Goal: Task Accomplishment & Management: Manage account settings

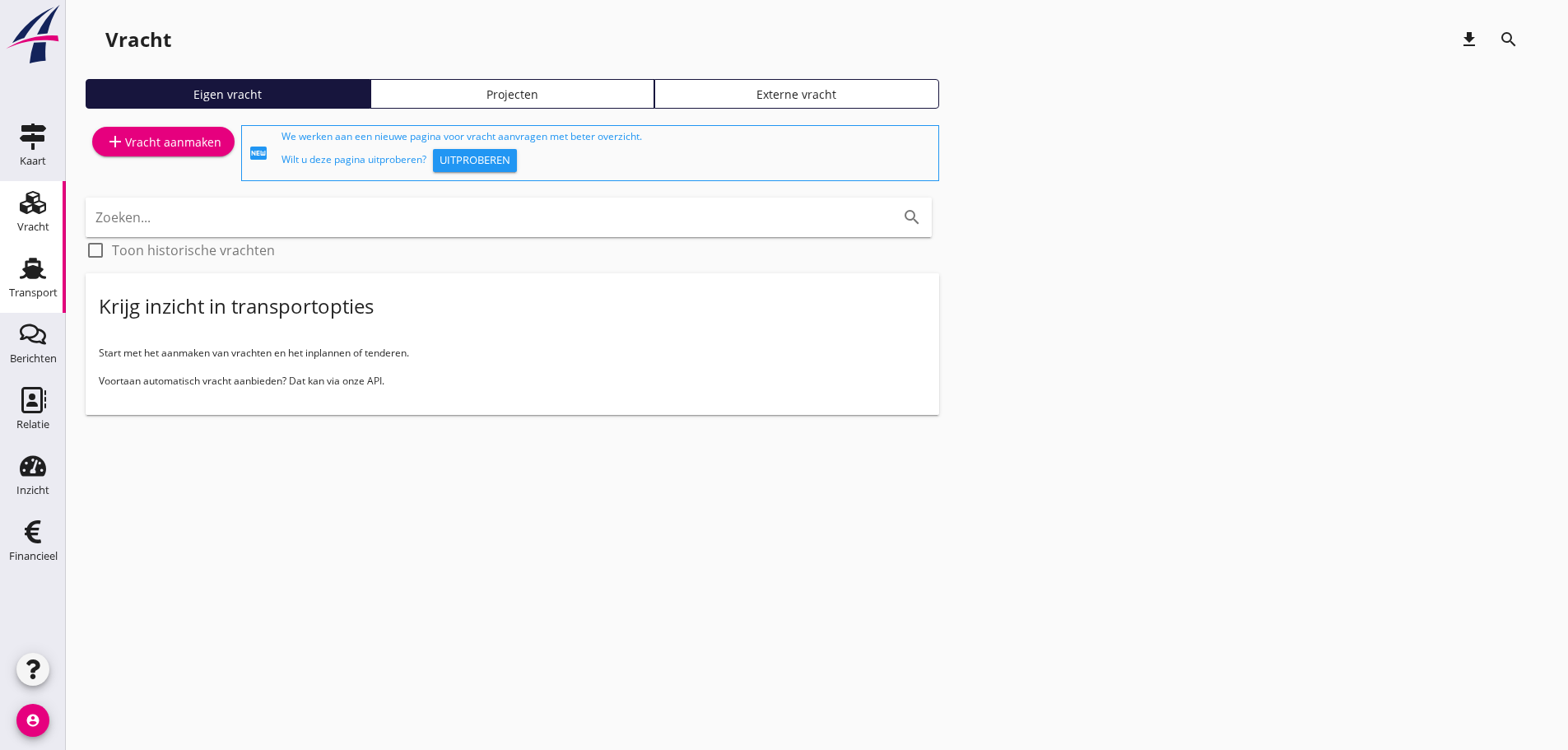
click at [38, 287] on div "Transport" at bounding box center [34, 292] width 49 height 11
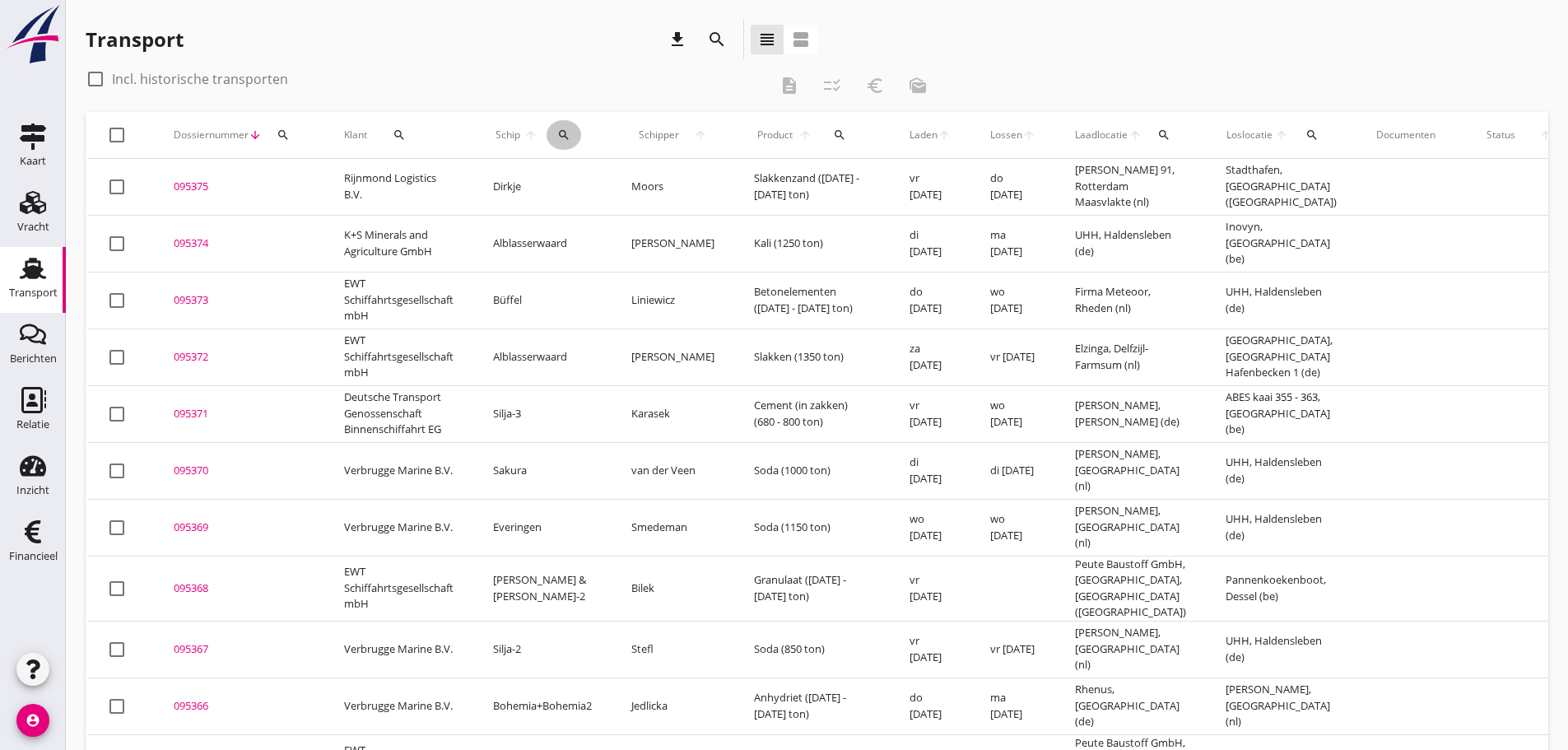
drag, startPoint x: 567, startPoint y: 128, endPoint x: 602, endPoint y: 185, distance: 66.9
click at [569, 132] on icon "search" at bounding box center [564, 135] width 14 height 13
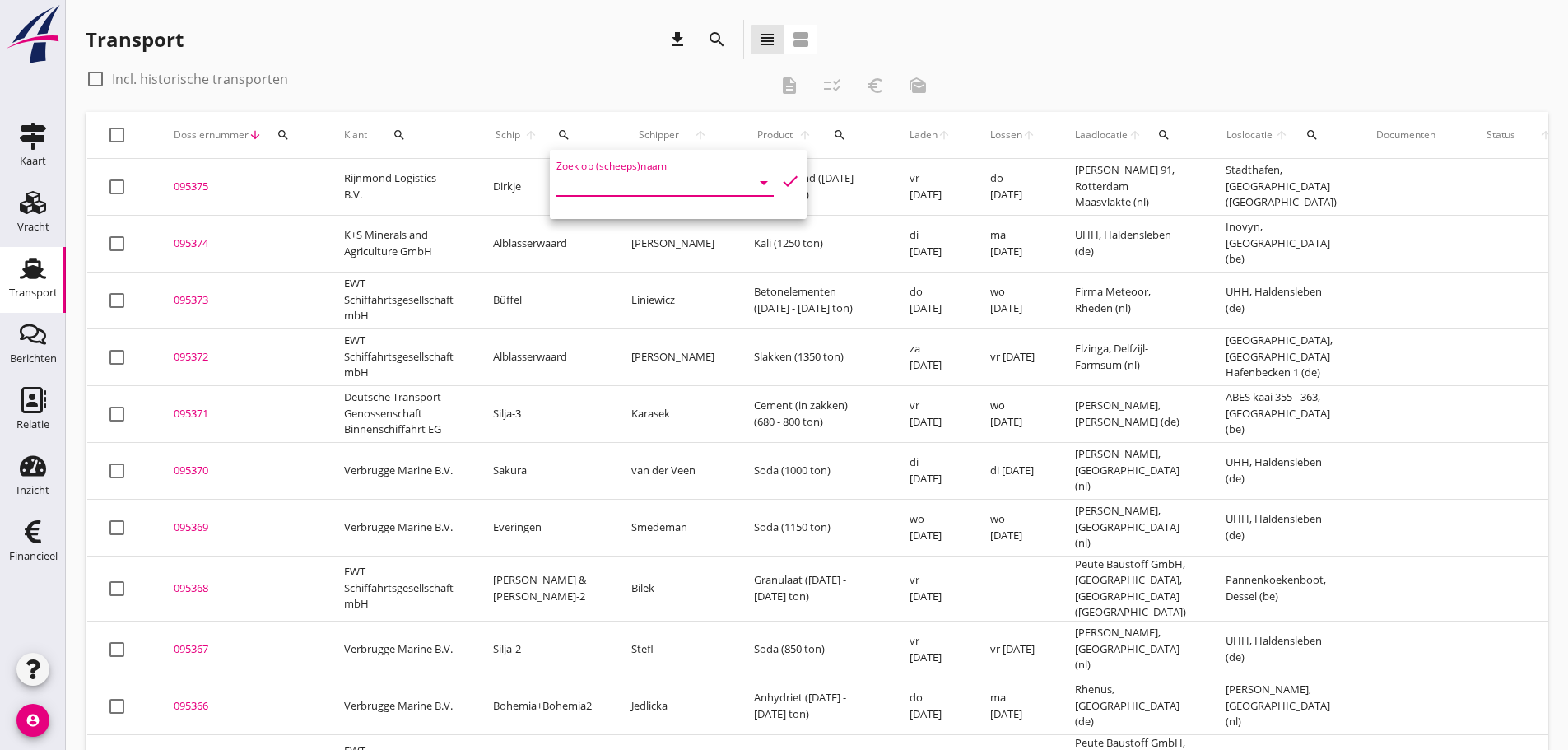
click at [603, 189] on input "Zoek op (scheeps)naam" at bounding box center [641, 182] width 171 height 26
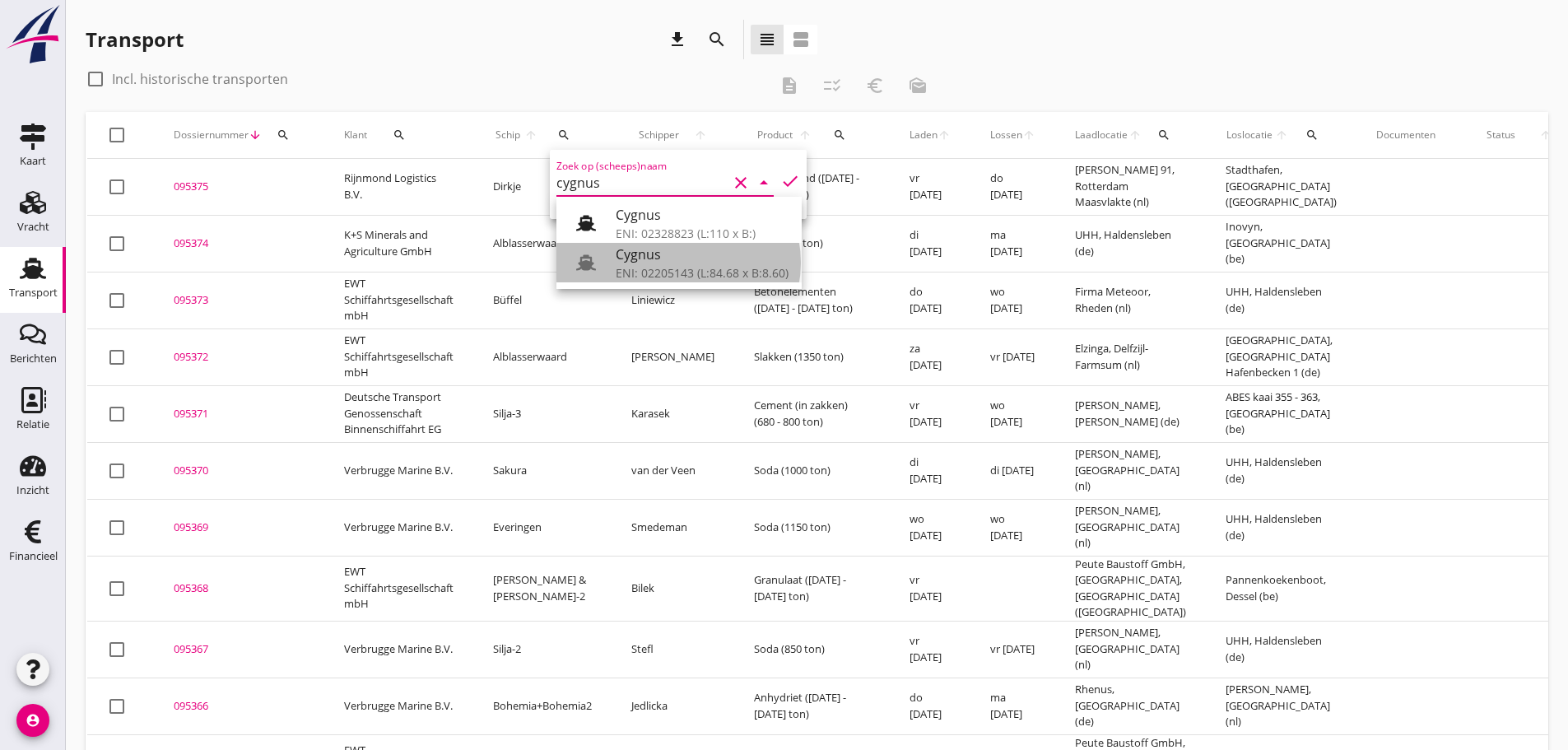
drag, startPoint x: 674, startPoint y: 265, endPoint x: 706, endPoint y: 220, distance: 55.2
click at [676, 262] on div "Cygnus ENI: 02205143 (L:84.68 x B:8.60)" at bounding box center [702, 262] width 173 height 40
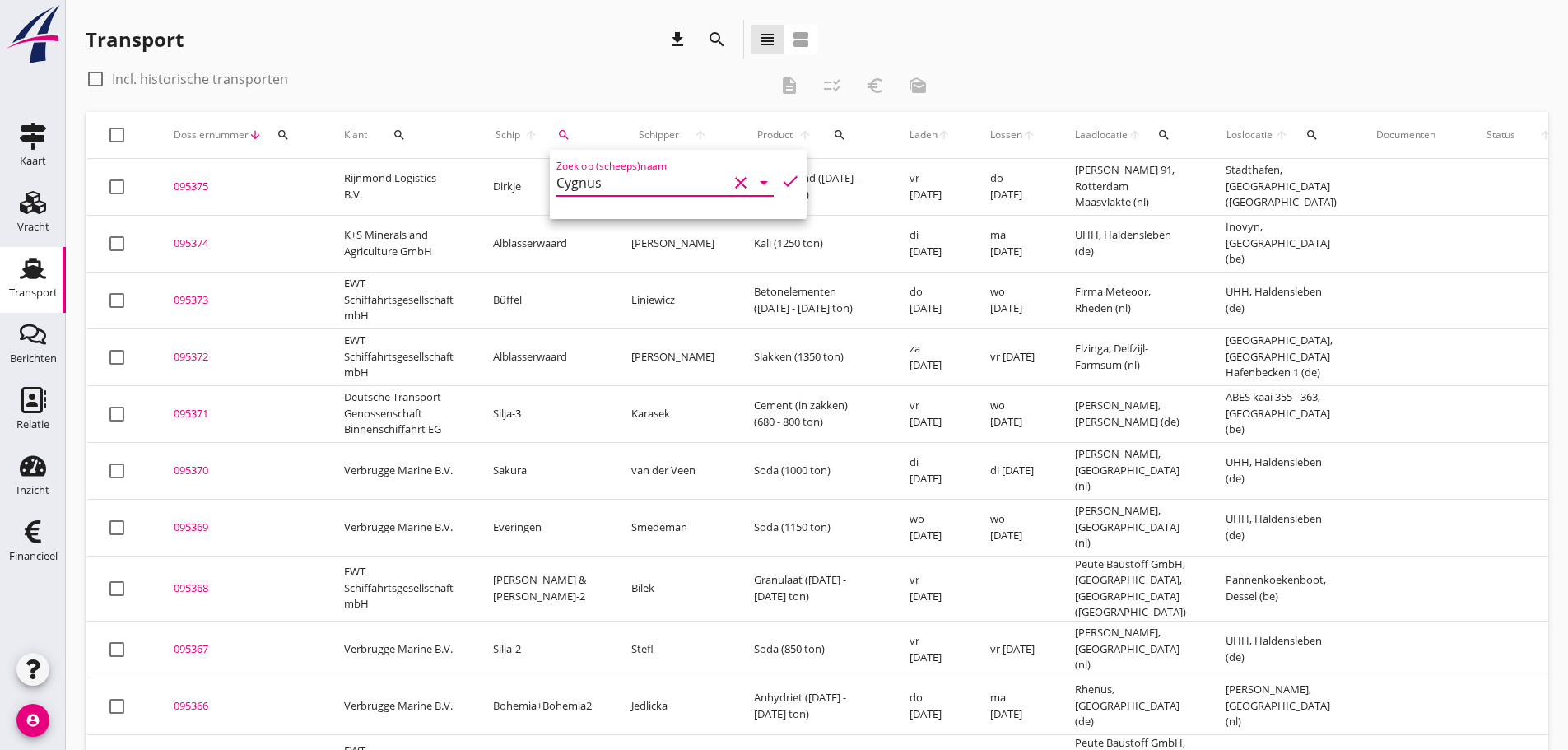
click at [781, 184] on icon "check" at bounding box center [790, 181] width 19 height 19
type input "Cygnus"
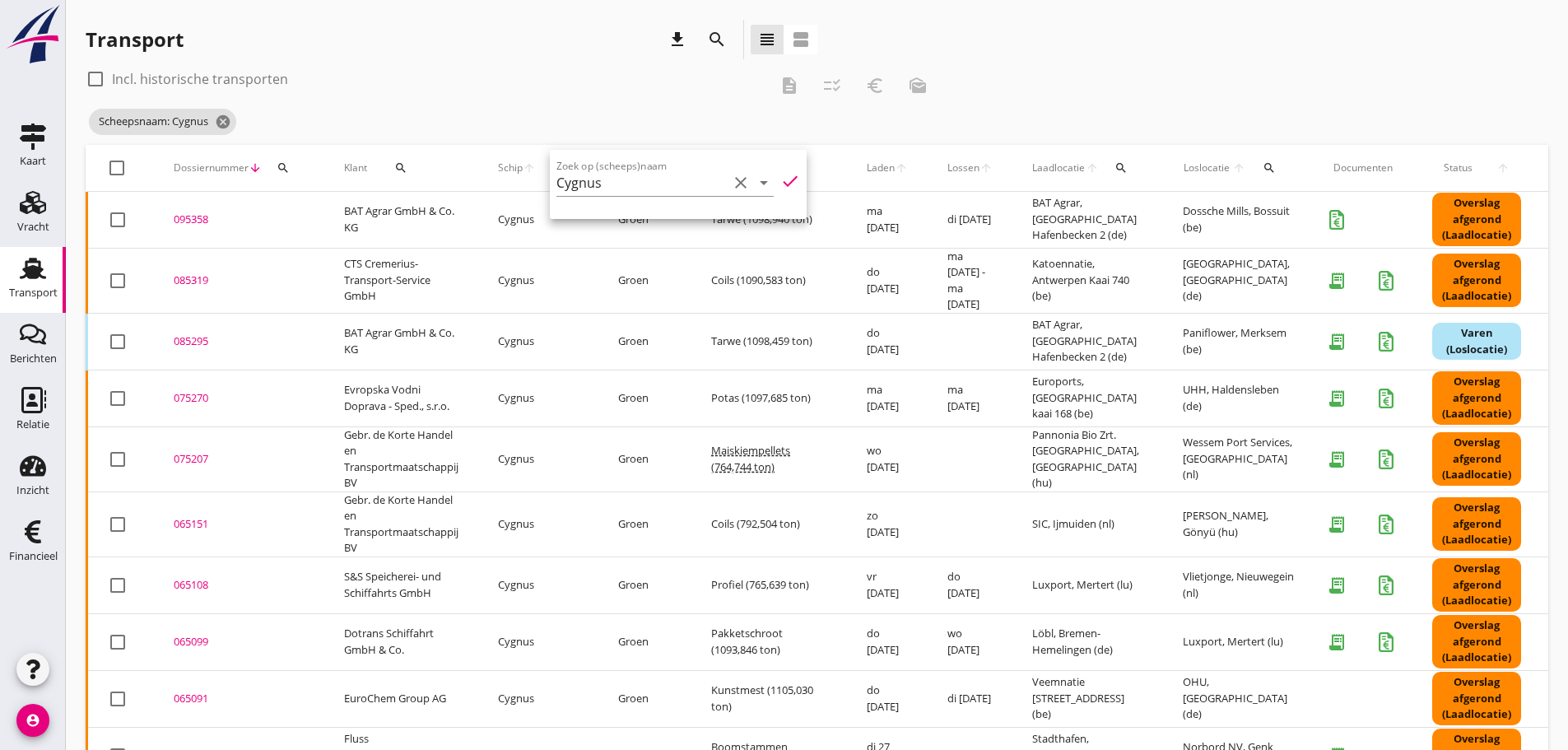
click at [212, 339] on div "085295" at bounding box center [239, 342] width 131 height 17
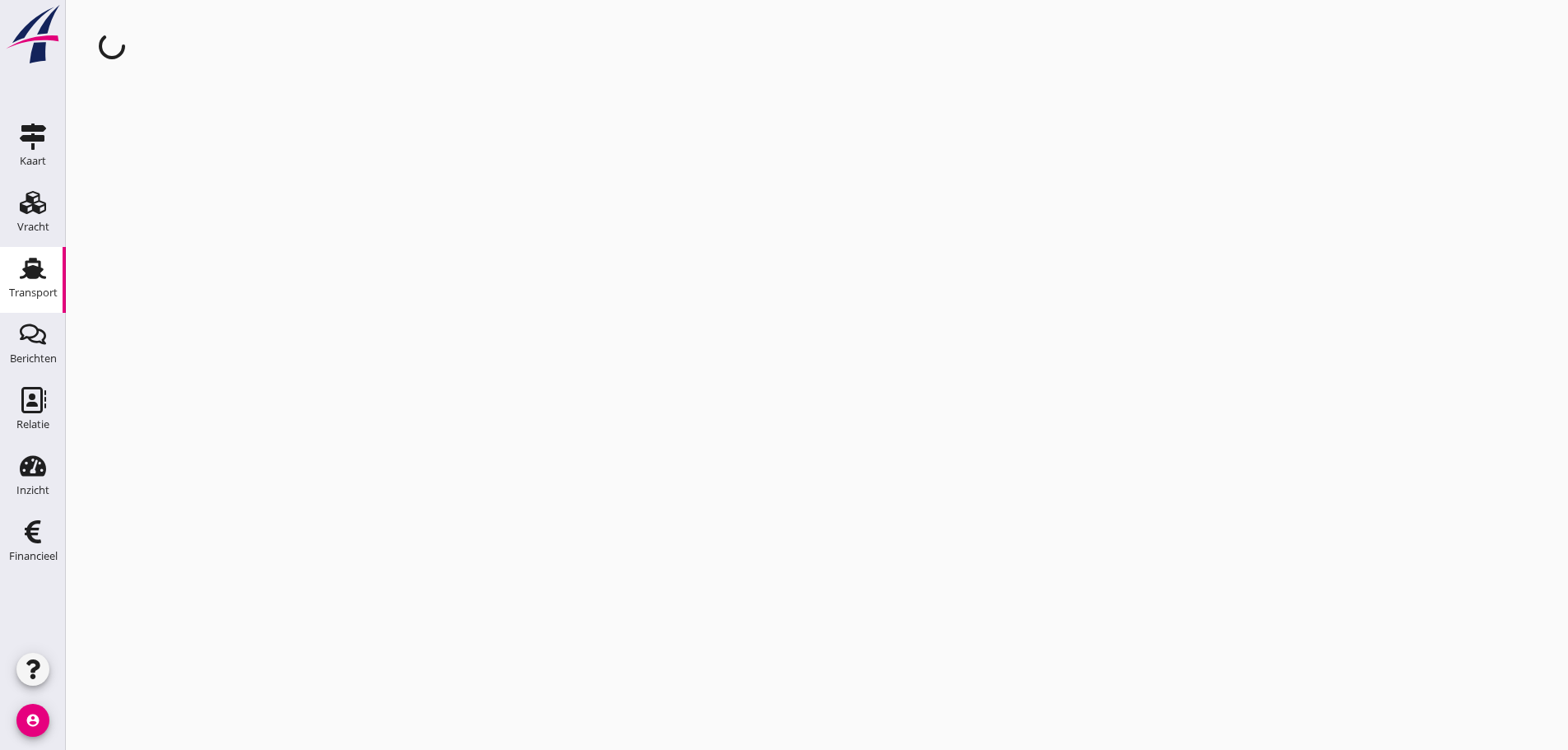
click at [212, 339] on div "cancel You are impersonating another user." at bounding box center [817, 375] width 1502 height 750
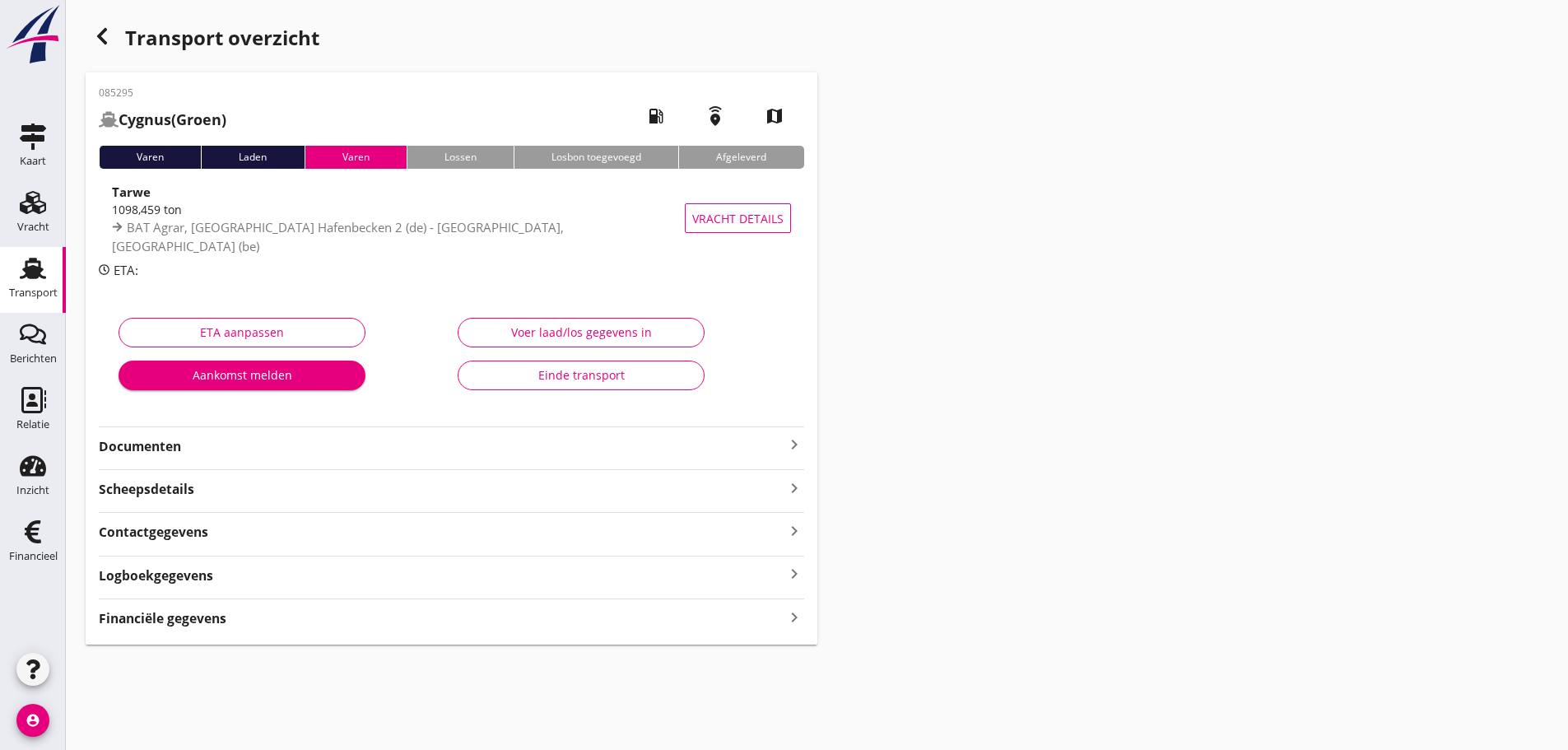
click at [799, 442] on icon "keyboard_arrow_right" at bounding box center [794, 444] width 19 height 19
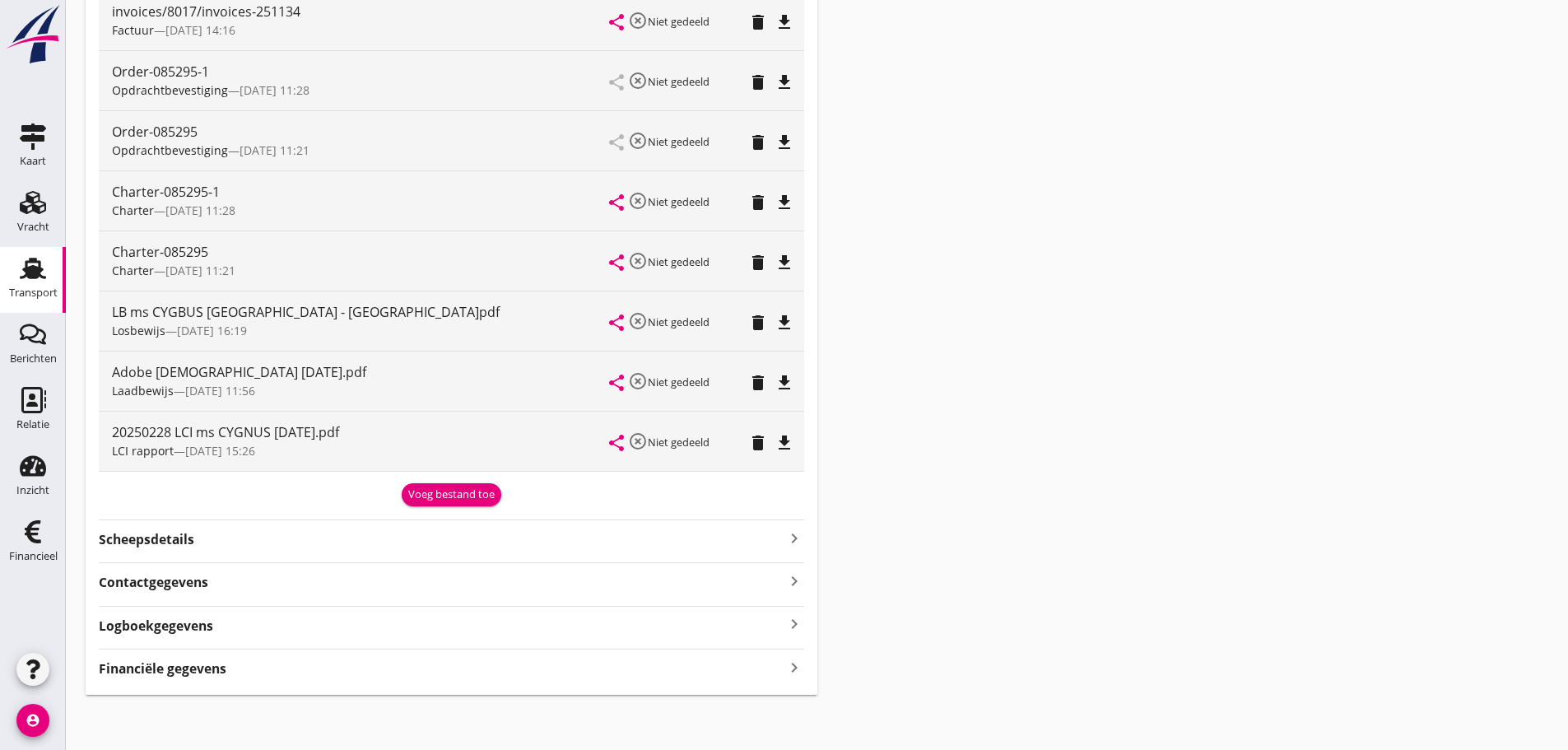
scroll to position [483, 0]
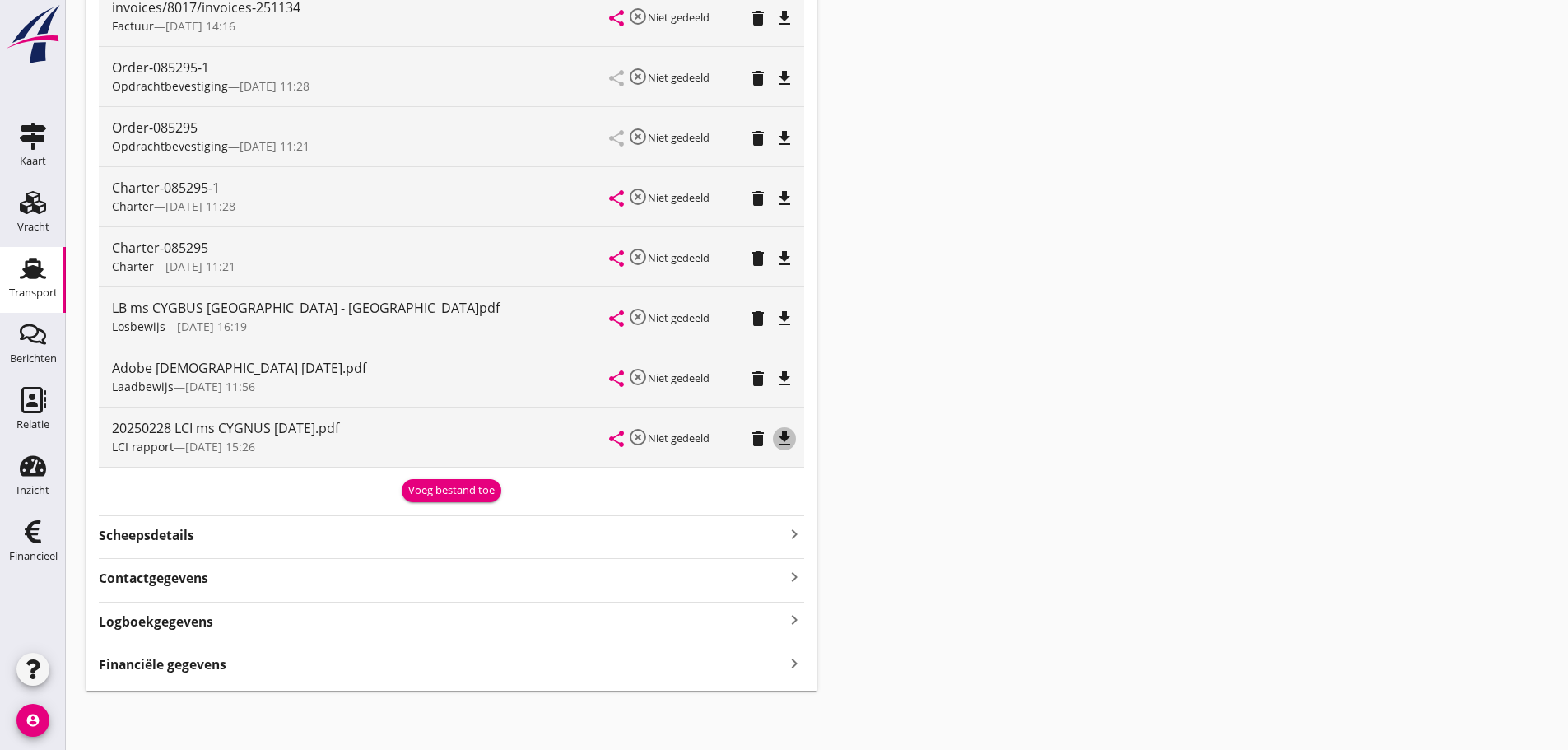
click at [792, 434] on icon "file_download" at bounding box center [784, 438] width 19 height 19
click at [776, 380] on icon "file_download" at bounding box center [784, 378] width 19 height 19
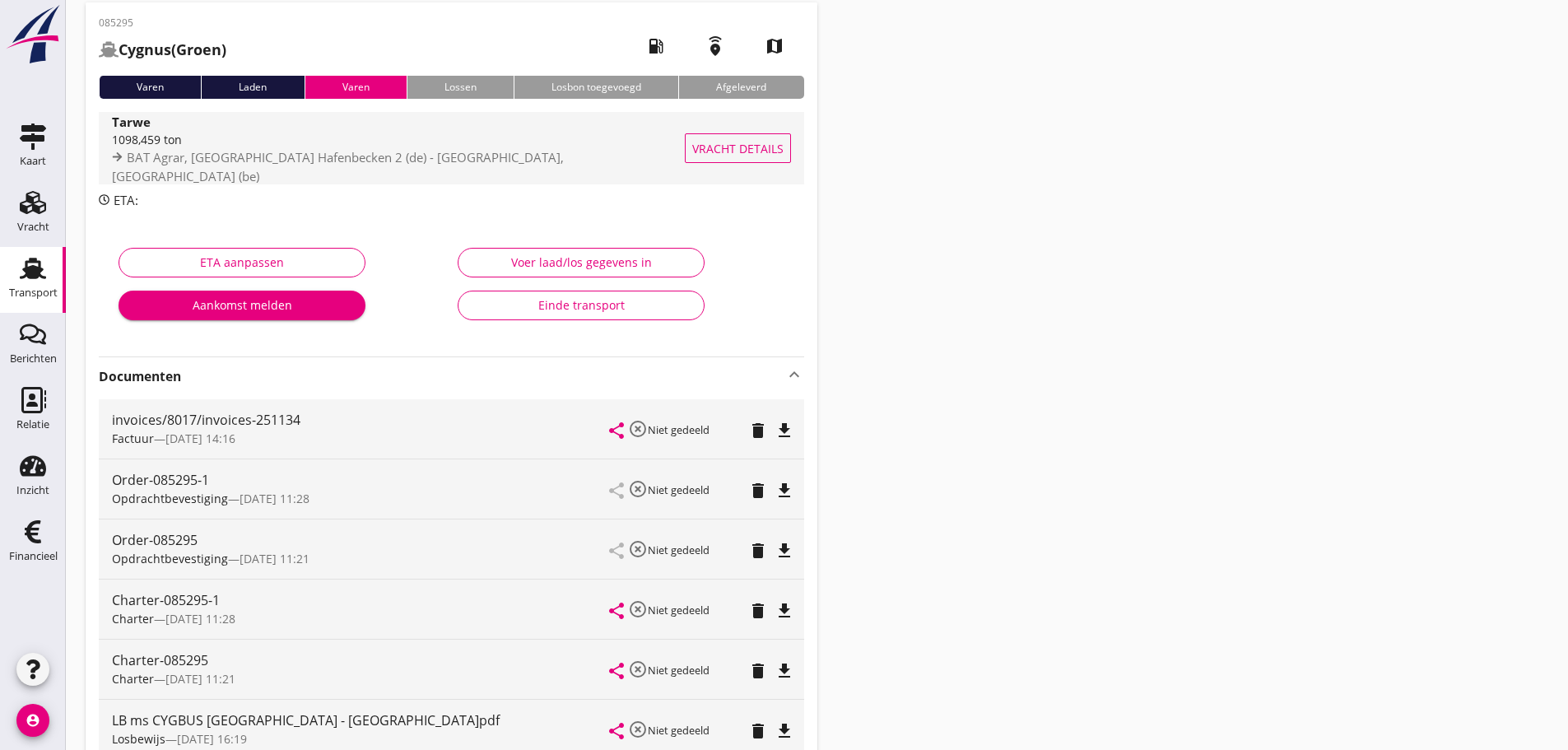
scroll to position [0, 0]
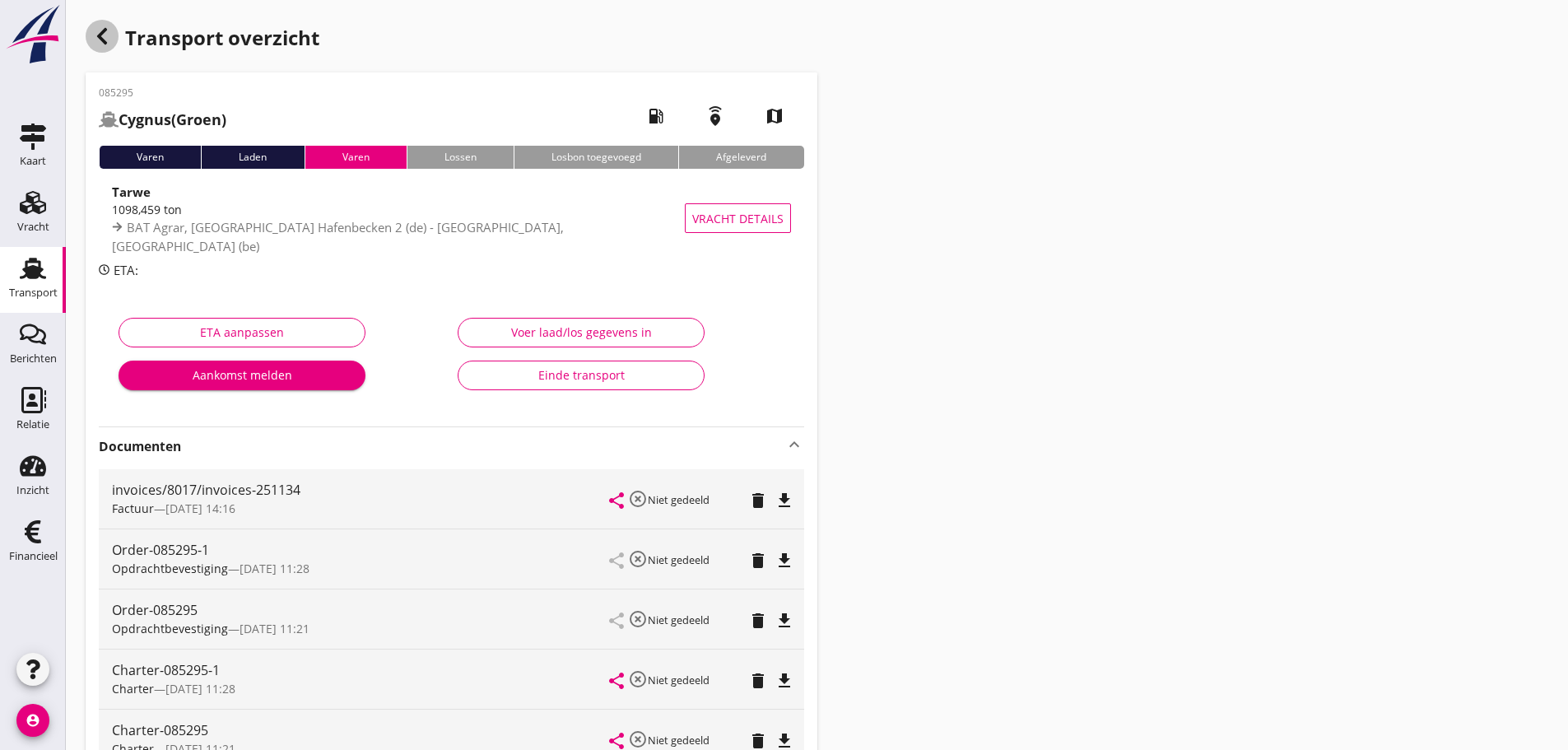
click at [111, 28] on div "button" at bounding box center [101, 35] width 33 height 33
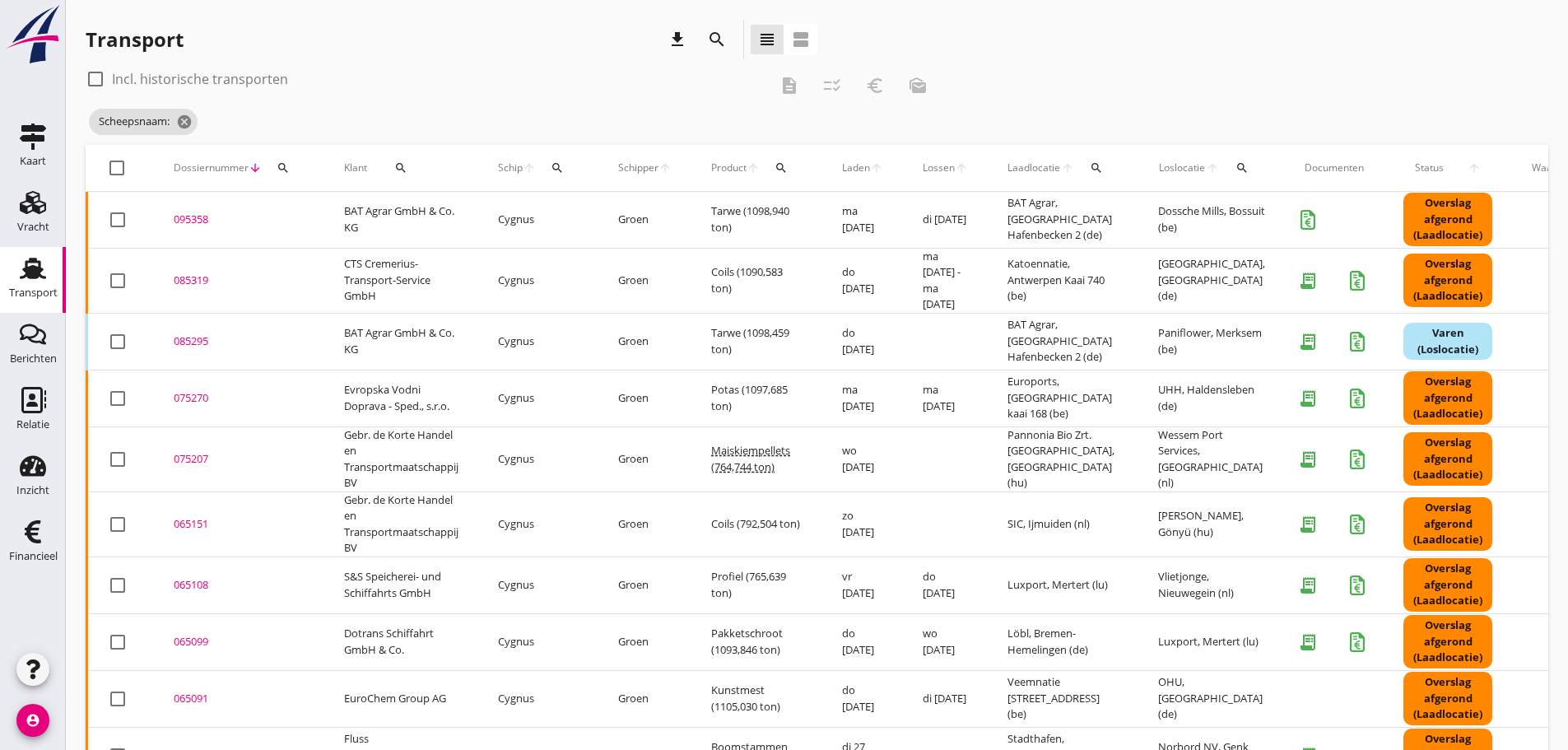
click at [289, 168] on icon "search" at bounding box center [284, 168] width 14 height 13
click at [306, 213] on input "Zoeken op dossiernummer..." at bounding box center [360, 215] width 171 height 26
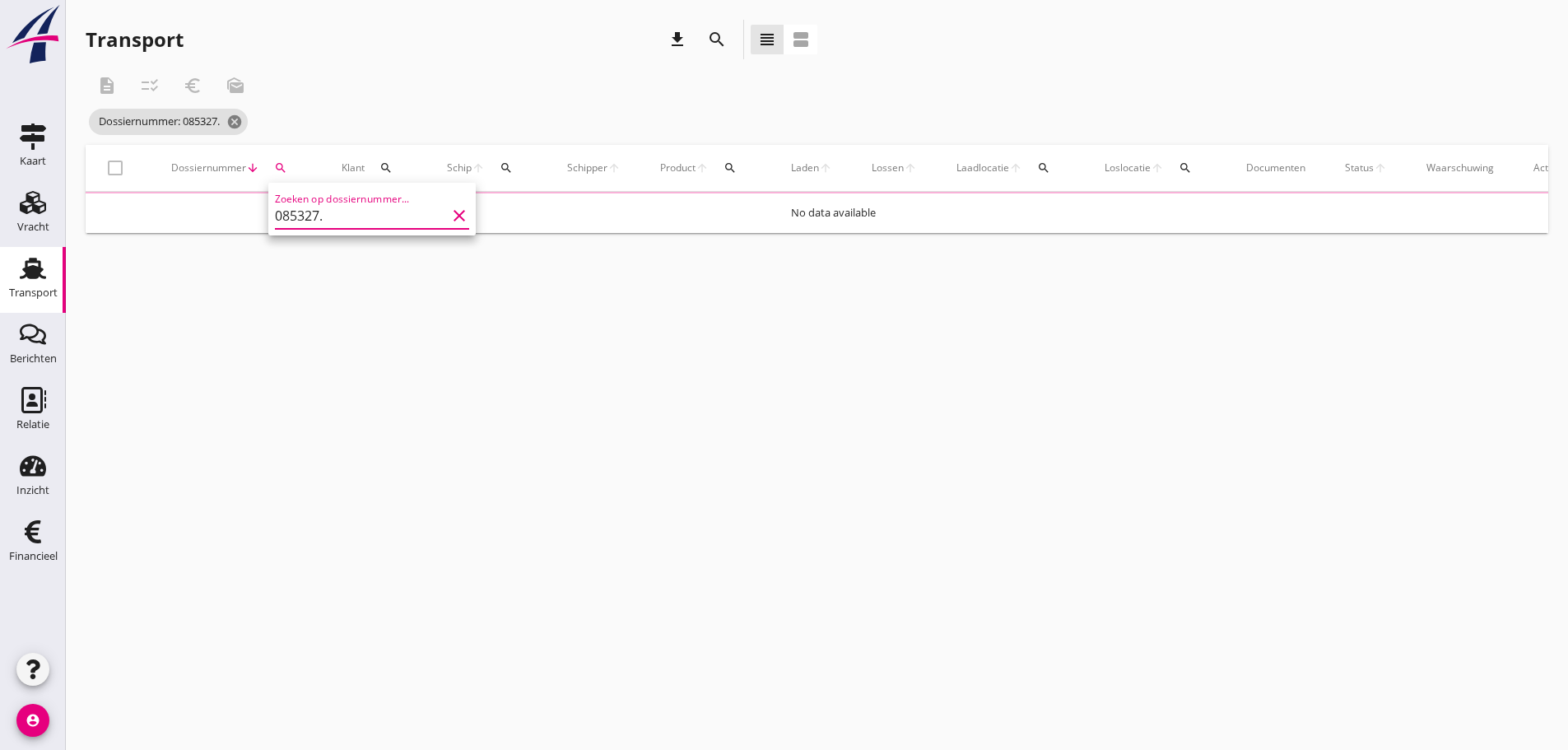
type input "085327"
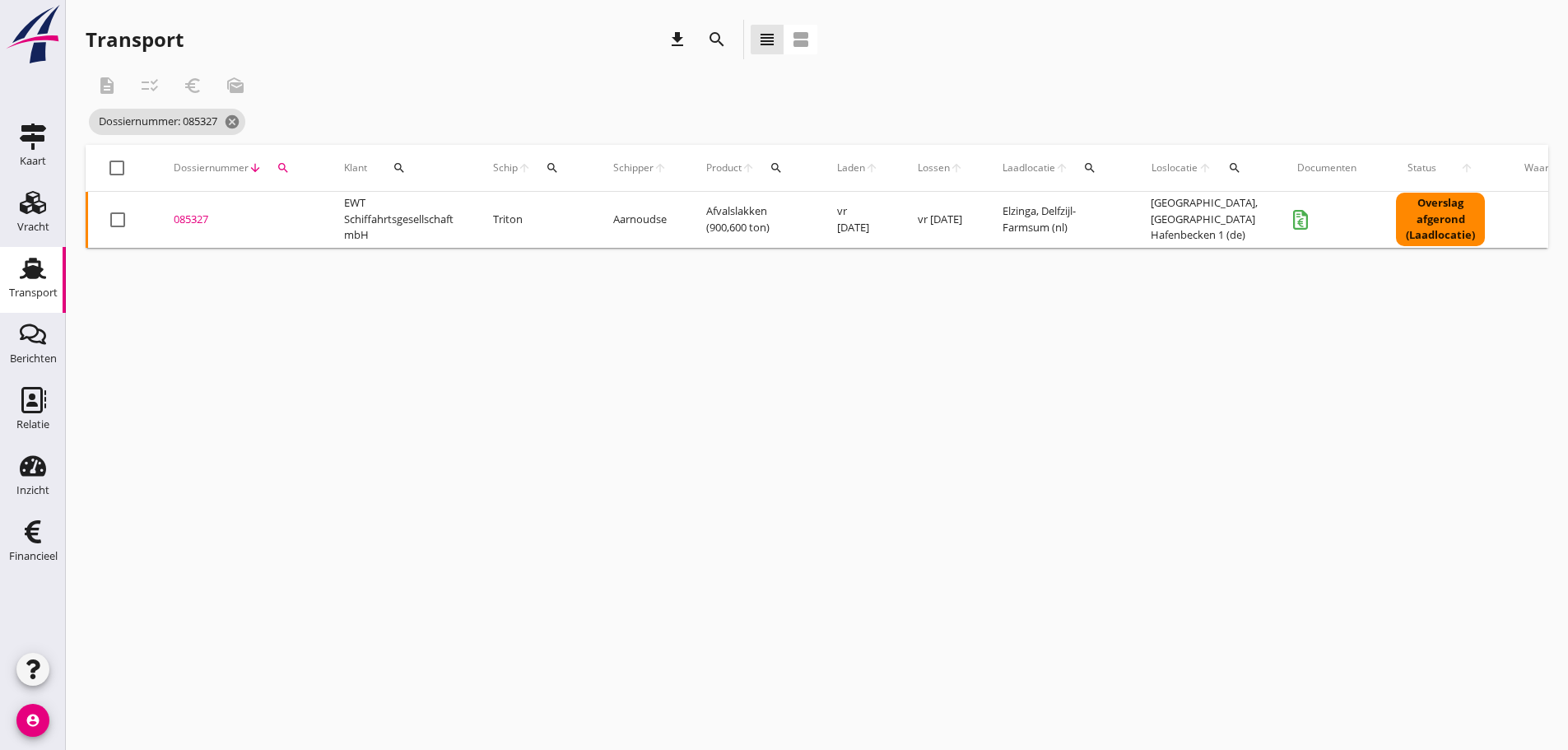
drag, startPoint x: 182, startPoint y: 221, endPoint x: 280, endPoint y: 284, distance: 116.5
click at [183, 221] on div "085327" at bounding box center [239, 220] width 131 height 17
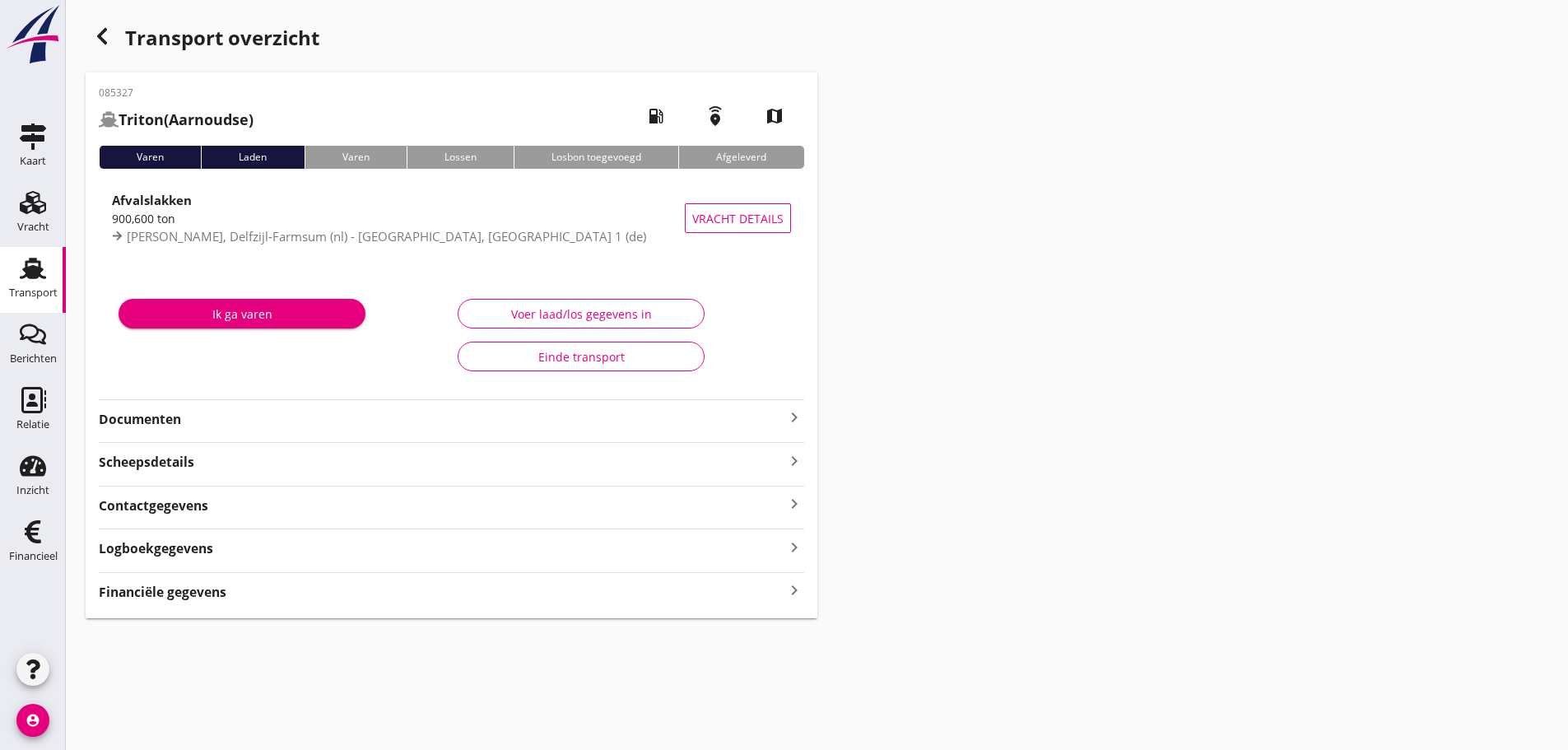
click at [791, 416] on icon "keyboard_arrow_right" at bounding box center [794, 417] width 19 height 19
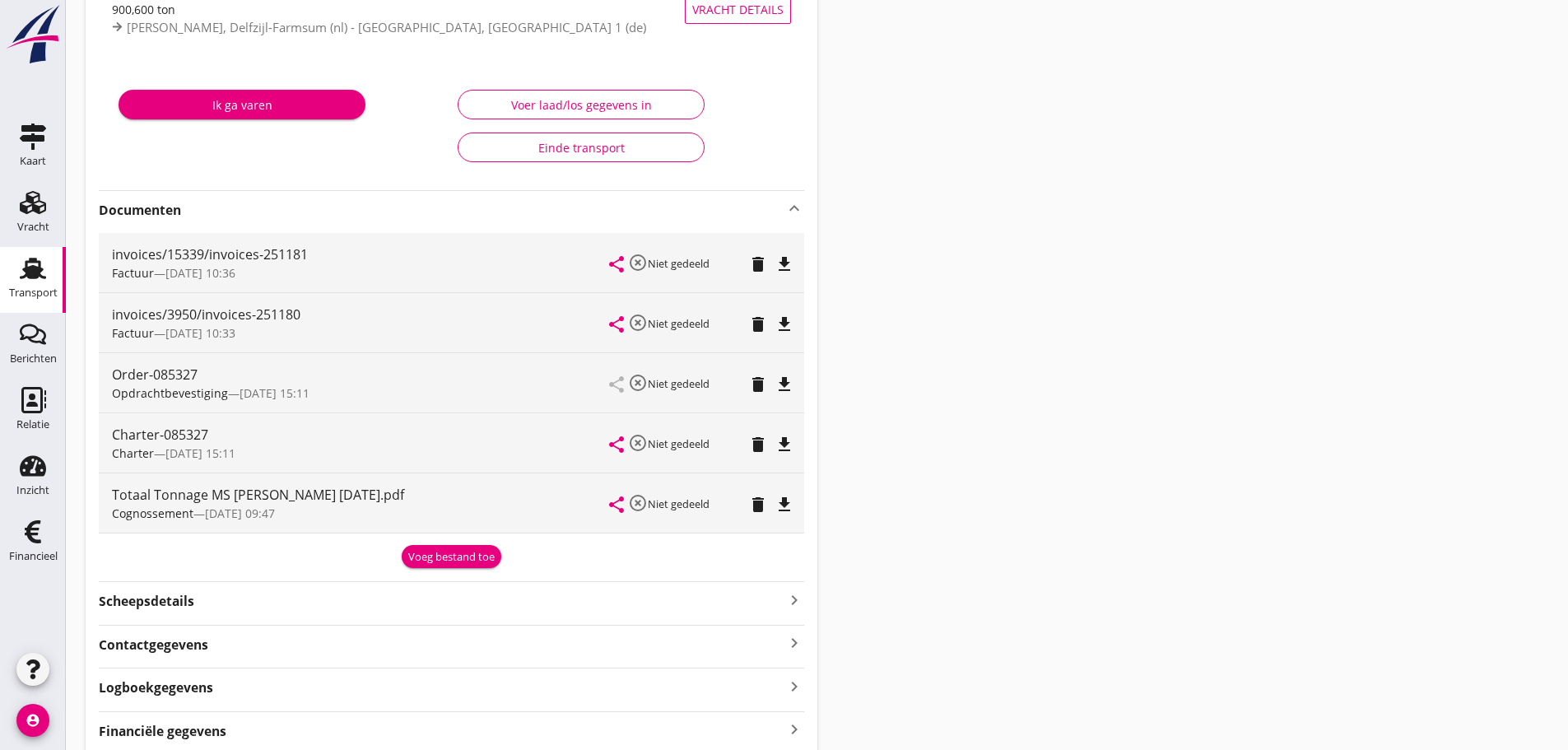
scroll to position [247, 0]
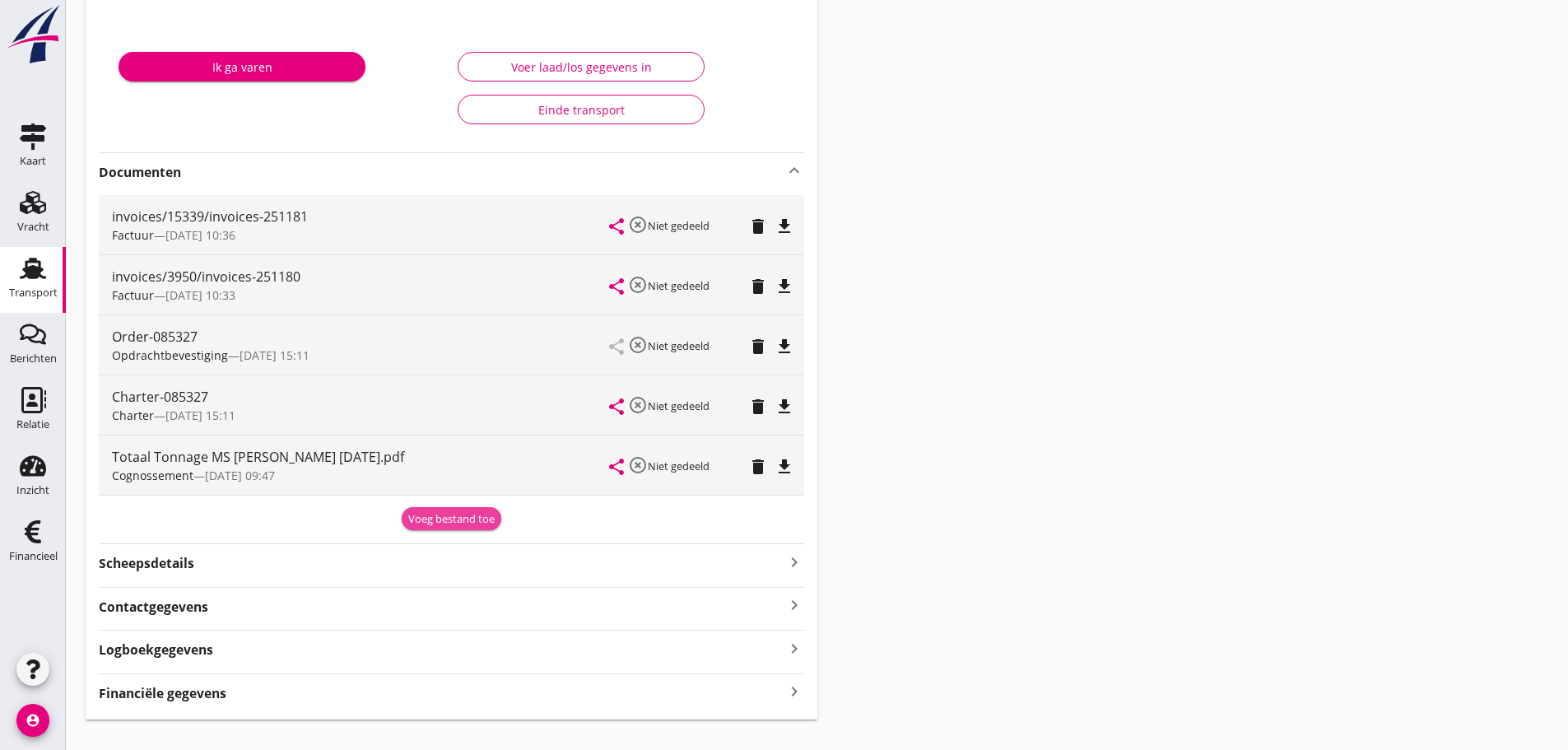
click at [436, 514] on div "Voeg bestand toe" at bounding box center [451, 520] width 86 height 17
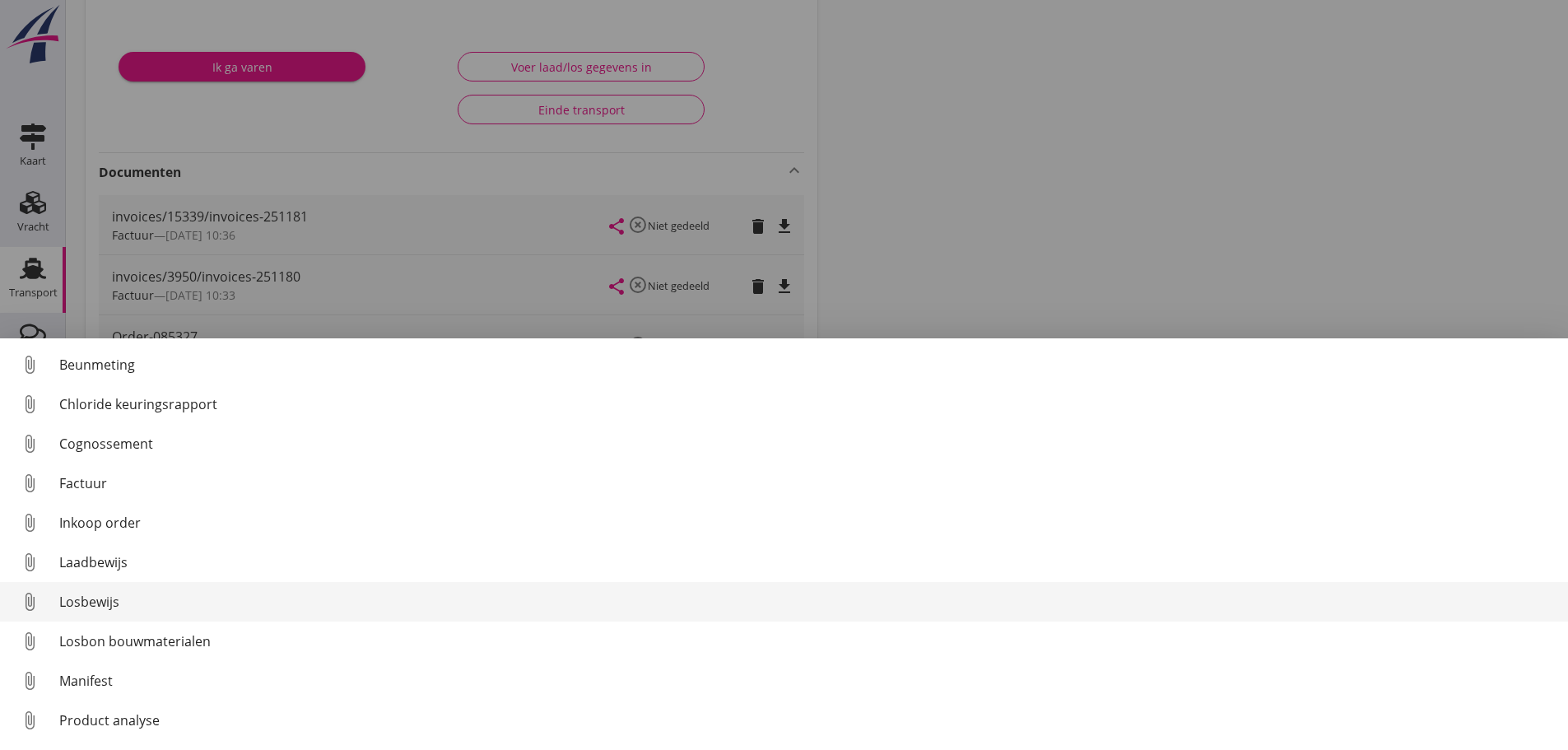
click at [114, 596] on div "Losbewijs" at bounding box center [807, 601] width 1496 height 19
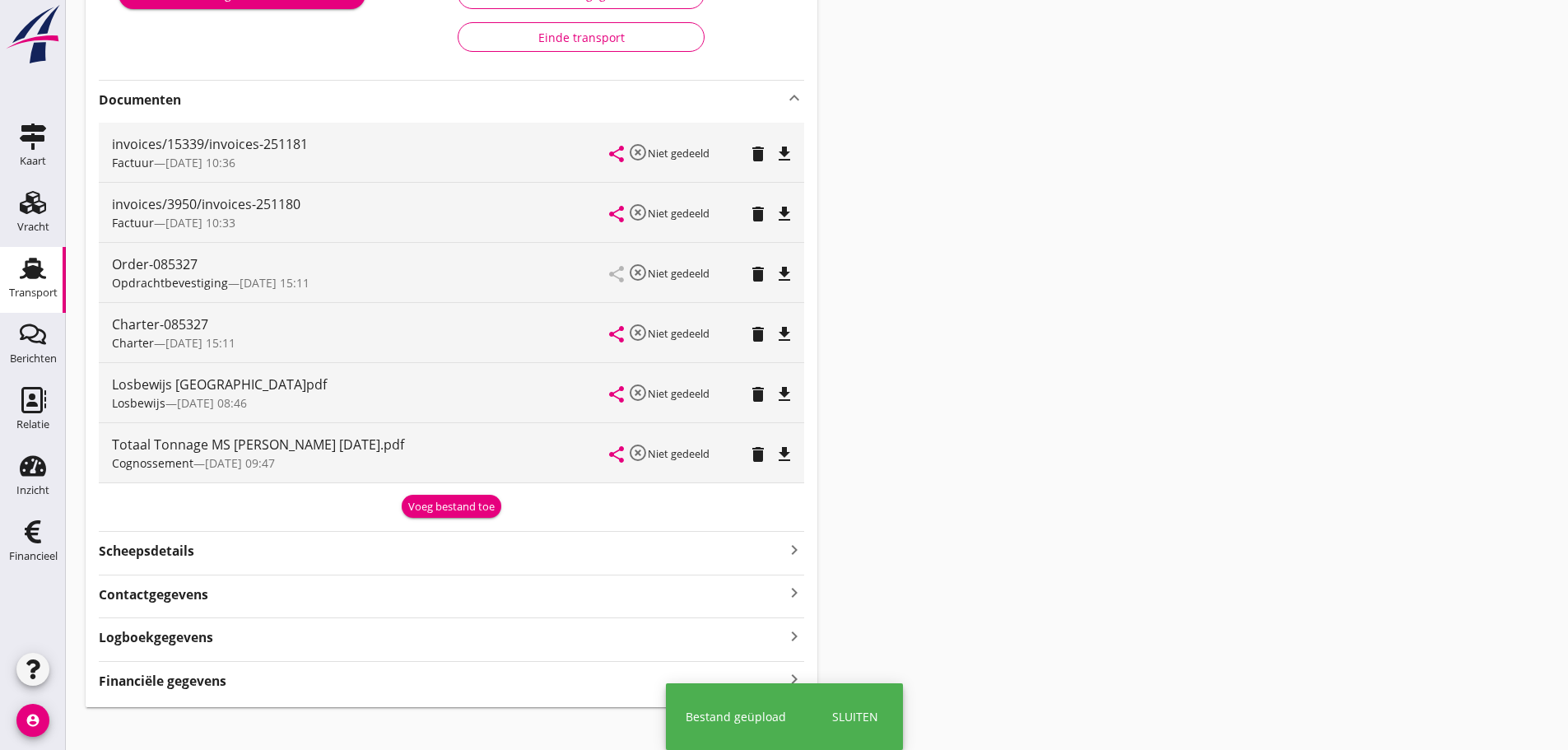
scroll to position [336, 0]
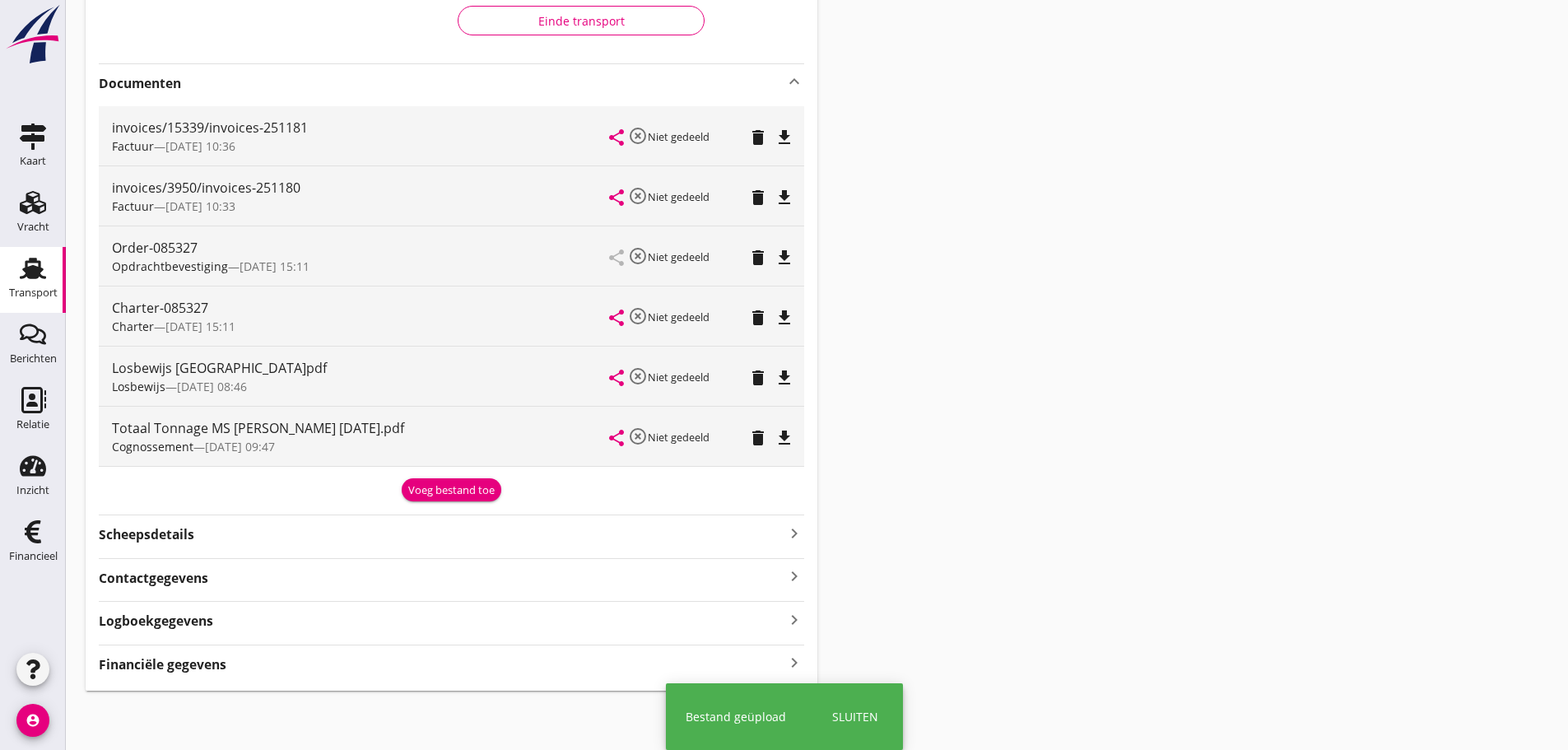
click at [171, 683] on div "085327 [GEOGRAPHIC_DATA] (Aarnoudse) local_gas_station emergency_share map Vare…" at bounding box center [451, 213] width 732 height 954
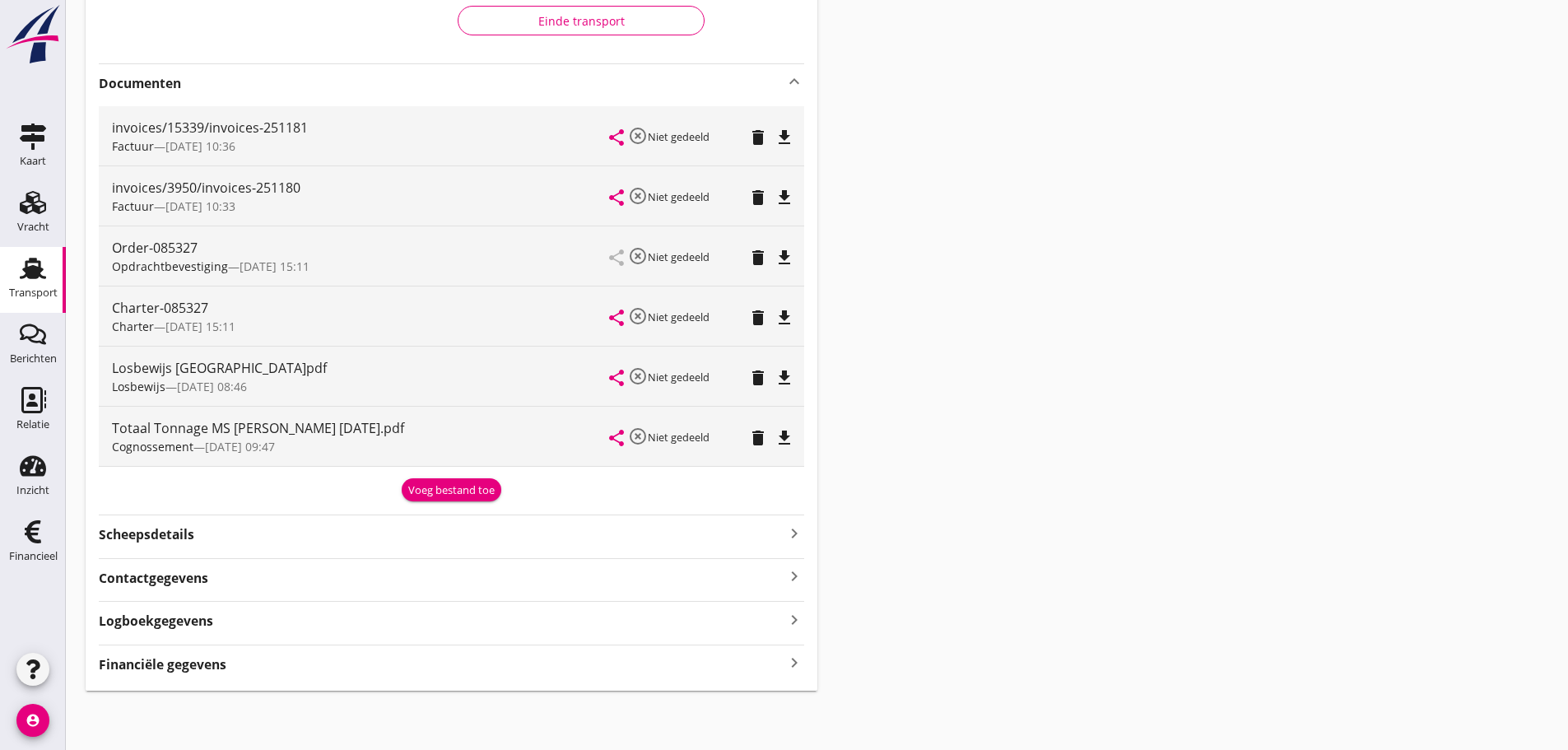
click at [187, 664] on strong "Financiële gegevens" at bounding box center [162, 665] width 127 height 19
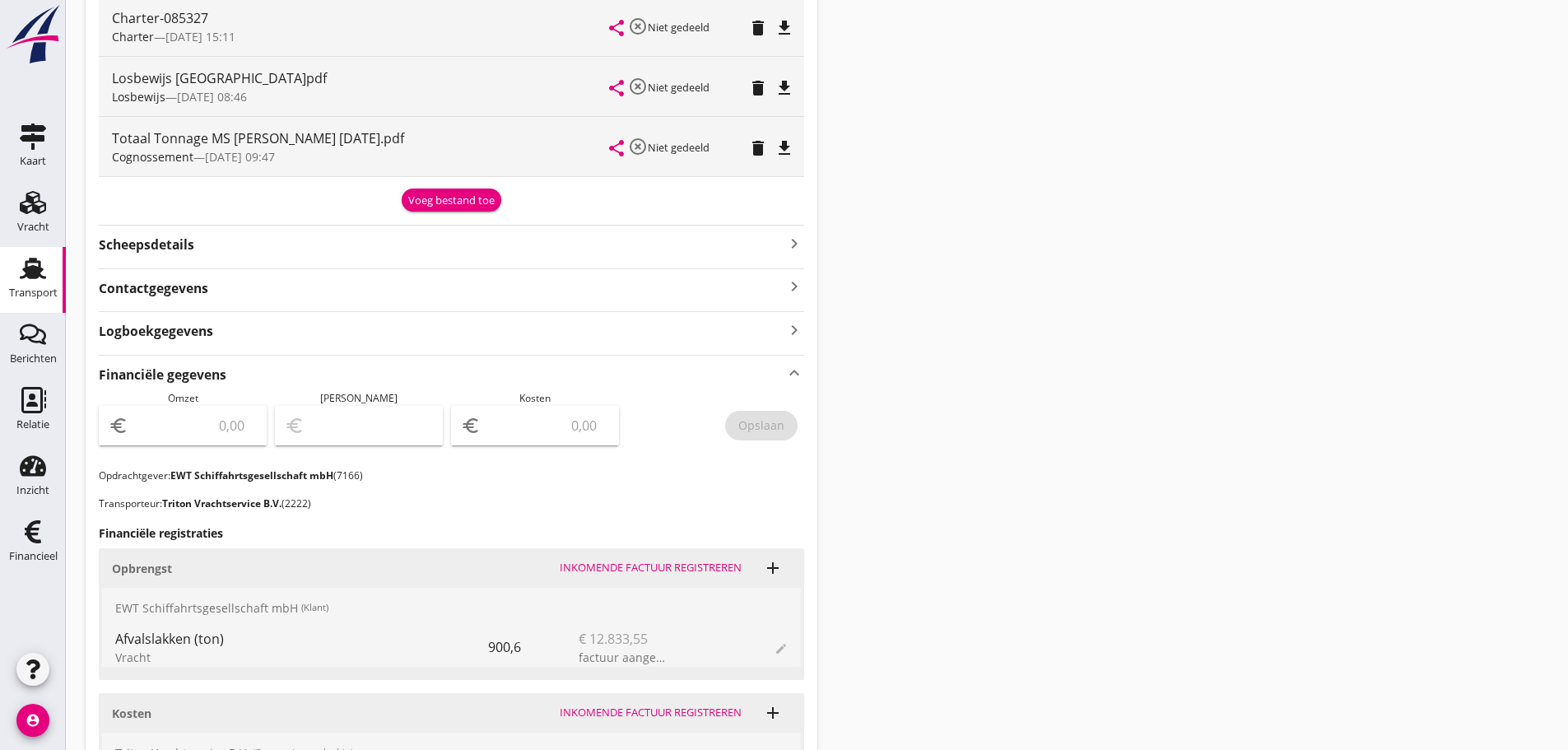
scroll to position [583, 0]
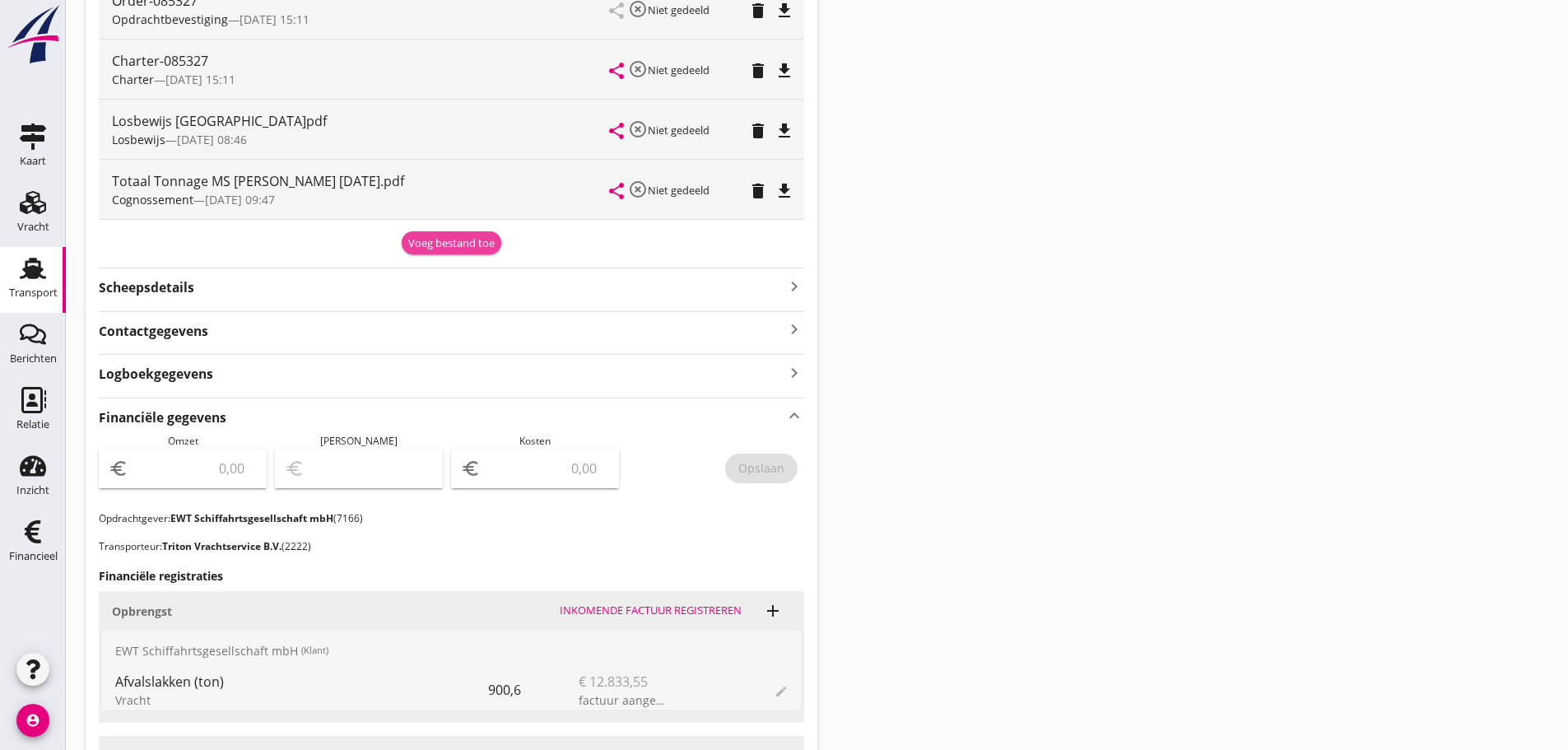
click at [433, 247] on div "Voeg bestand toe" at bounding box center [451, 244] width 86 height 17
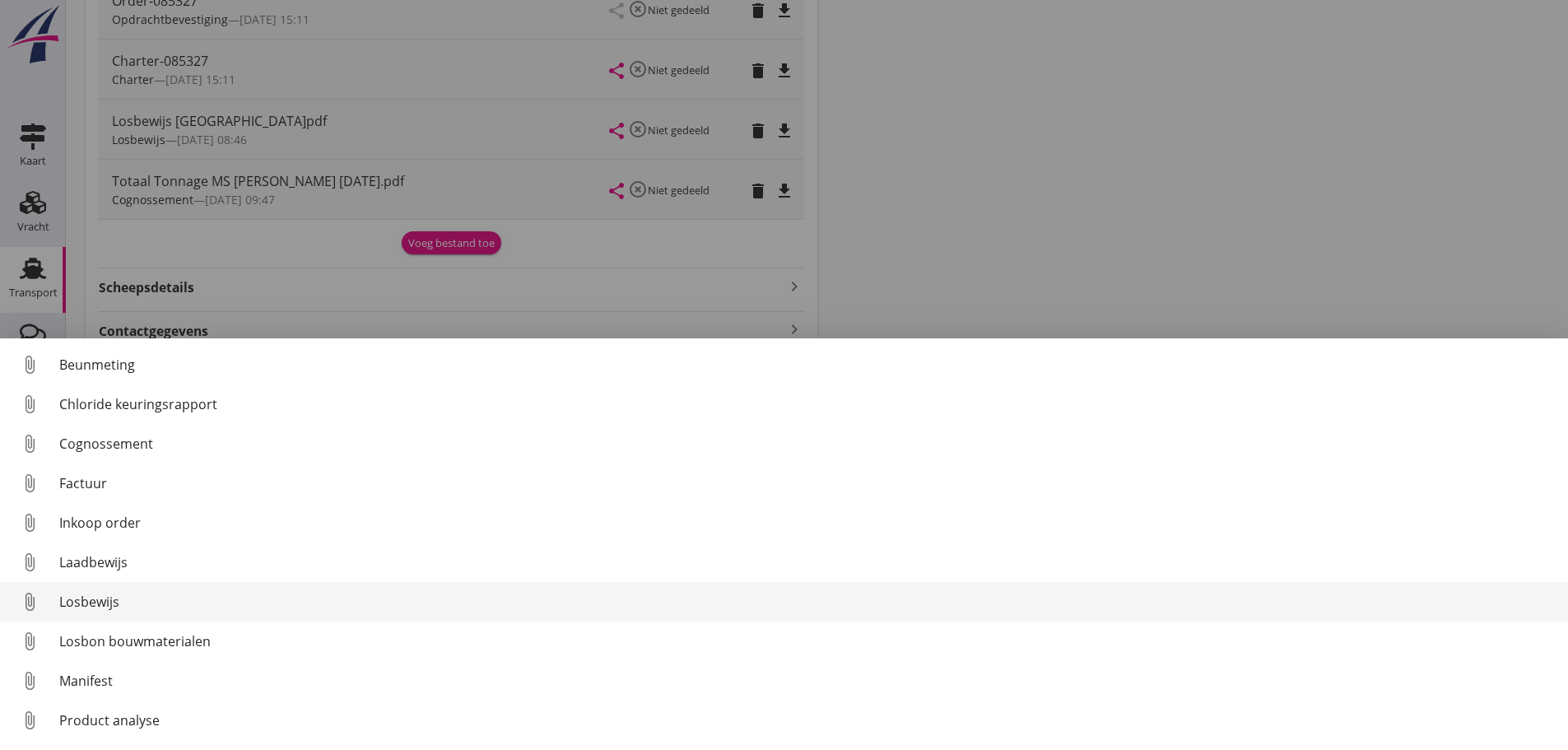
click at [83, 600] on div "Losbewijs" at bounding box center [807, 601] width 1496 height 19
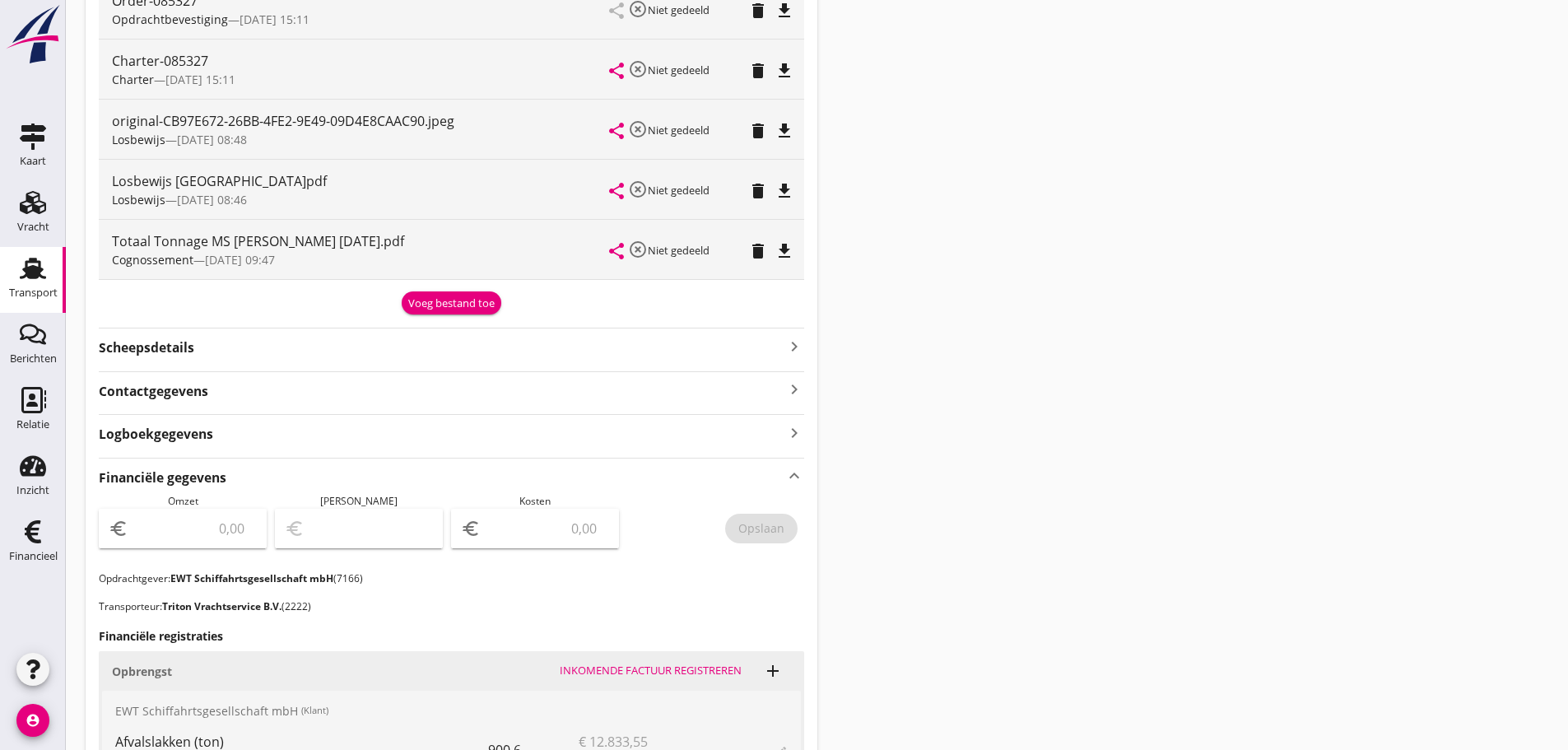
click at [765, 134] on icon "delete" at bounding box center [758, 130] width 19 height 19
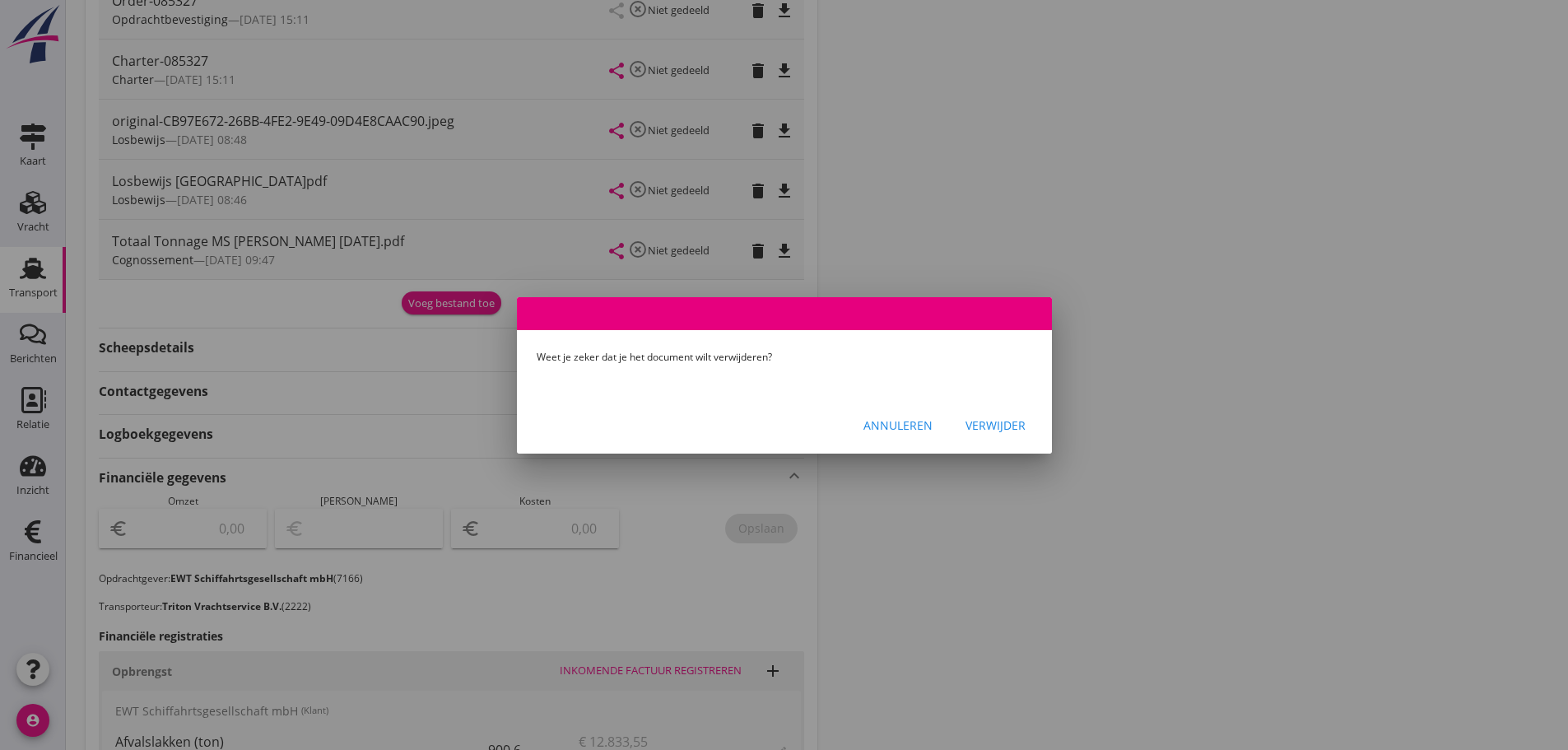
click at [992, 428] on div "Verwijder" at bounding box center [995, 425] width 60 height 17
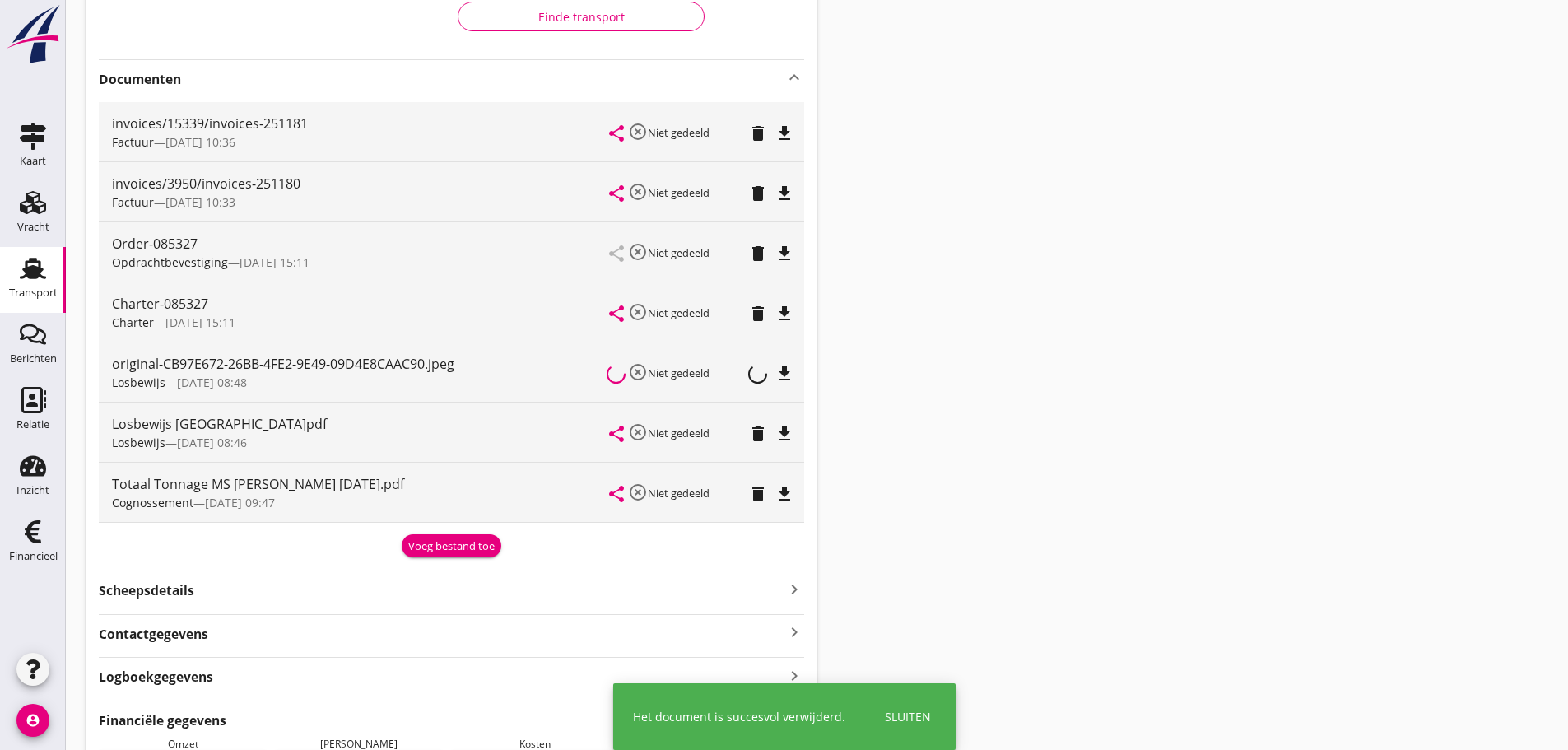
scroll to position [7, 0]
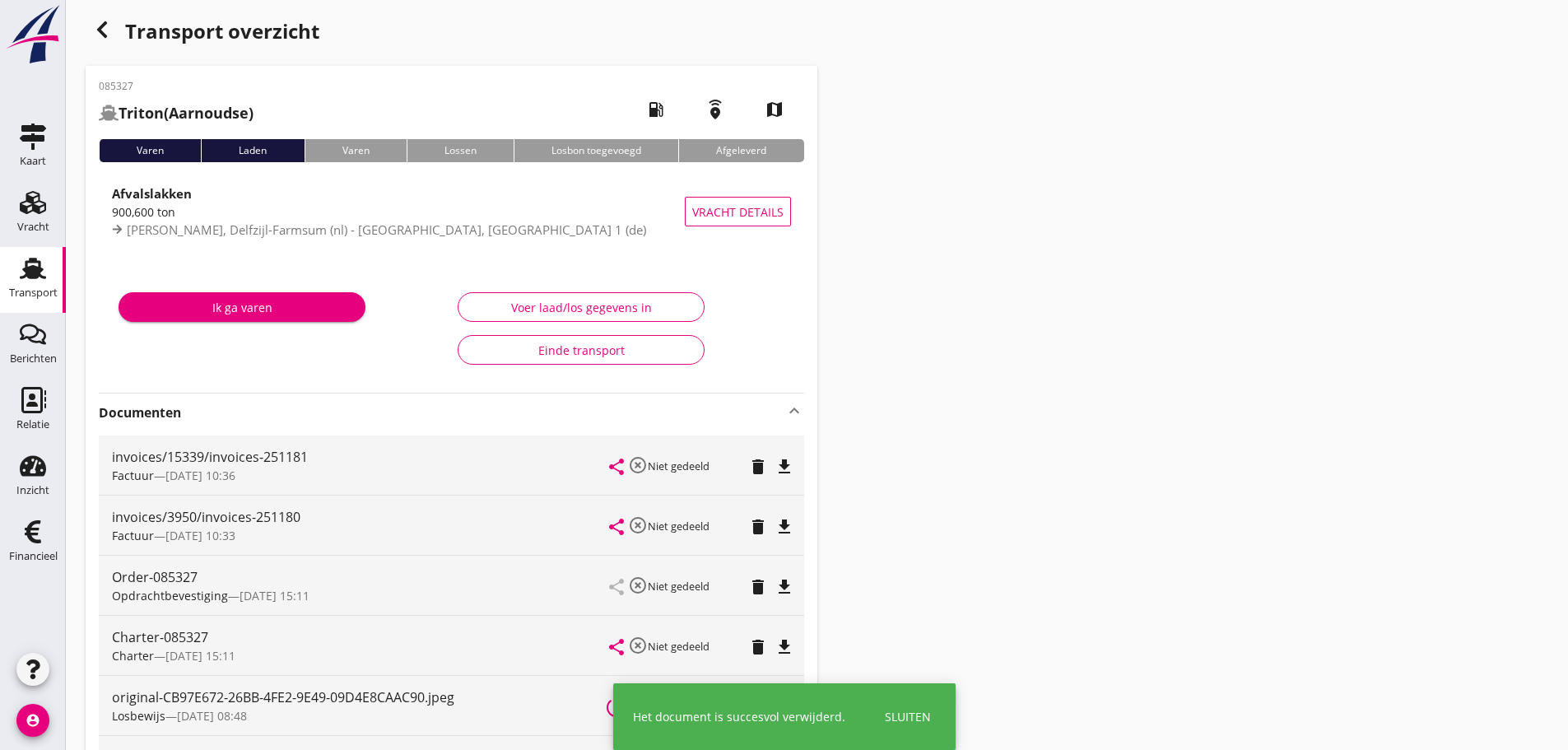
click at [110, 40] on div "button" at bounding box center [101, 30] width 33 height 33
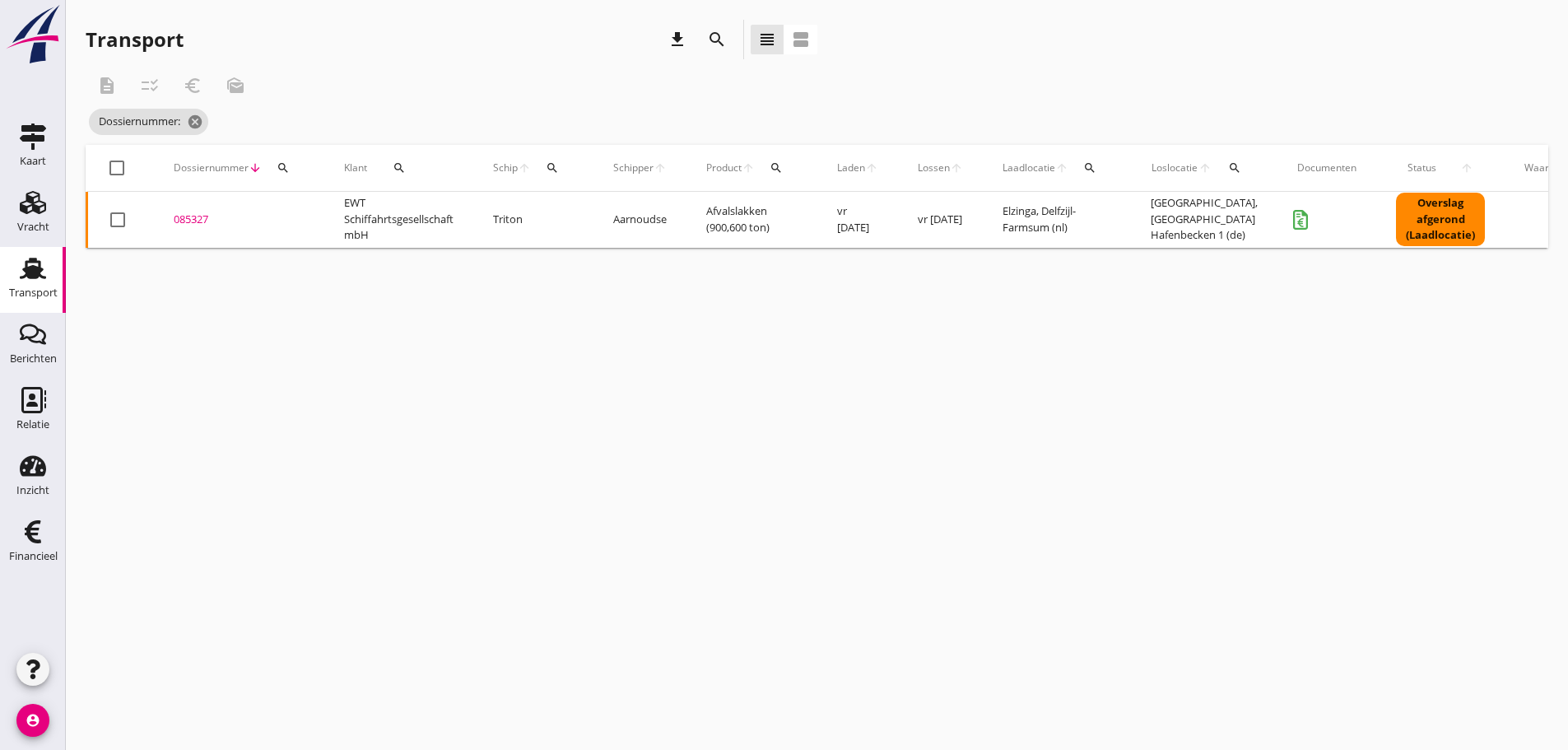
click at [551, 167] on icon "search" at bounding box center [553, 168] width 14 height 13
drag, startPoint x: 568, startPoint y: 208, endPoint x: 558, endPoint y: 208, distance: 10.0
click at [567, 208] on input "Zoek op (scheeps)naam" at bounding box center [632, 215] width 171 height 26
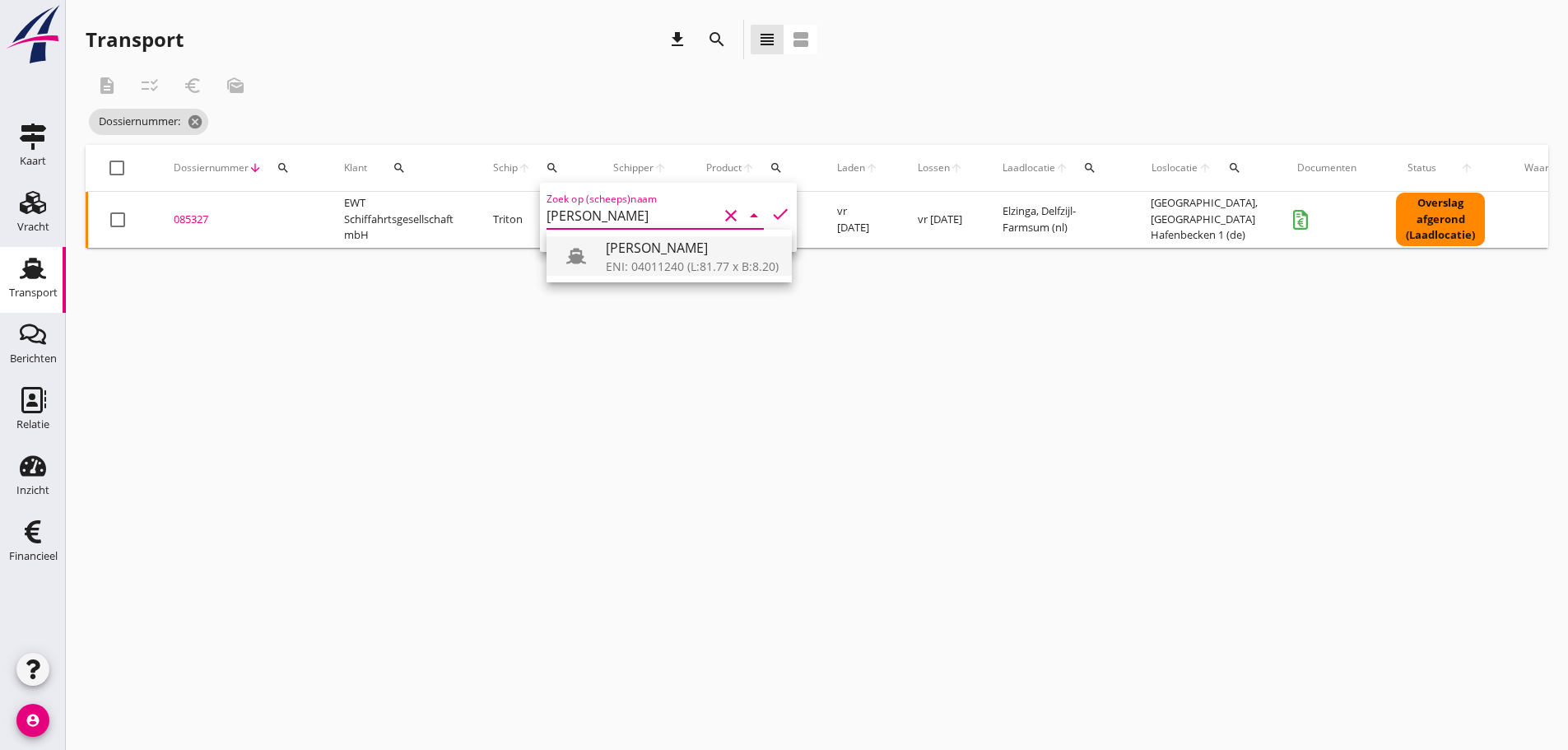
click at [622, 264] on div "ENI: 04011240 (L:81.77 x B:8.20)" at bounding box center [692, 266] width 173 height 17
click at [770, 210] on icon "check" at bounding box center [780, 213] width 19 height 19
type input "[PERSON_NAME]"
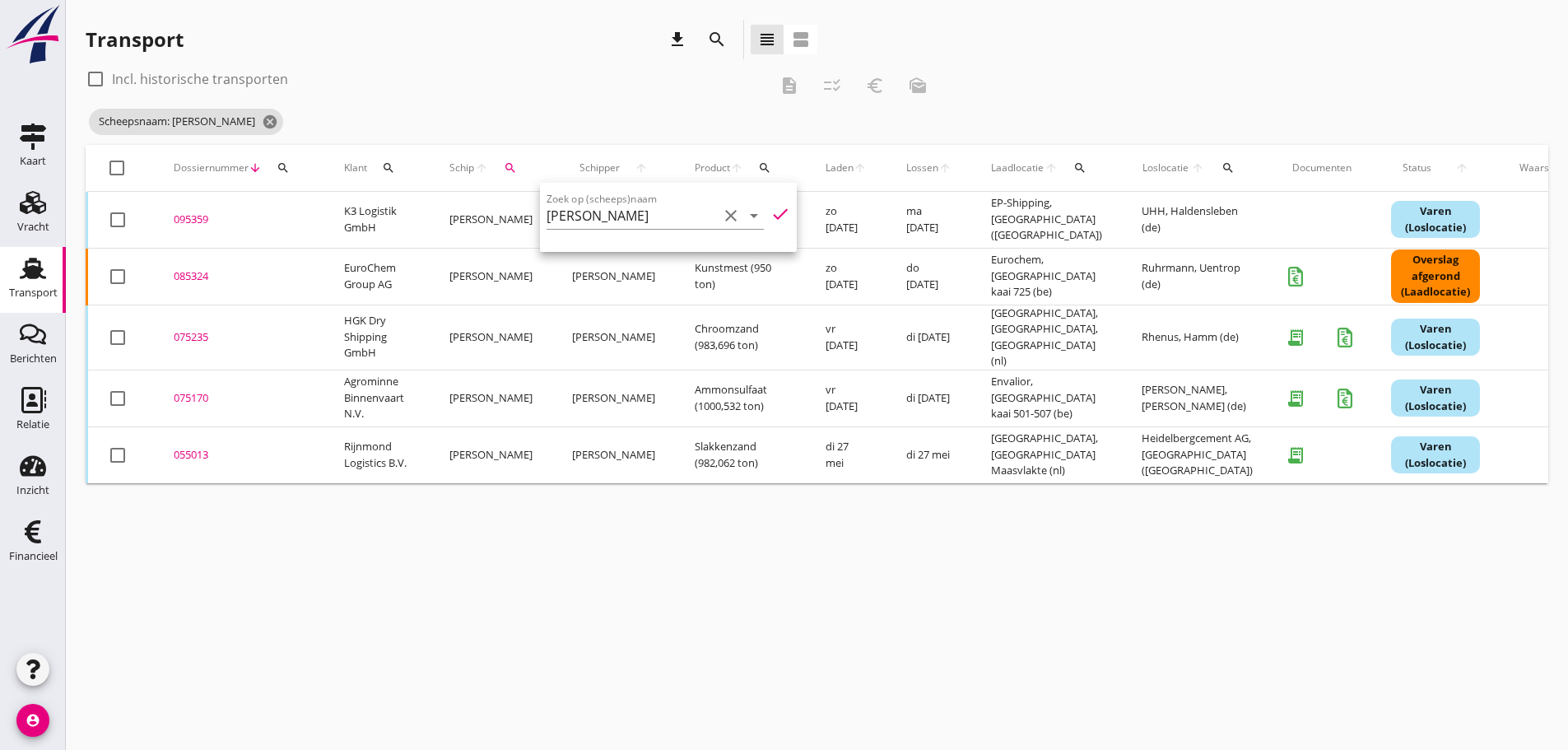
click at [203, 221] on div "095359" at bounding box center [239, 220] width 131 height 17
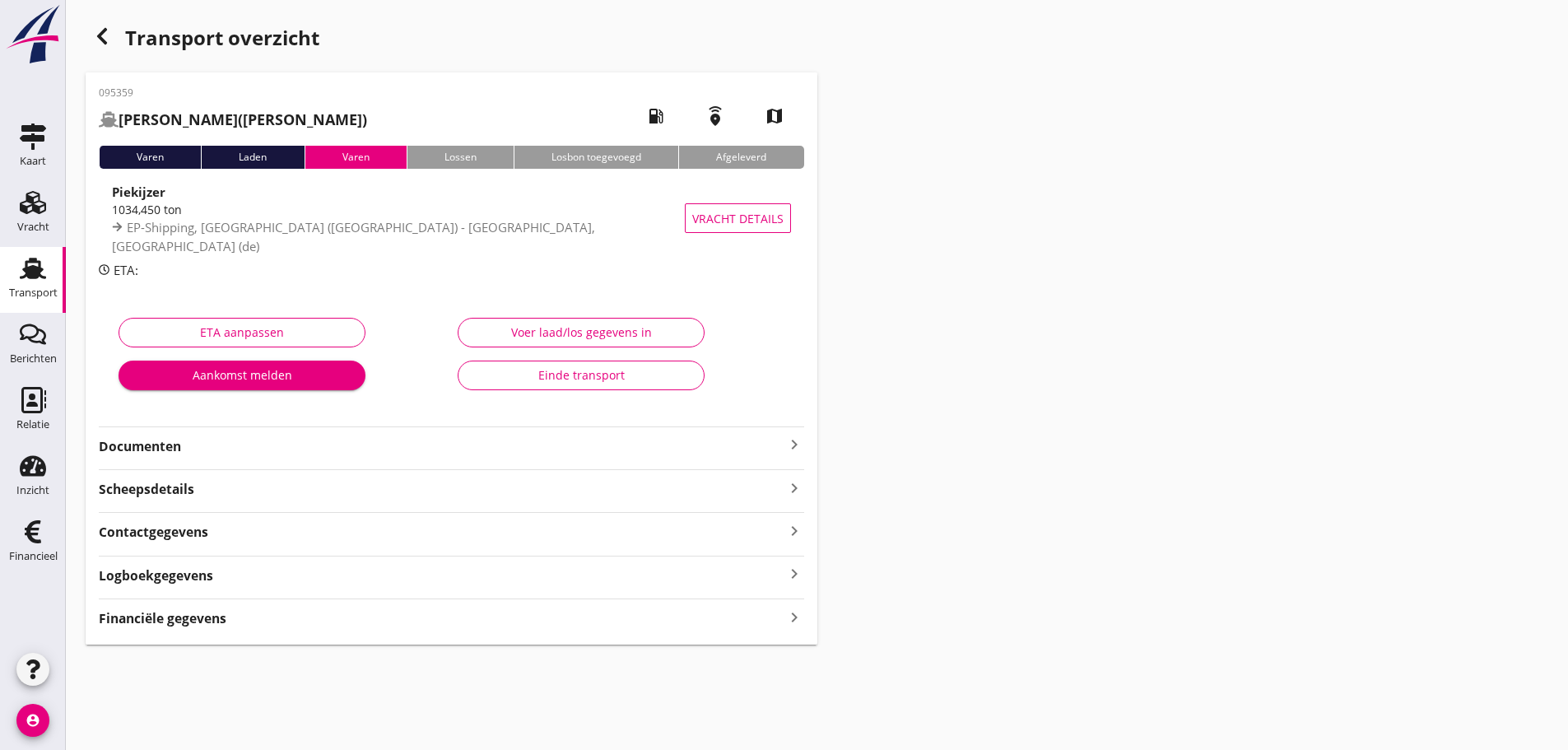
drag, startPoint x: 103, startPoint y: 17, endPoint x: 104, endPoint y: 36, distance: 19.0
click at [105, 17] on div "Transport overzicht 095359 [PERSON_NAME] ([PERSON_NAME]) local_gas_station emer…" at bounding box center [817, 332] width 1502 height 664
click at [104, 37] on icon "button" at bounding box center [101, 35] width 19 height 19
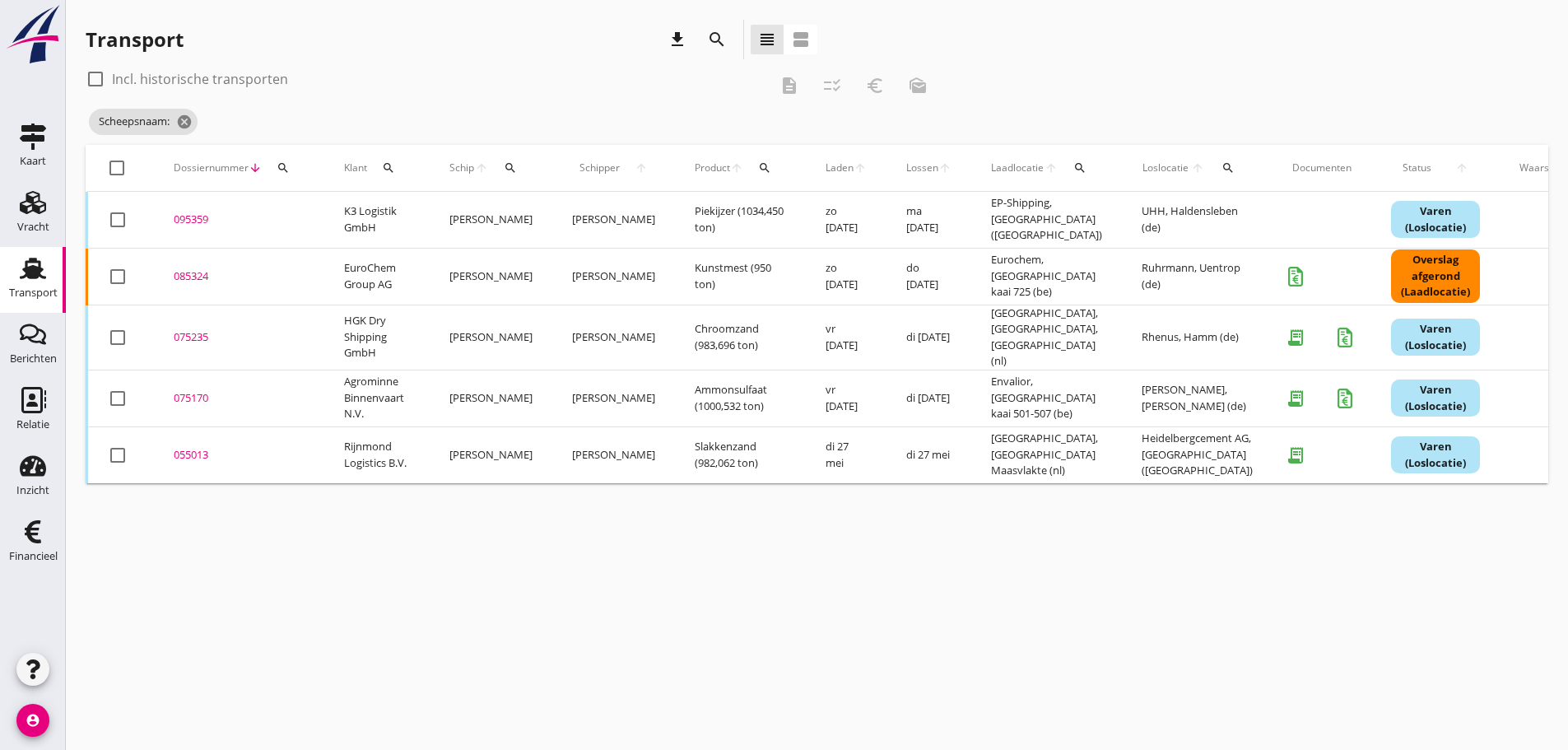
click at [191, 275] on div "085324" at bounding box center [239, 277] width 131 height 17
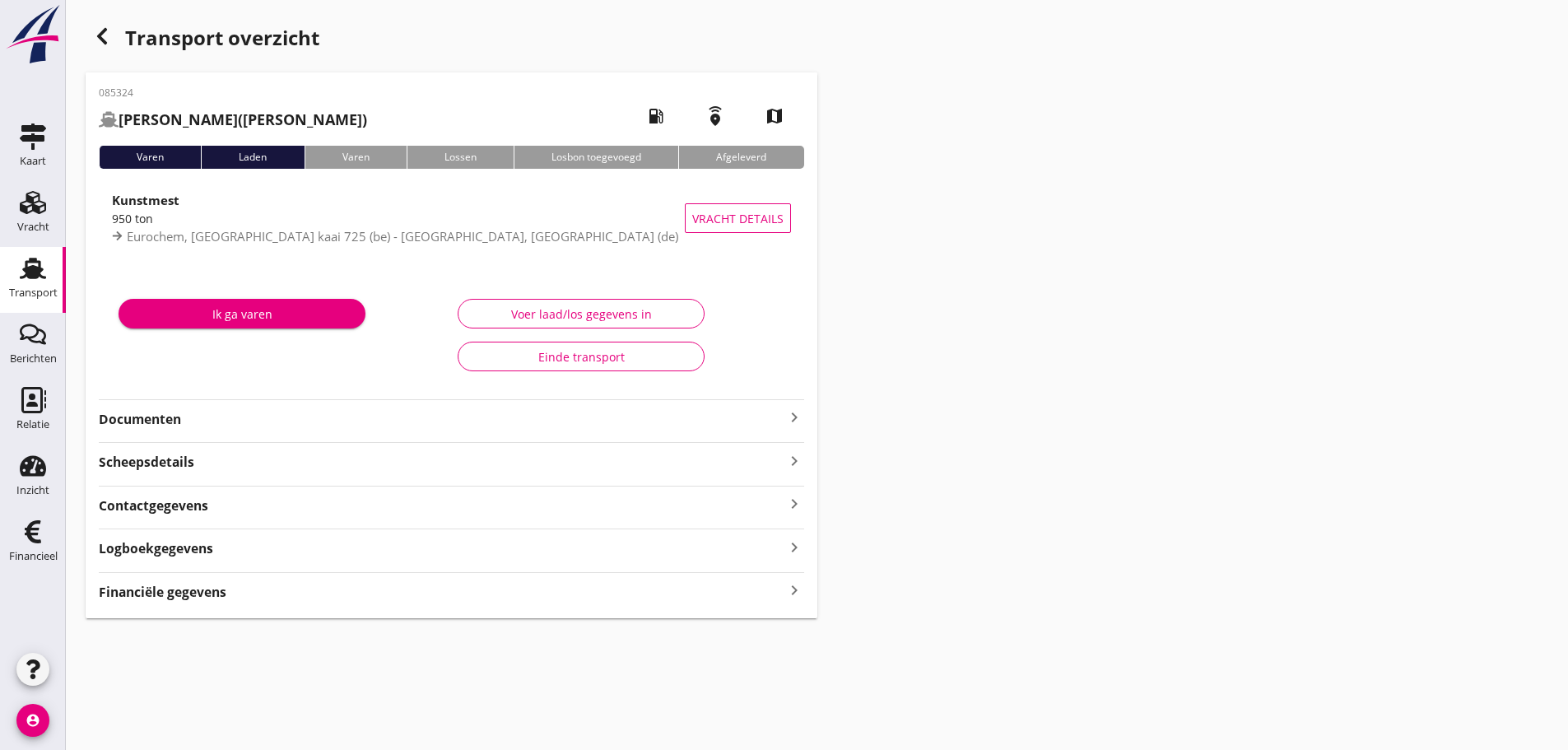
click at [792, 413] on icon "keyboard_arrow_right" at bounding box center [794, 417] width 19 height 19
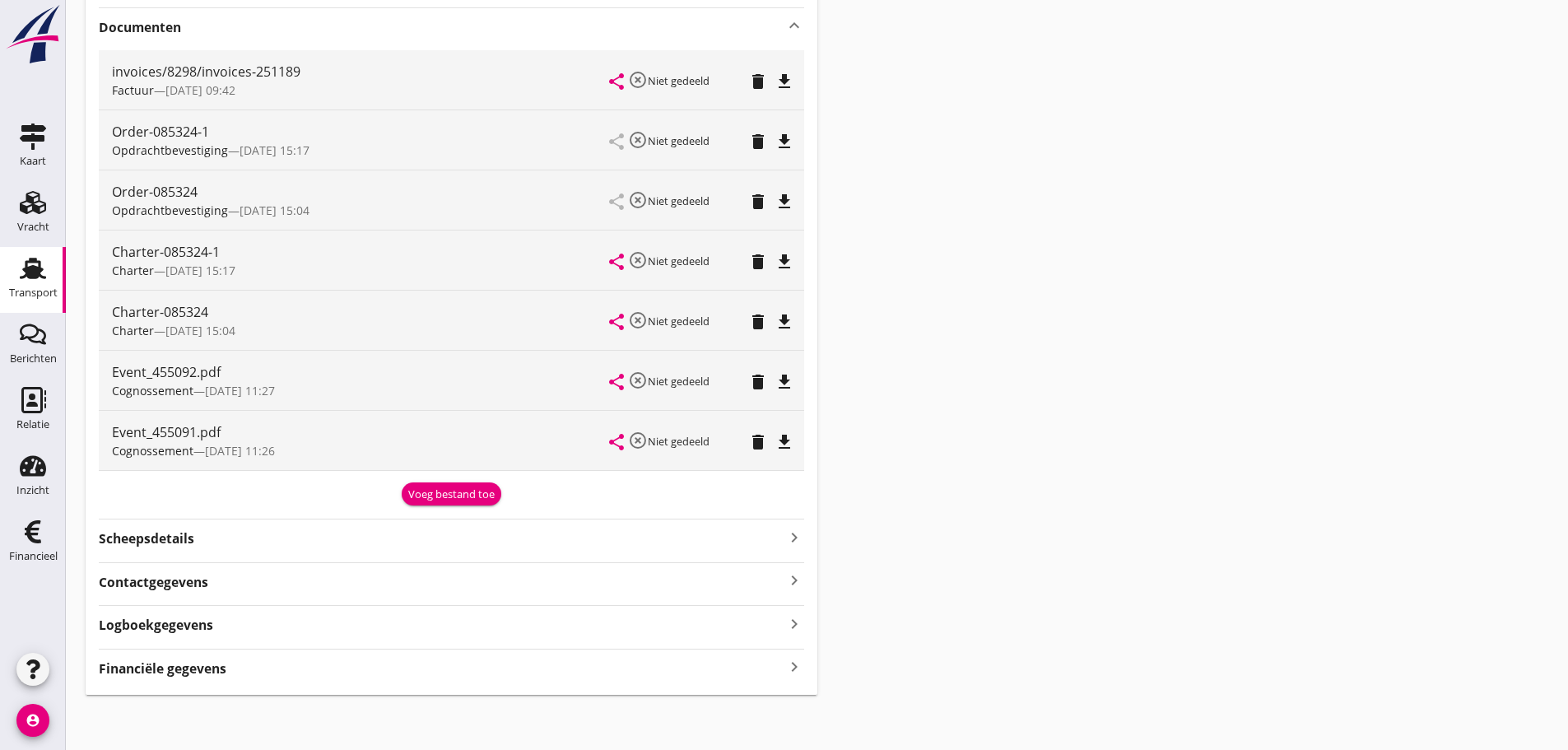
scroll to position [396, 0]
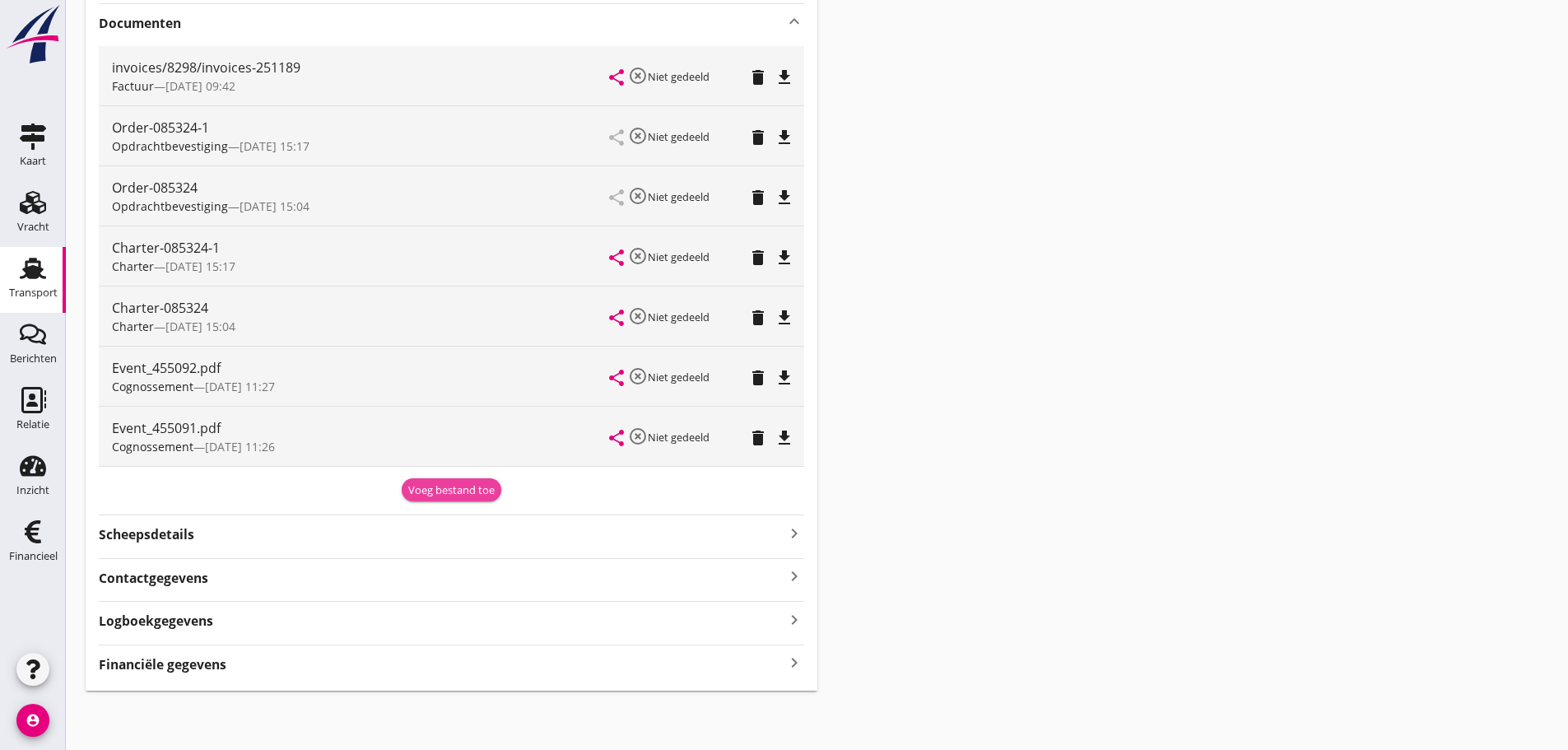
click at [450, 497] on div "Voeg bestand toe" at bounding box center [451, 491] width 86 height 17
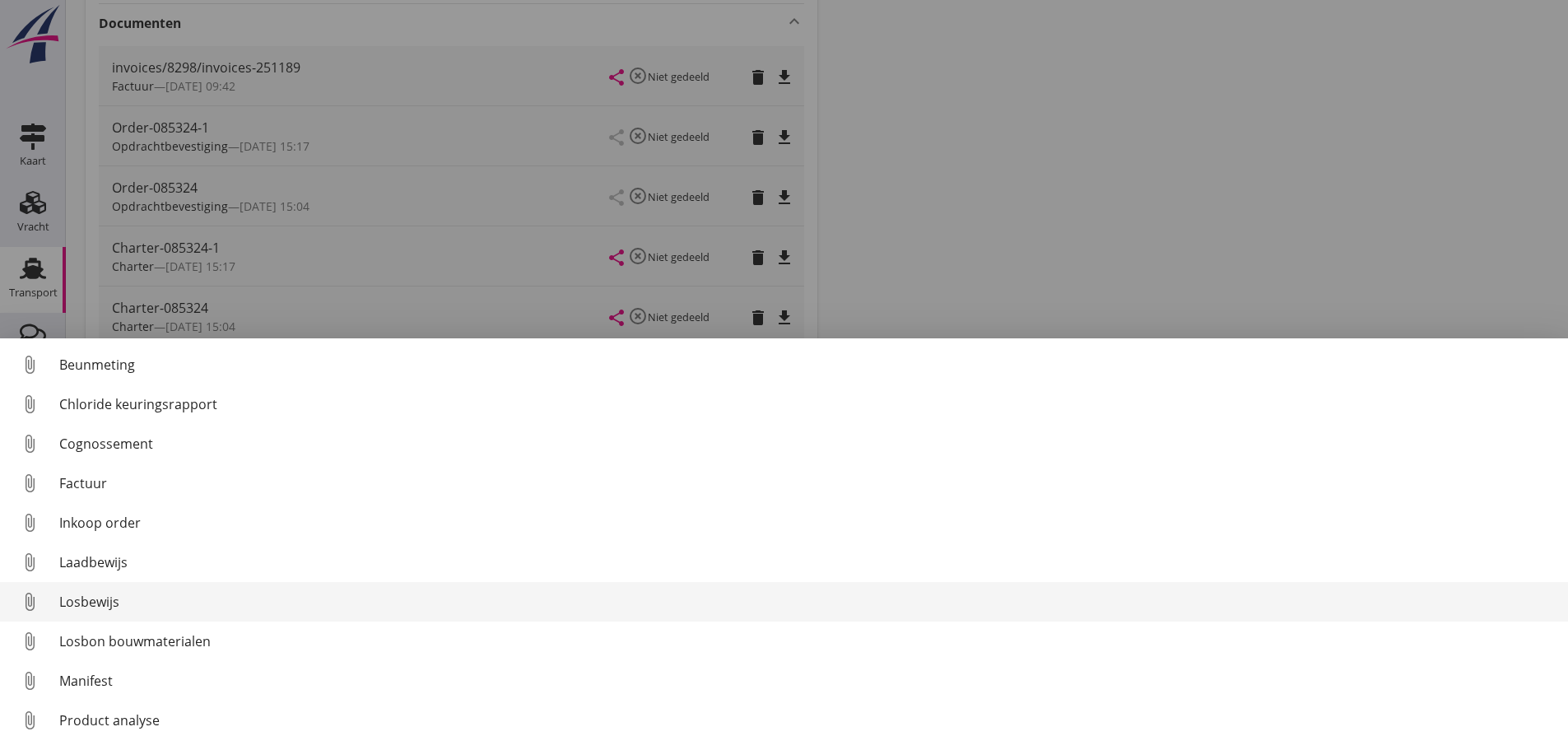
click at [92, 604] on div "Losbewijs" at bounding box center [807, 601] width 1496 height 19
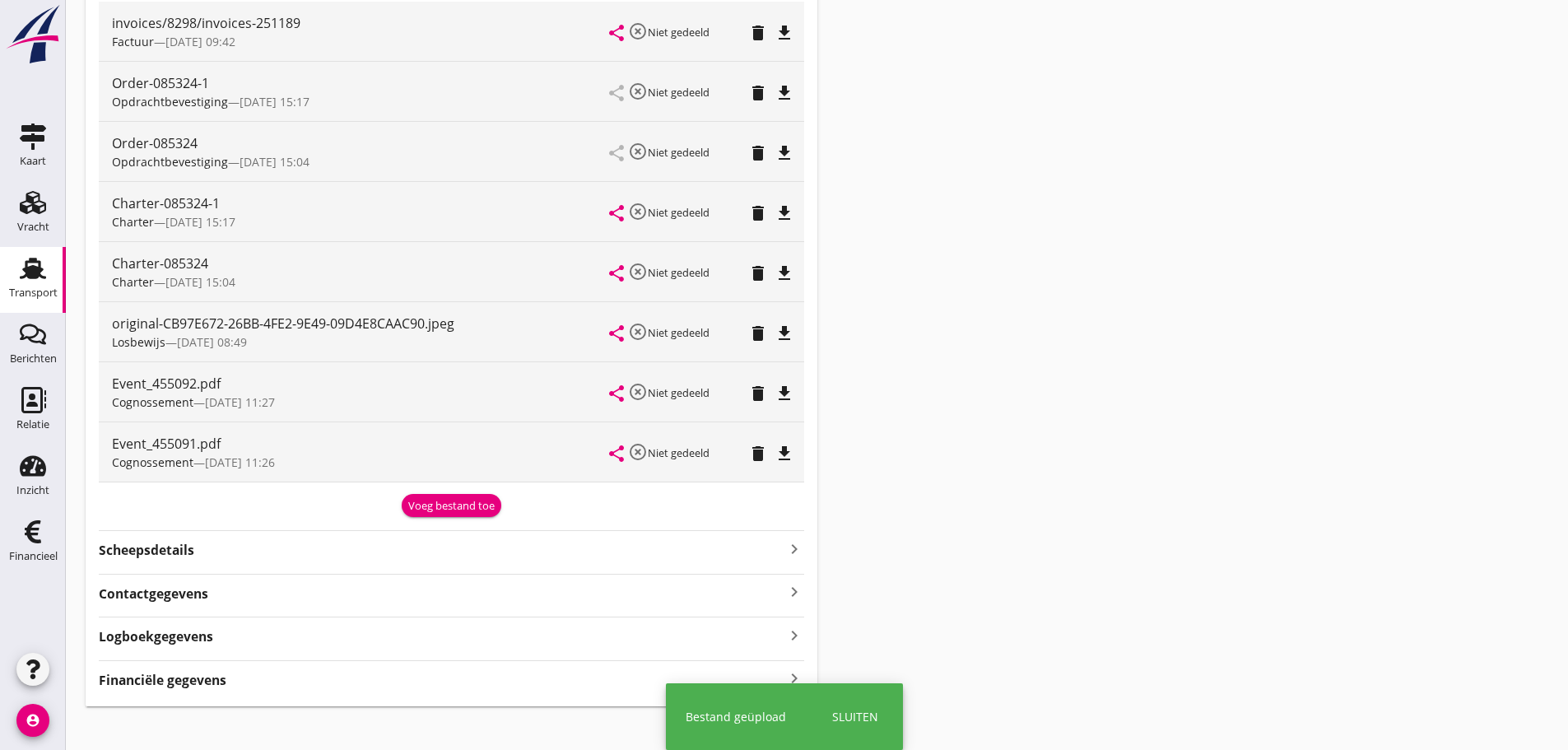
scroll to position [456, 0]
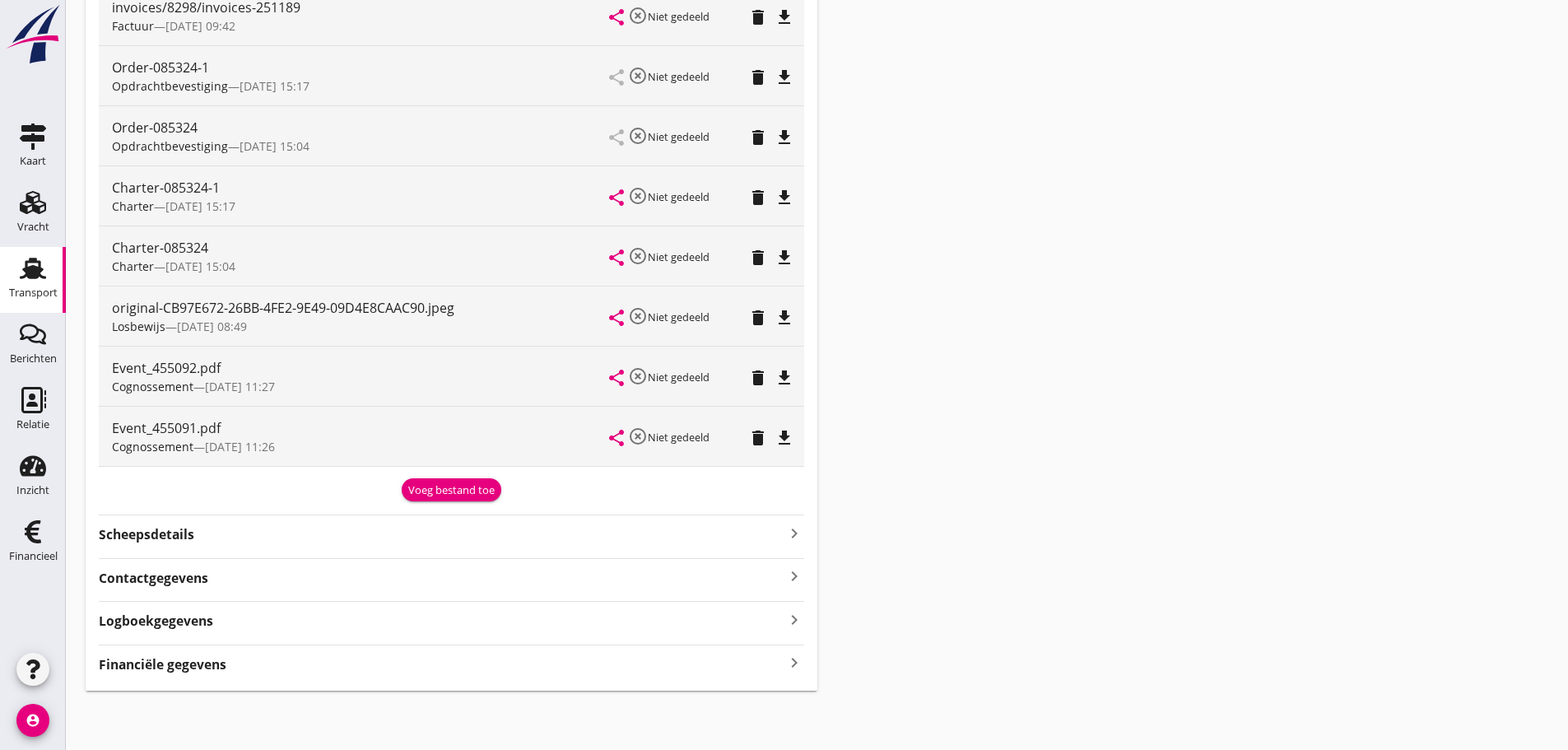
click at [178, 661] on strong "Financiële gegevens" at bounding box center [162, 665] width 127 height 19
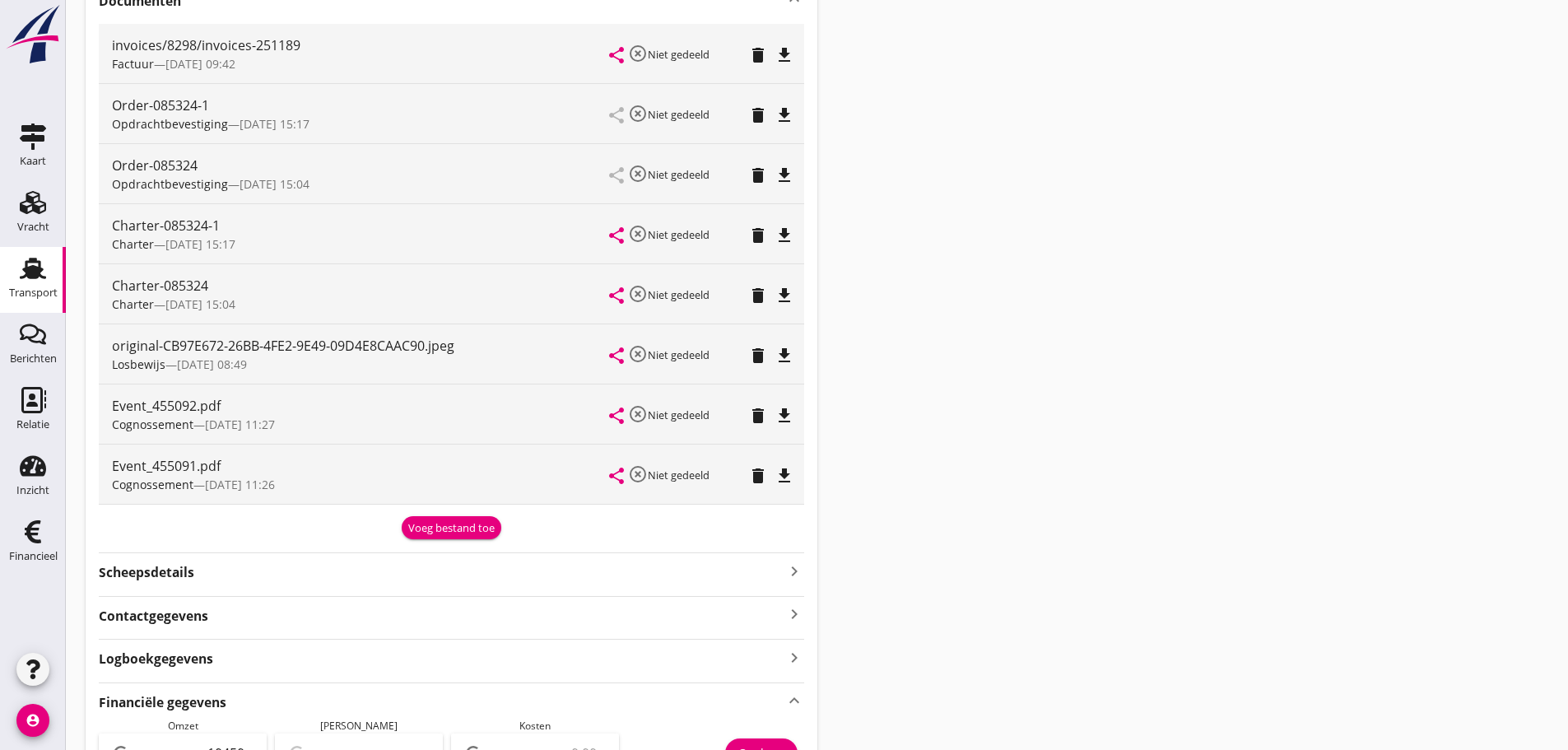
scroll to position [412, 0]
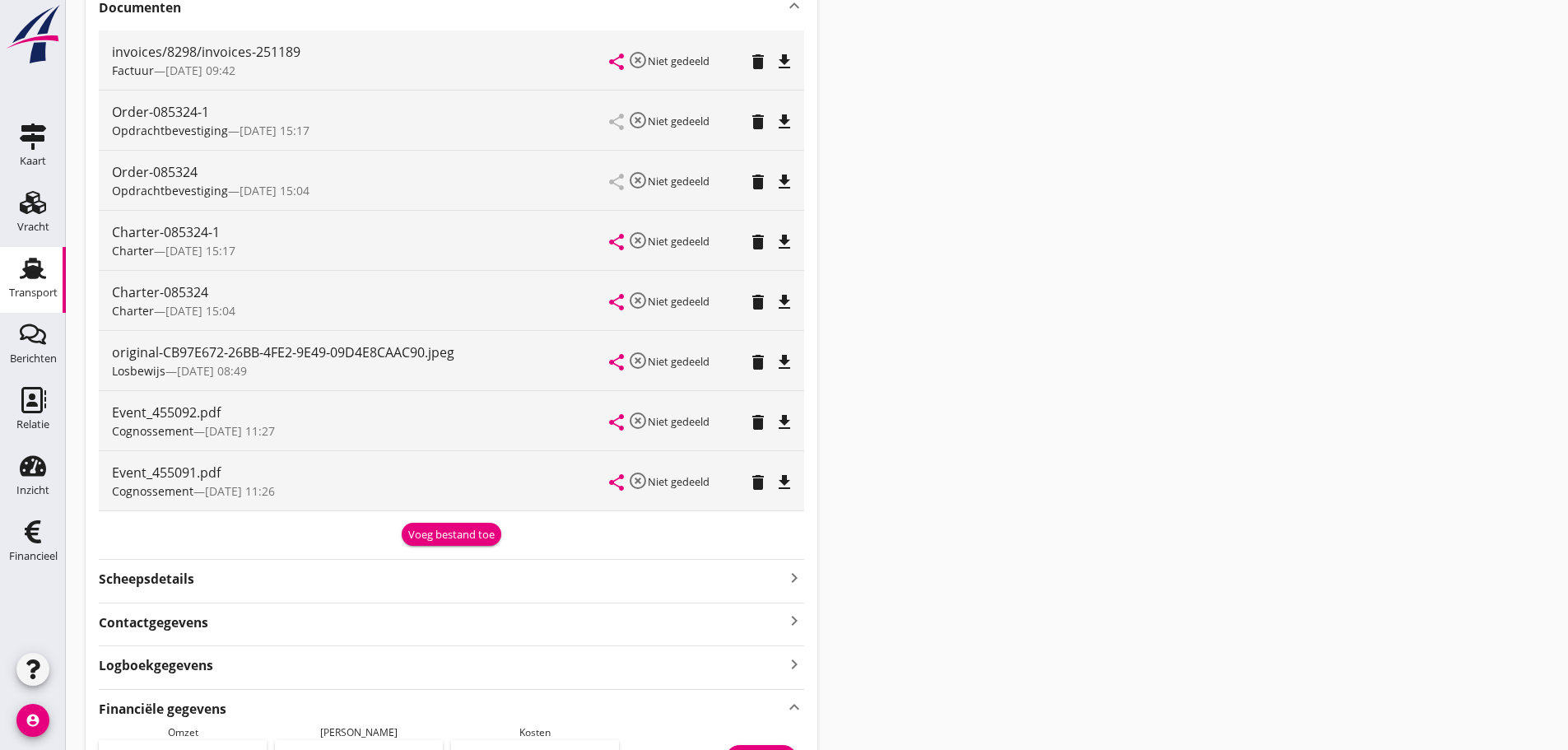
click at [788, 63] on icon "file_download" at bounding box center [784, 61] width 19 height 19
click at [792, 417] on icon "file_download" at bounding box center [784, 422] width 19 height 19
click at [1076, 516] on div "Transport overzicht 085324 [PERSON_NAME] ([PERSON_NAME]) local_gas_station emer…" at bounding box center [817, 499] width 1502 height 1821
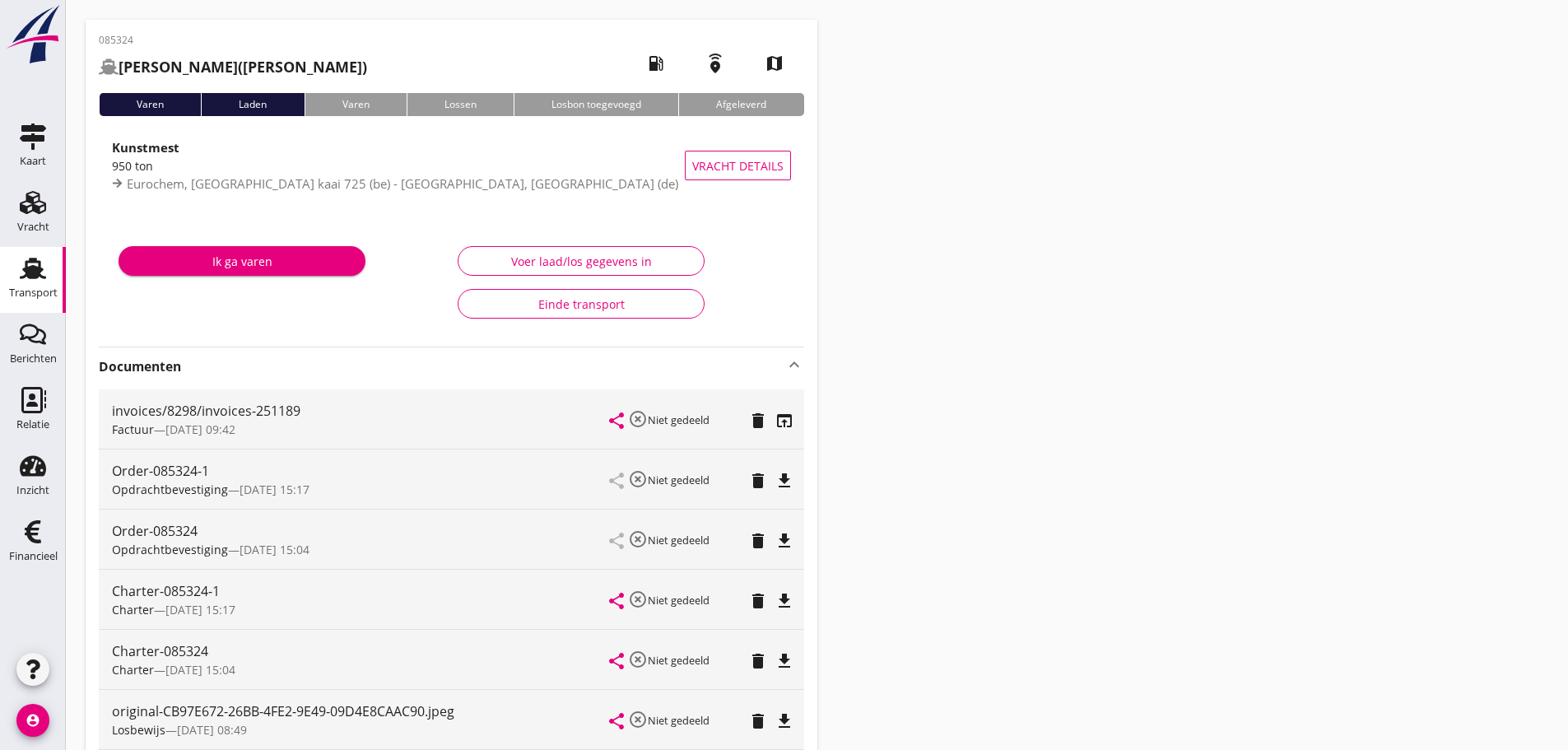
scroll to position [0, 0]
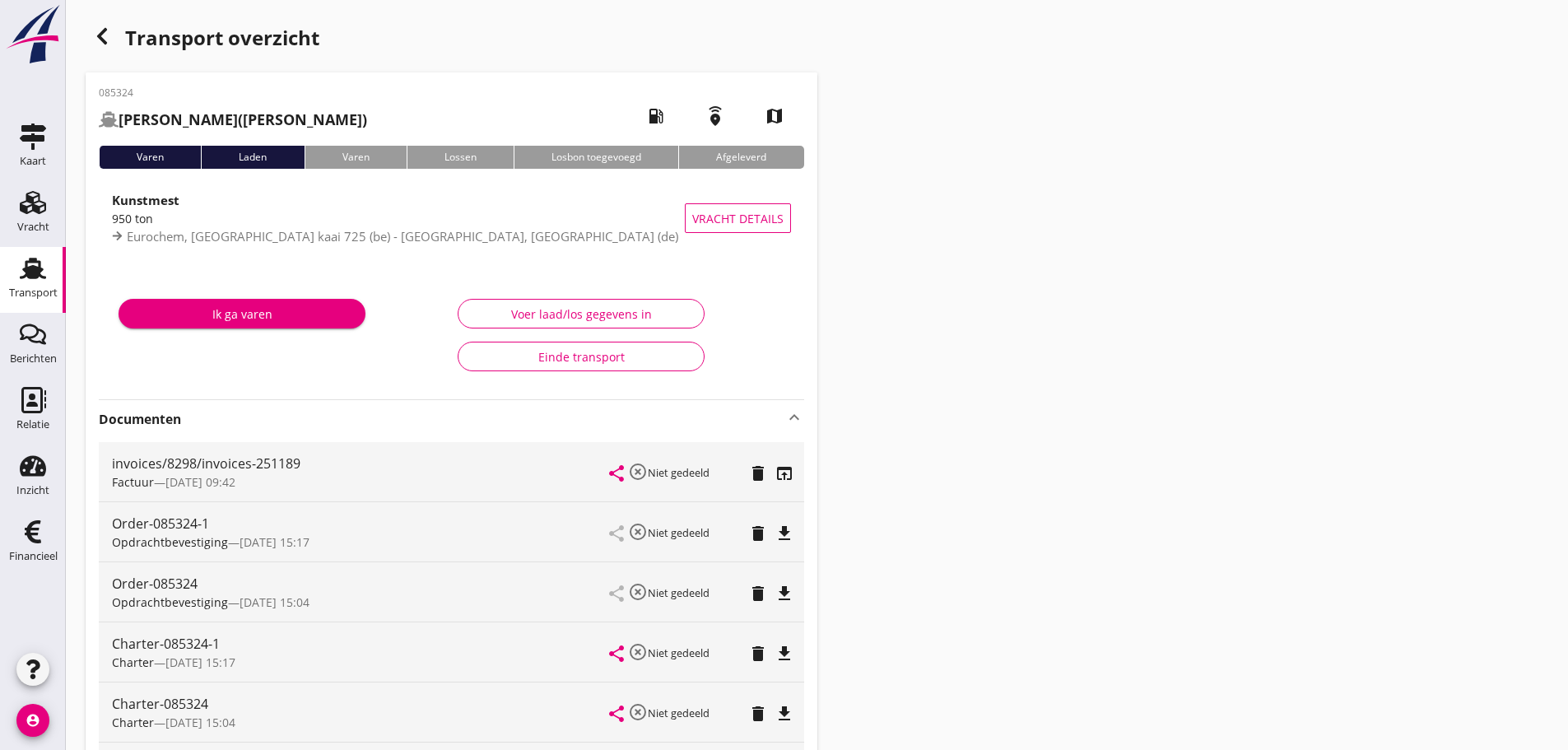
click at [98, 49] on div "button" at bounding box center [101, 35] width 33 height 33
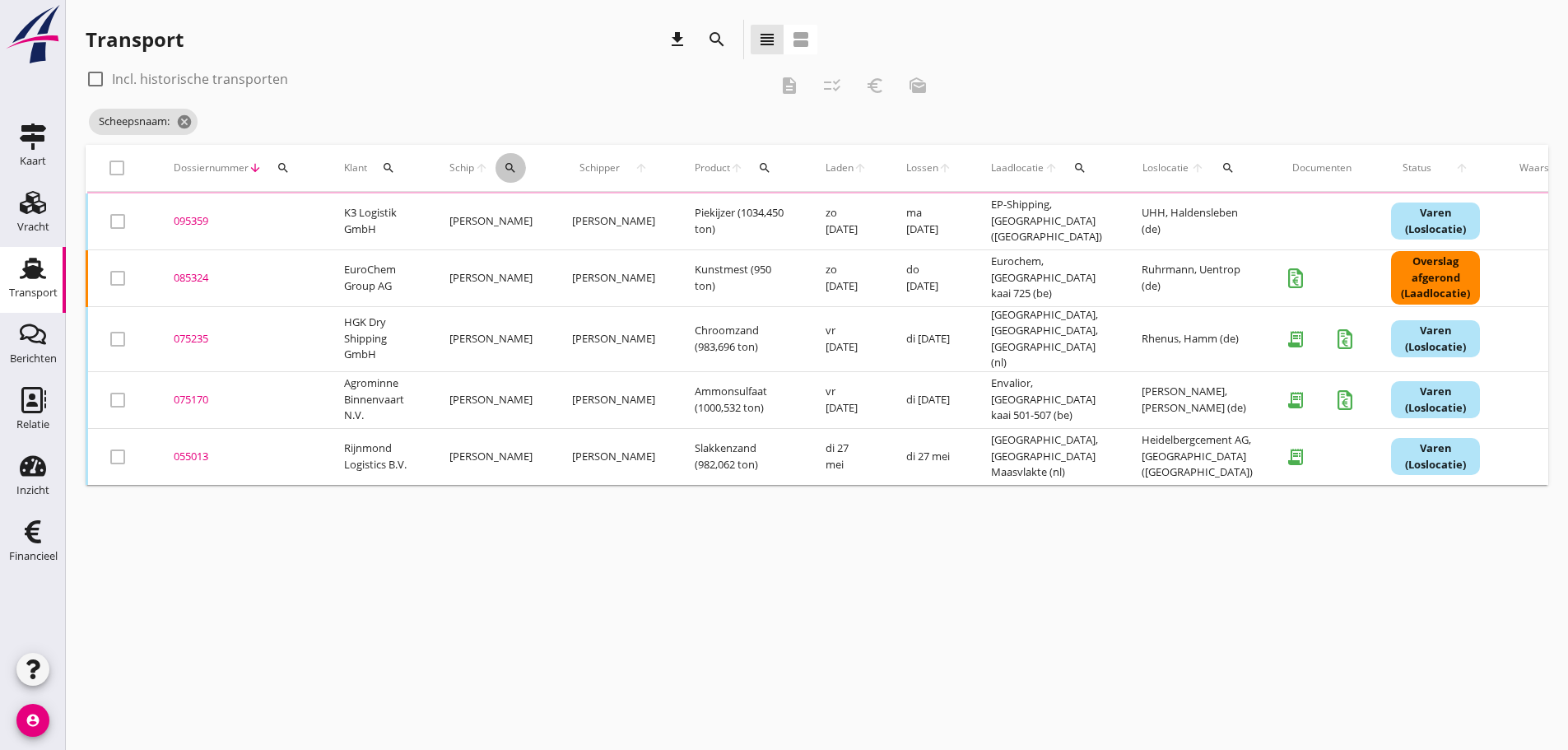
click at [506, 167] on icon "search" at bounding box center [511, 168] width 14 height 13
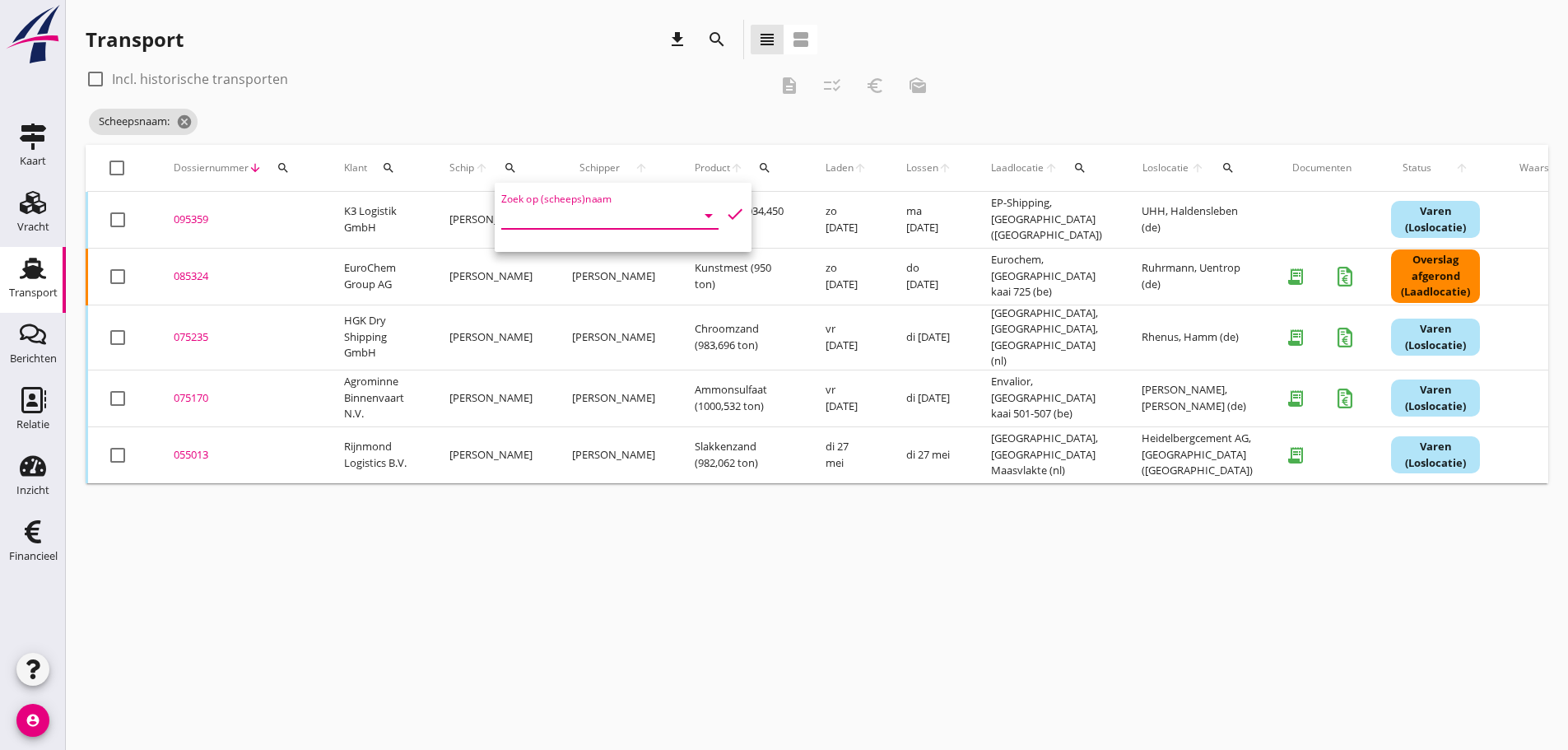
drag, startPoint x: 510, startPoint y: 204, endPoint x: 528, endPoint y: 209, distance: 18.7
click at [526, 208] on input "Zoek op (scheeps)naam" at bounding box center [587, 215] width 171 height 26
drag, startPoint x: 615, startPoint y: 255, endPoint x: 648, endPoint y: 250, distance: 33.4
click at [615, 256] on div "Albis" at bounding box center [638, 247] width 156 height 19
click at [725, 213] on icon "check" at bounding box center [734, 213] width 19 height 19
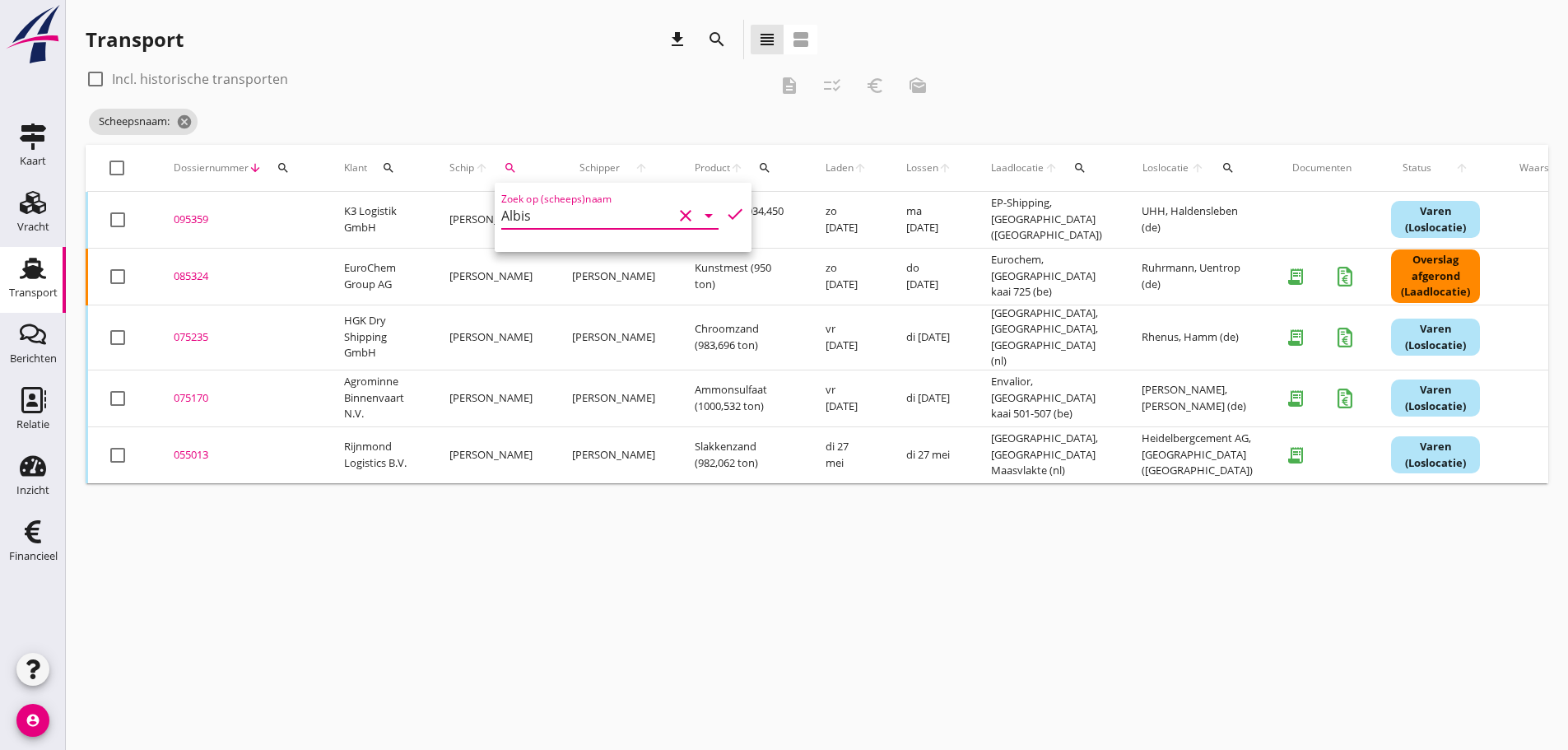
type input "Albis"
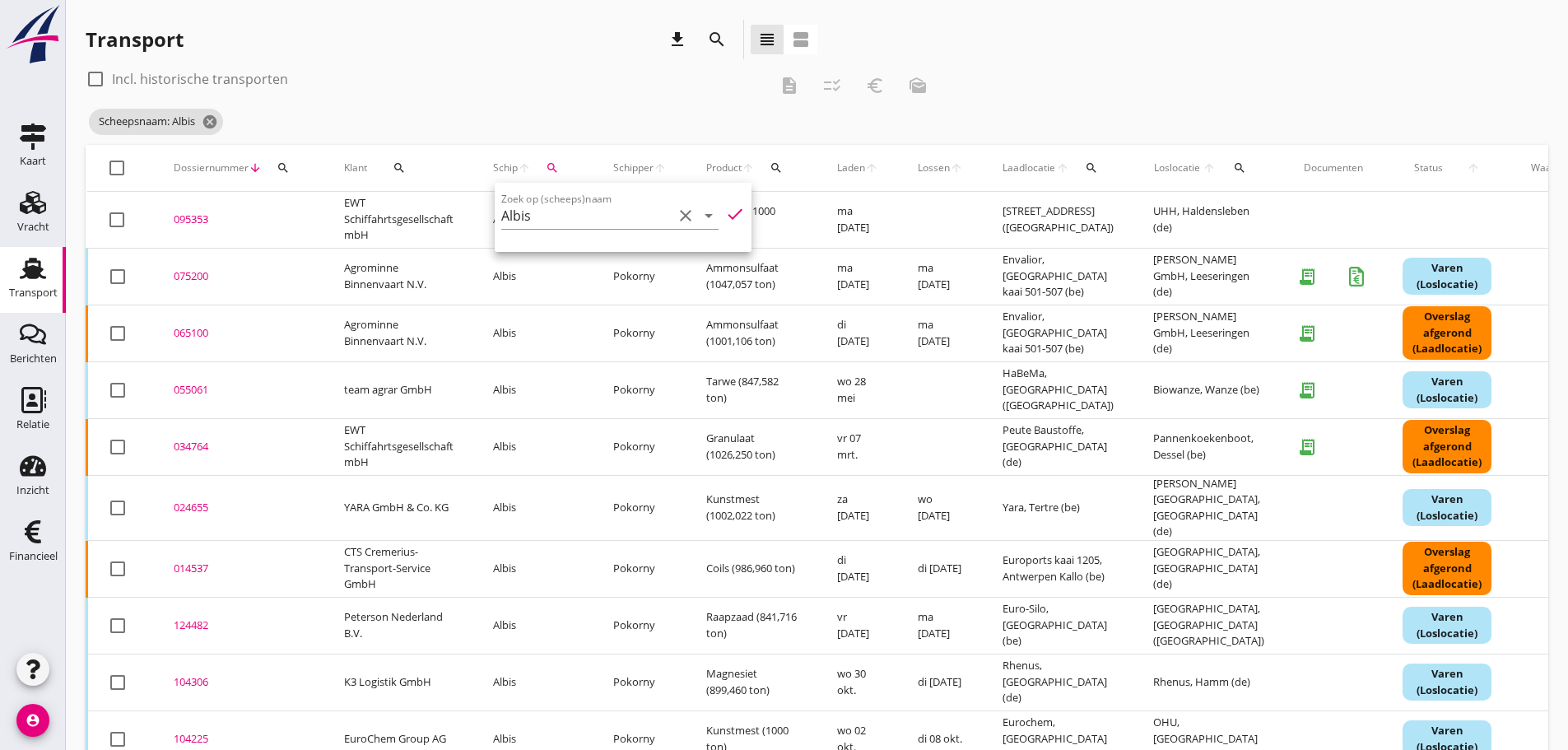
click at [194, 220] on div "095353" at bounding box center [239, 220] width 131 height 17
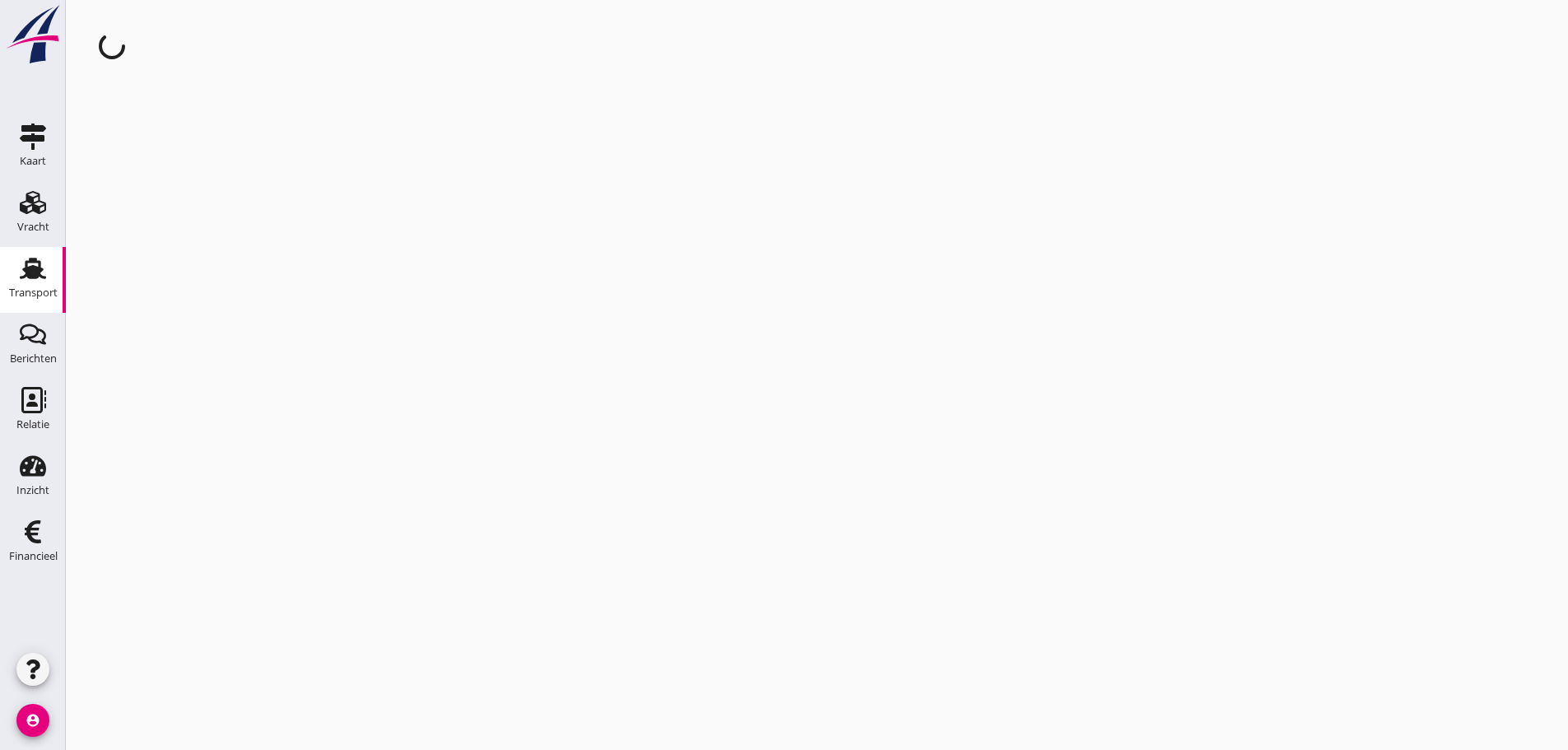
click at [194, 220] on div "cancel You are impersonating another user." at bounding box center [817, 375] width 1502 height 750
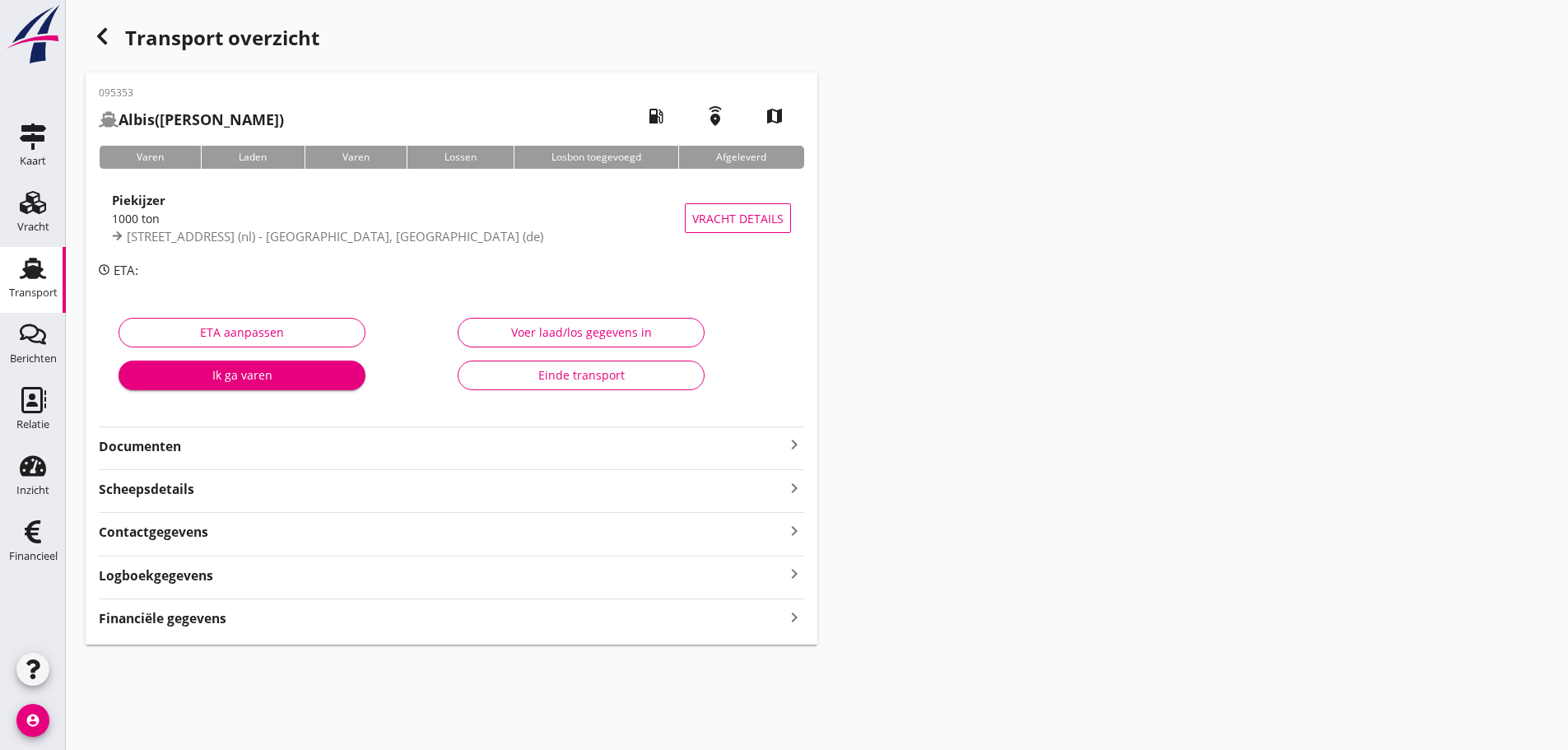
click at [210, 624] on strong "Financiële gegevens" at bounding box center [162, 618] width 127 height 19
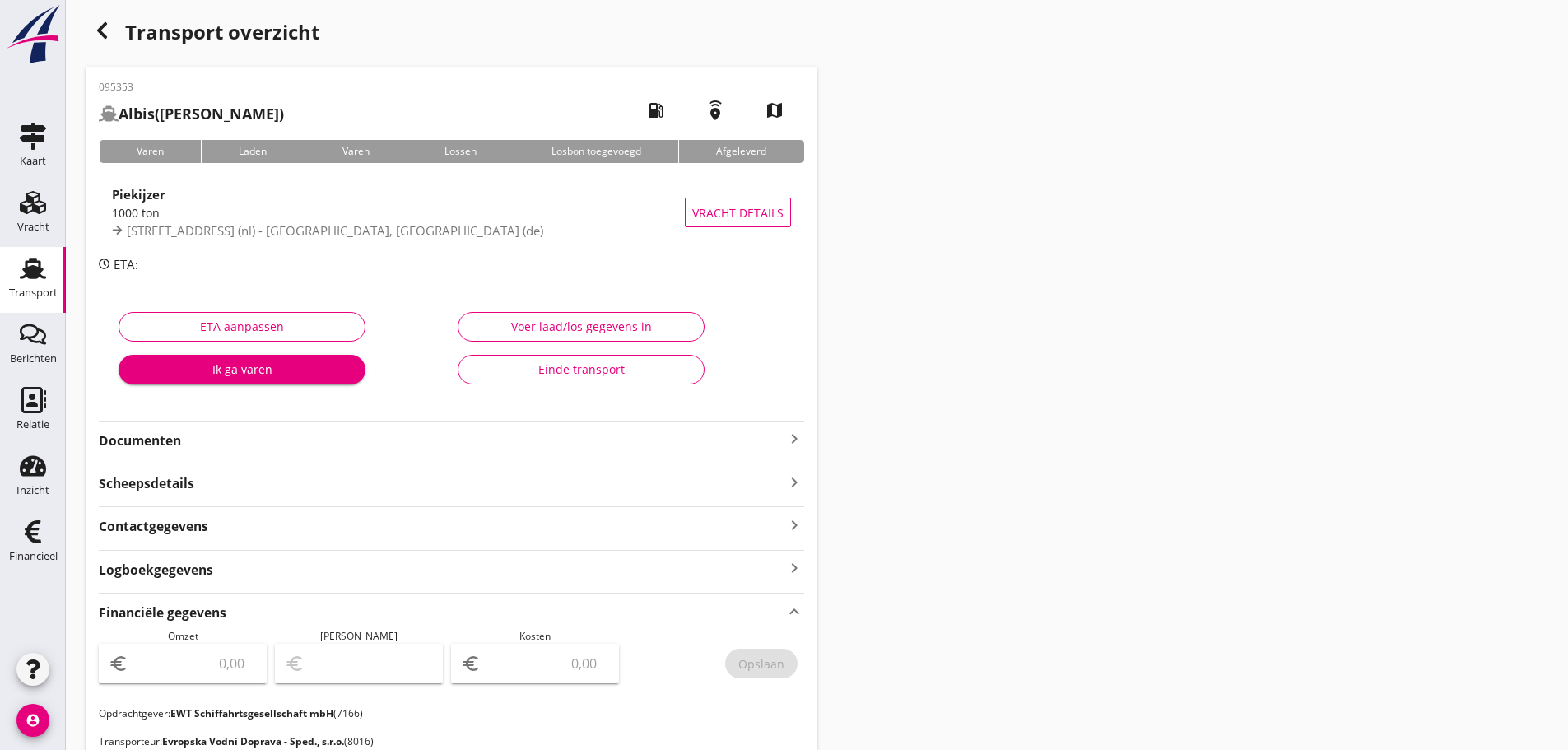
scroll to position [496, 0]
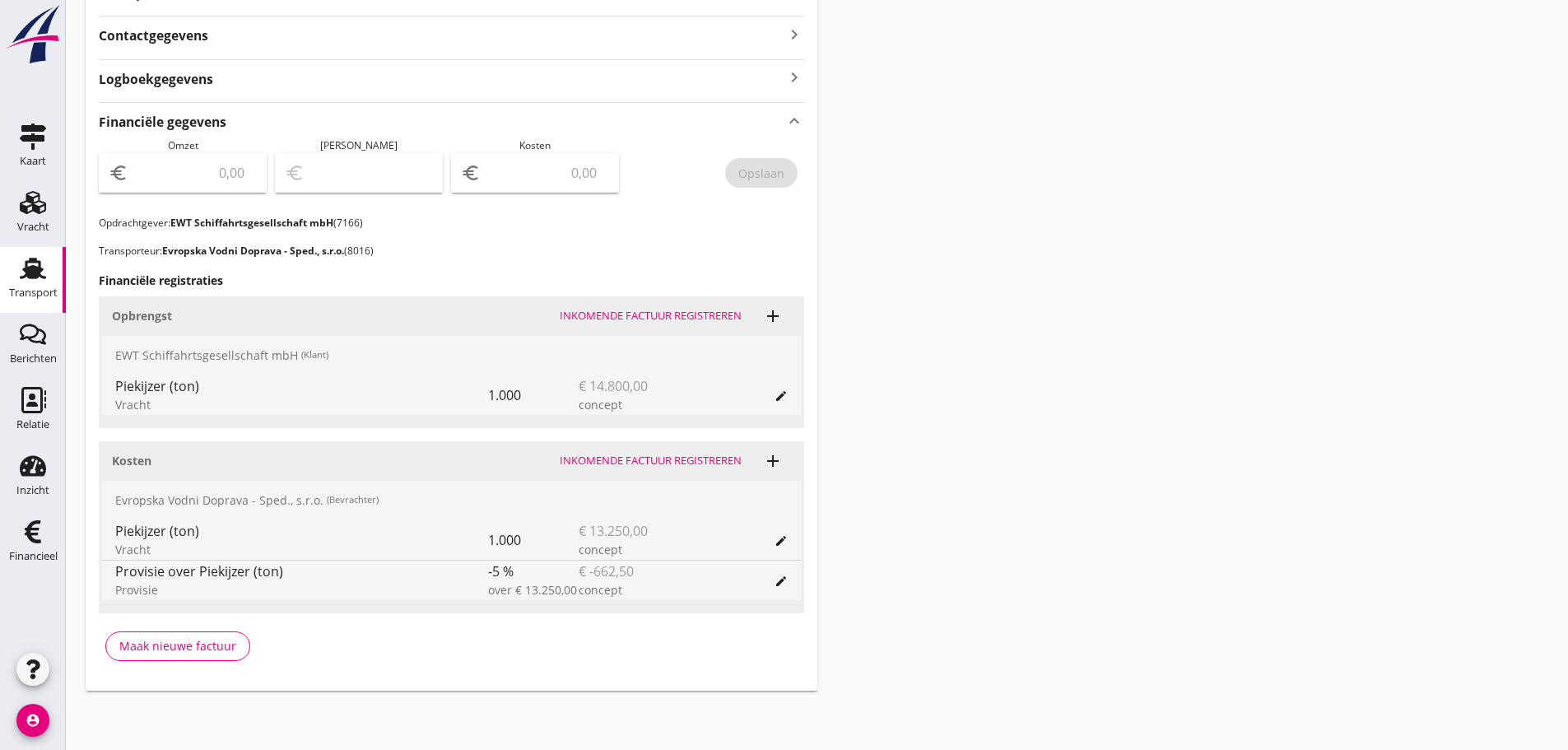
click at [572, 172] on input "number" at bounding box center [547, 172] width 125 height 26
type input "13478"
type input "13478.11"
click at [776, 187] on button "Opslaan" at bounding box center [761, 172] width 73 height 30
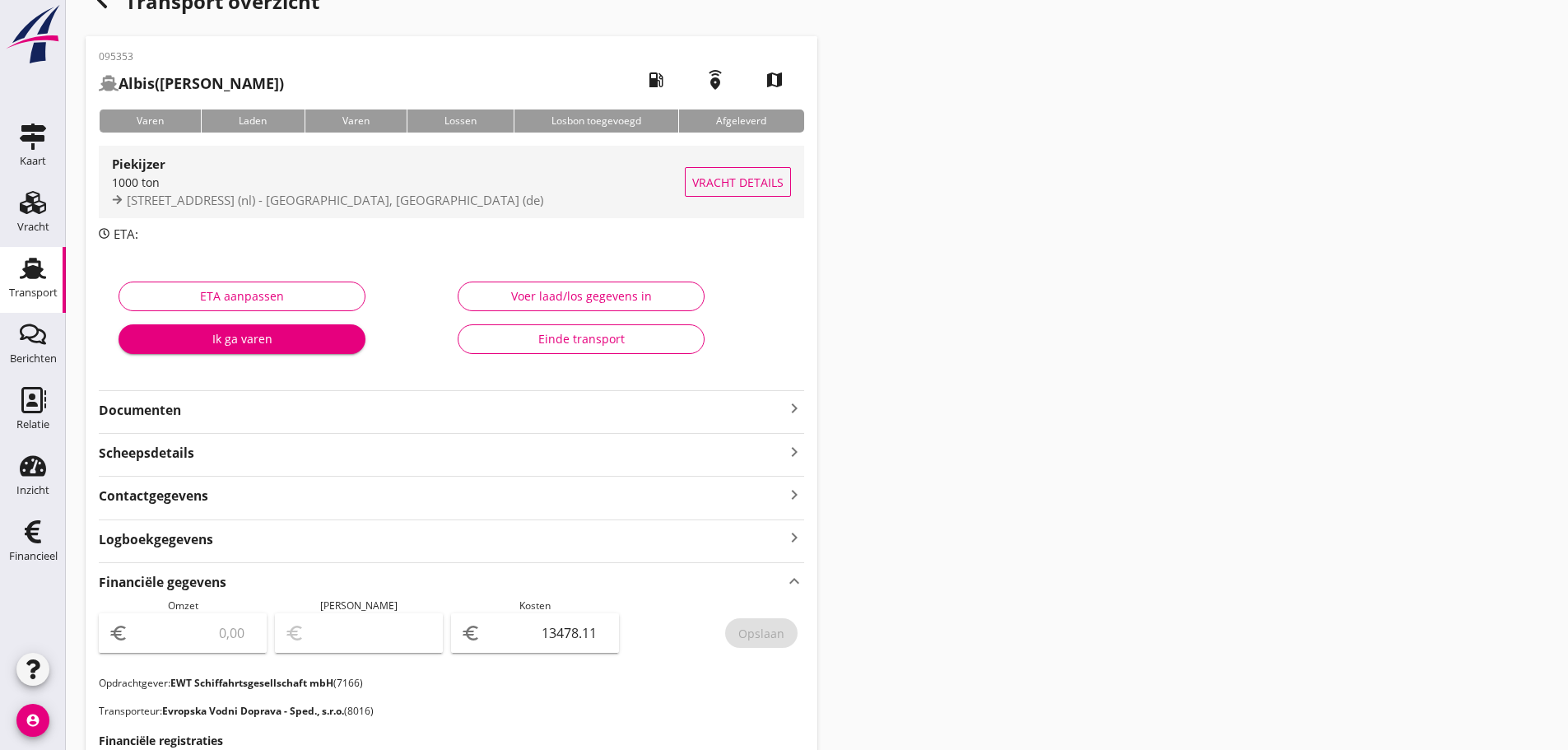
scroll to position [3, 0]
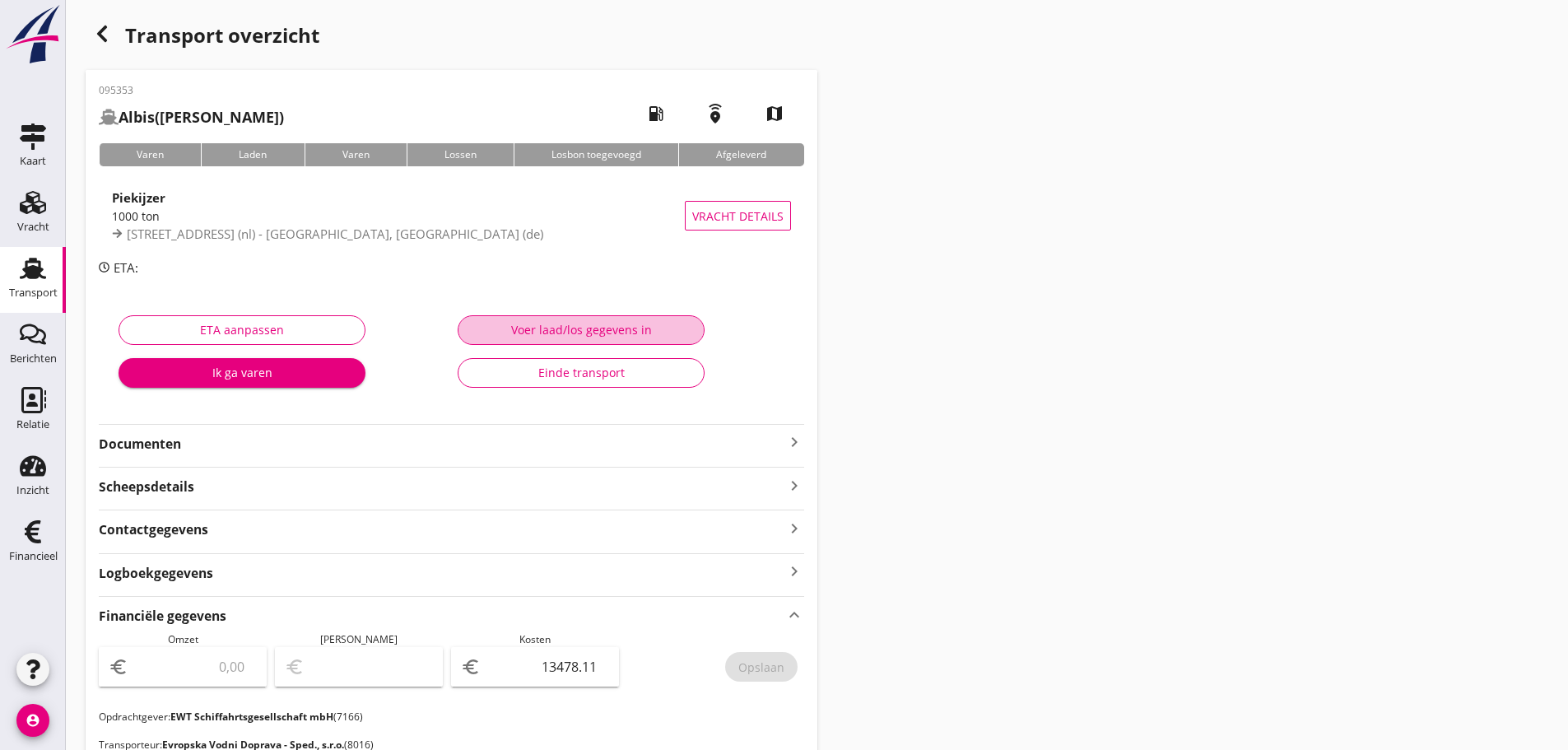
click at [606, 323] on div "Voer laad/los gegevens in" at bounding box center [581, 329] width 219 height 17
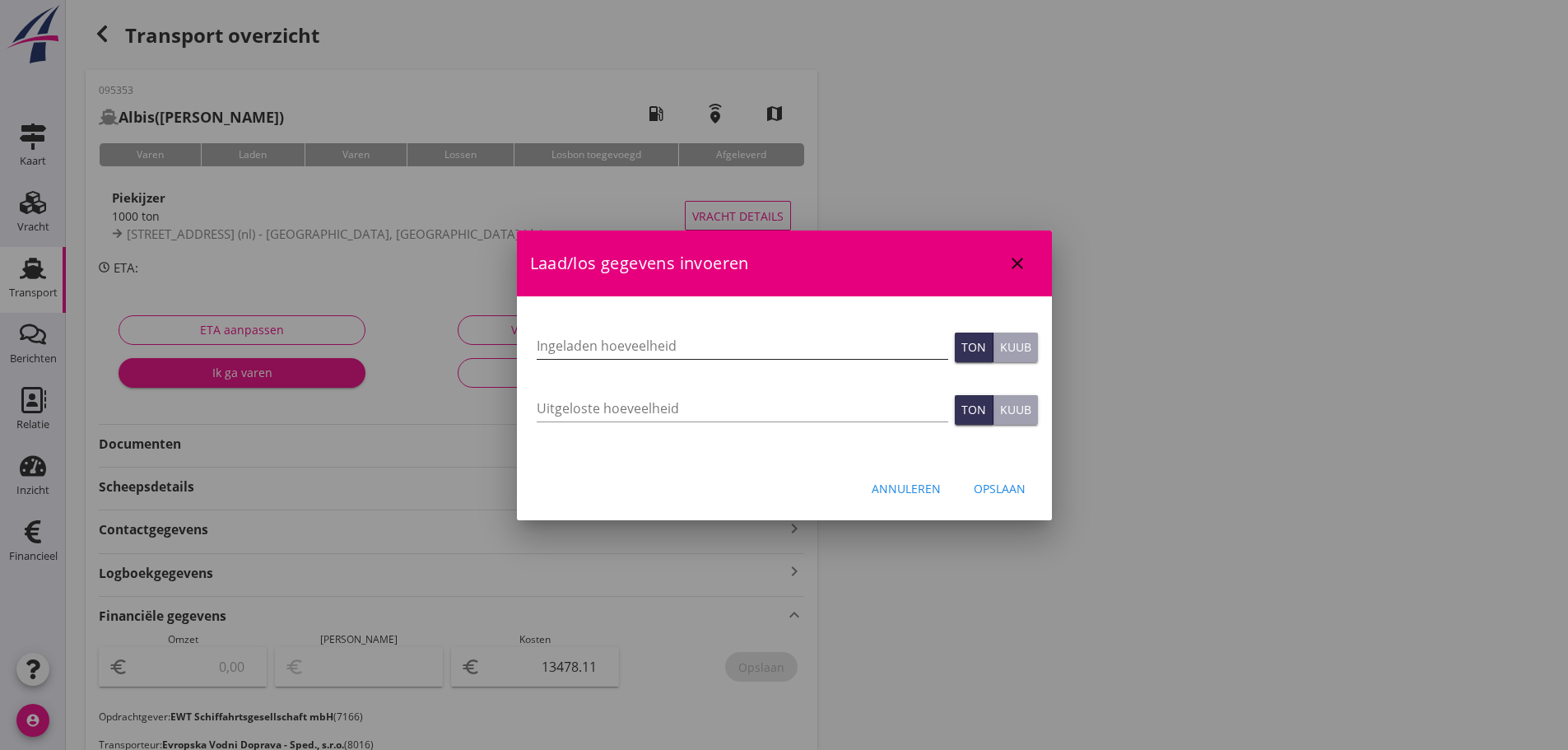
click at [631, 340] on input "Ingeladen hoeveelheid" at bounding box center [743, 345] width 412 height 26
type input "1017"
type input "1017.21"
click at [1009, 489] on div "Opslaan" at bounding box center [999, 488] width 51 height 17
type input "0"
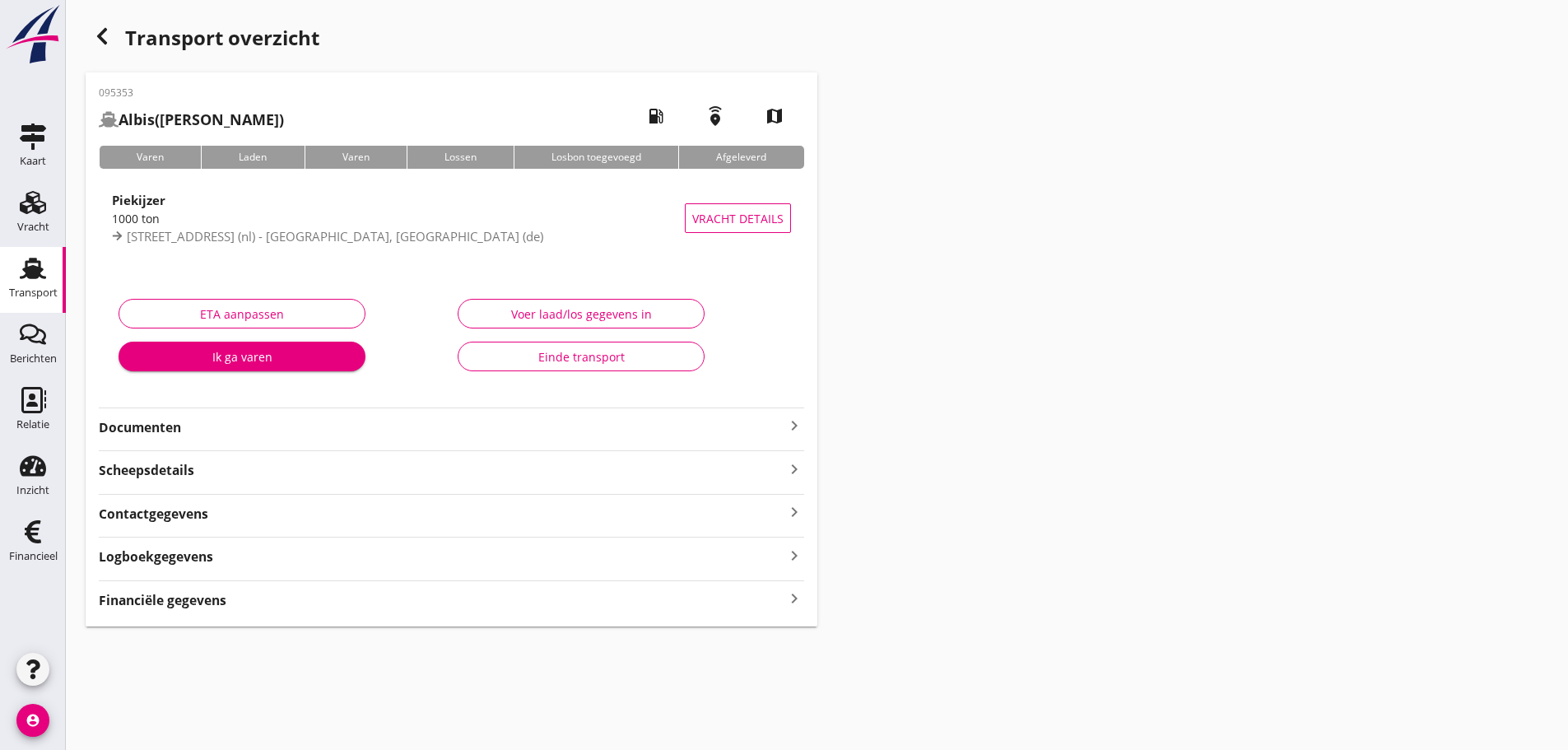
scroll to position [0, 0]
click at [793, 592] on icon "keyboard_arrow_right" at bounding box center [794, 599] width 19 height 22
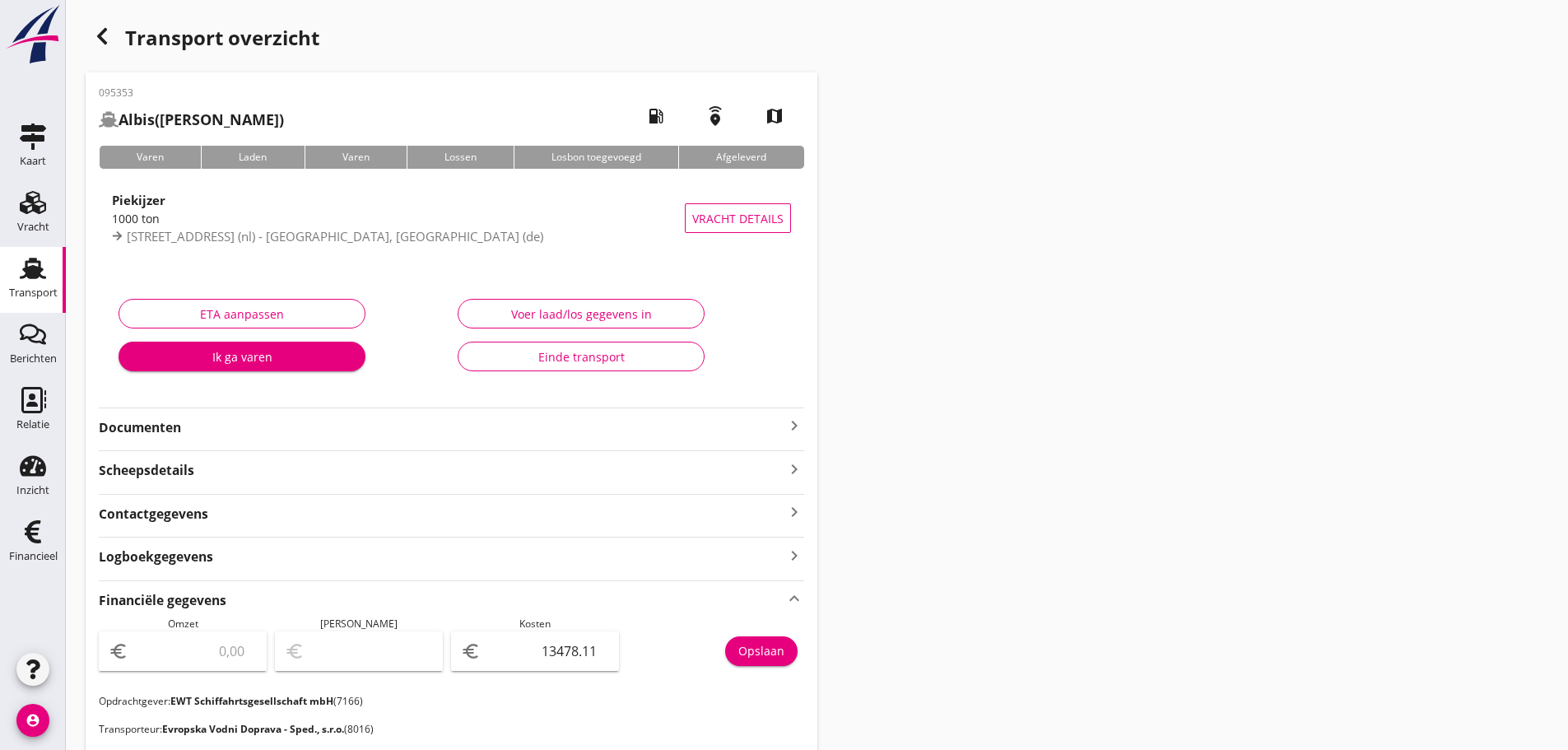
click at [96, 19] on div "button" at bounding box center [101, 35] width 33 height 33
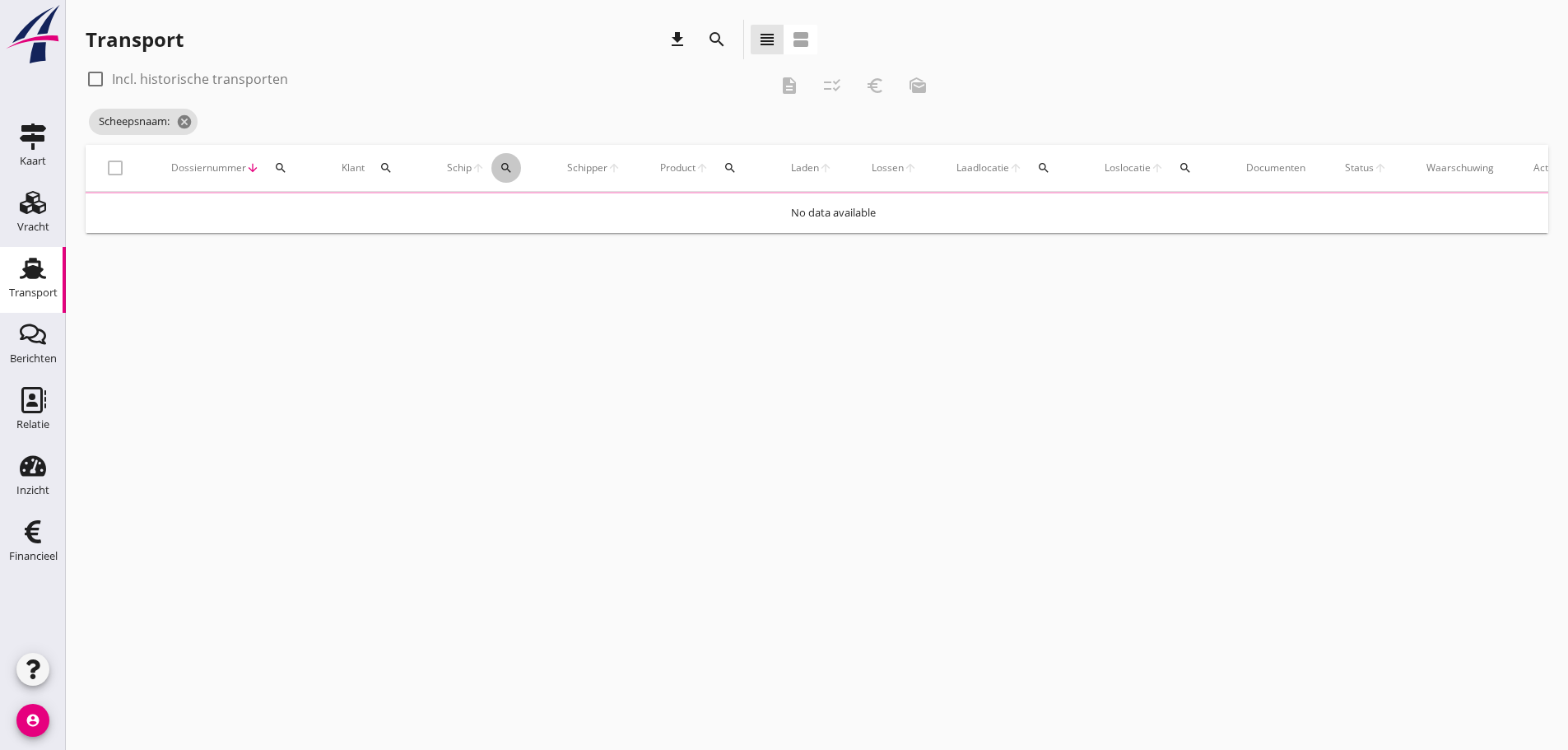
click at [502, 169] on div "Schip arrow_upward search" at bounding box center [488, 168] width 81 height 40
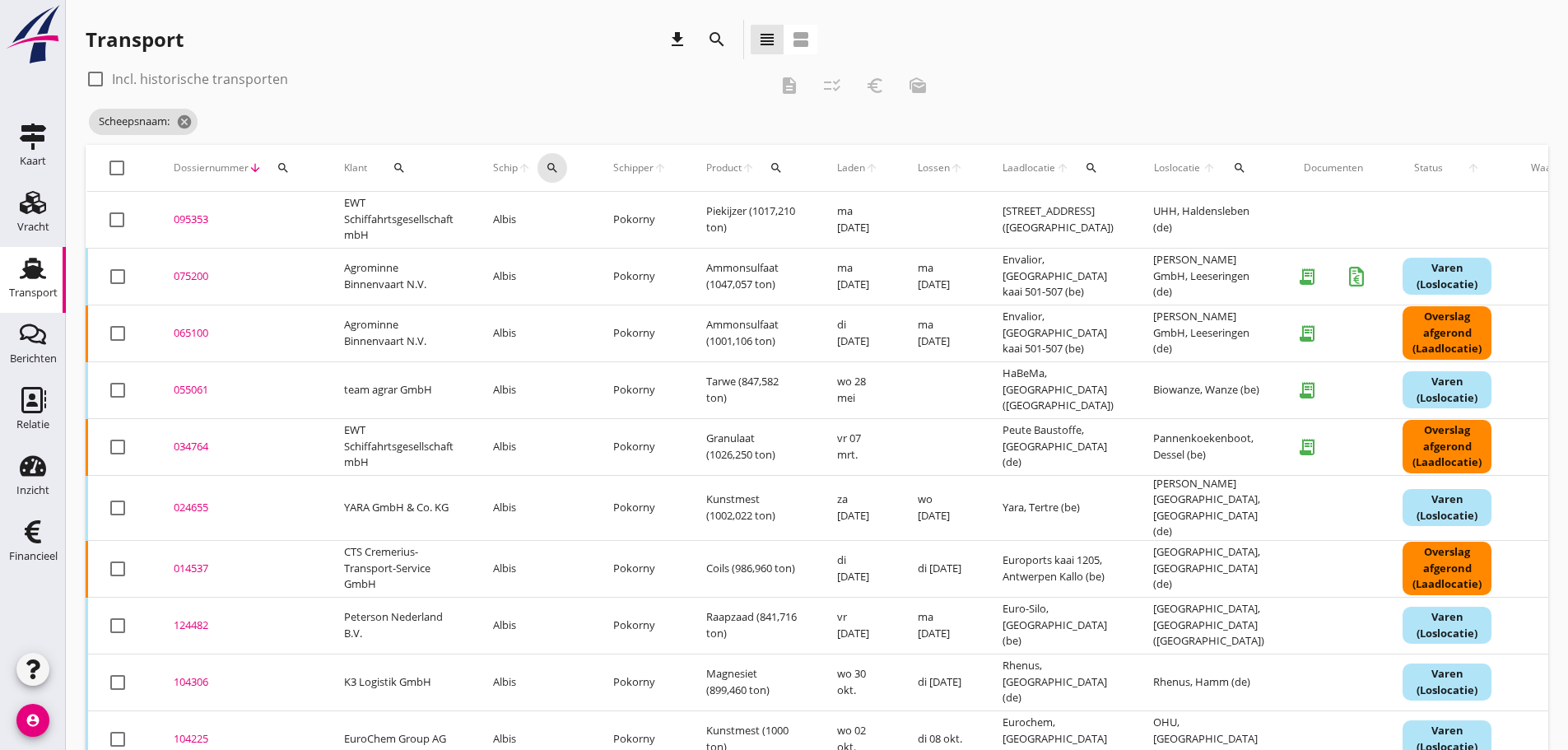
drag, startPoint x: 560, startPoint y: 169, endPoint x: 554, endPoint y: 185, distance: 17.1
click at [557, 172] on icon "search" at bounding box center [553, 168] width 14 height 13
click at [557, 224] on input "Zoek op (scheeps)naam" at bounding box center [632, 215] width 171 height 26
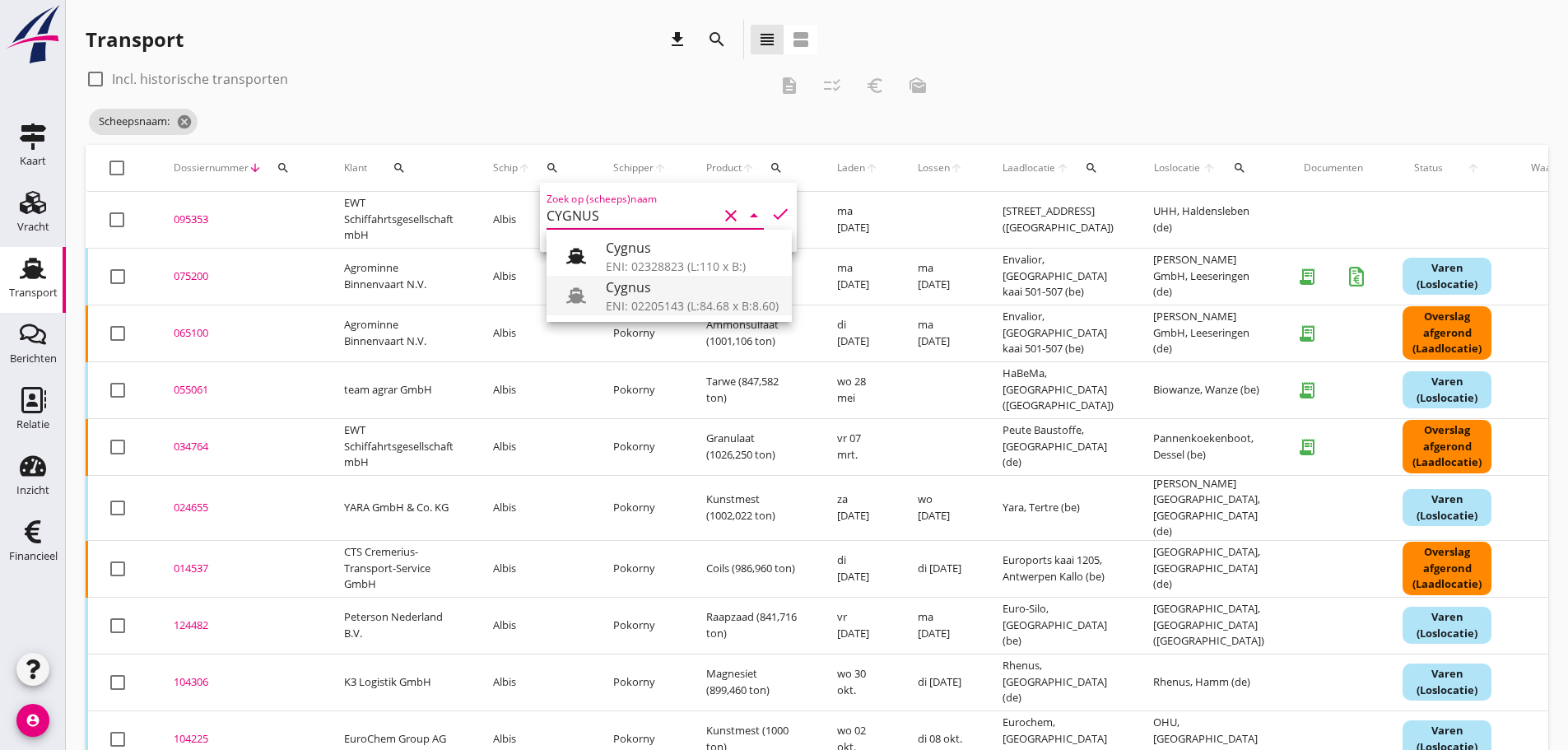
click at [617, 310] on div "ENI: 02205143 (L:84.68 x B:8.60)" at bounding box center [692, 305] width 173 height 17
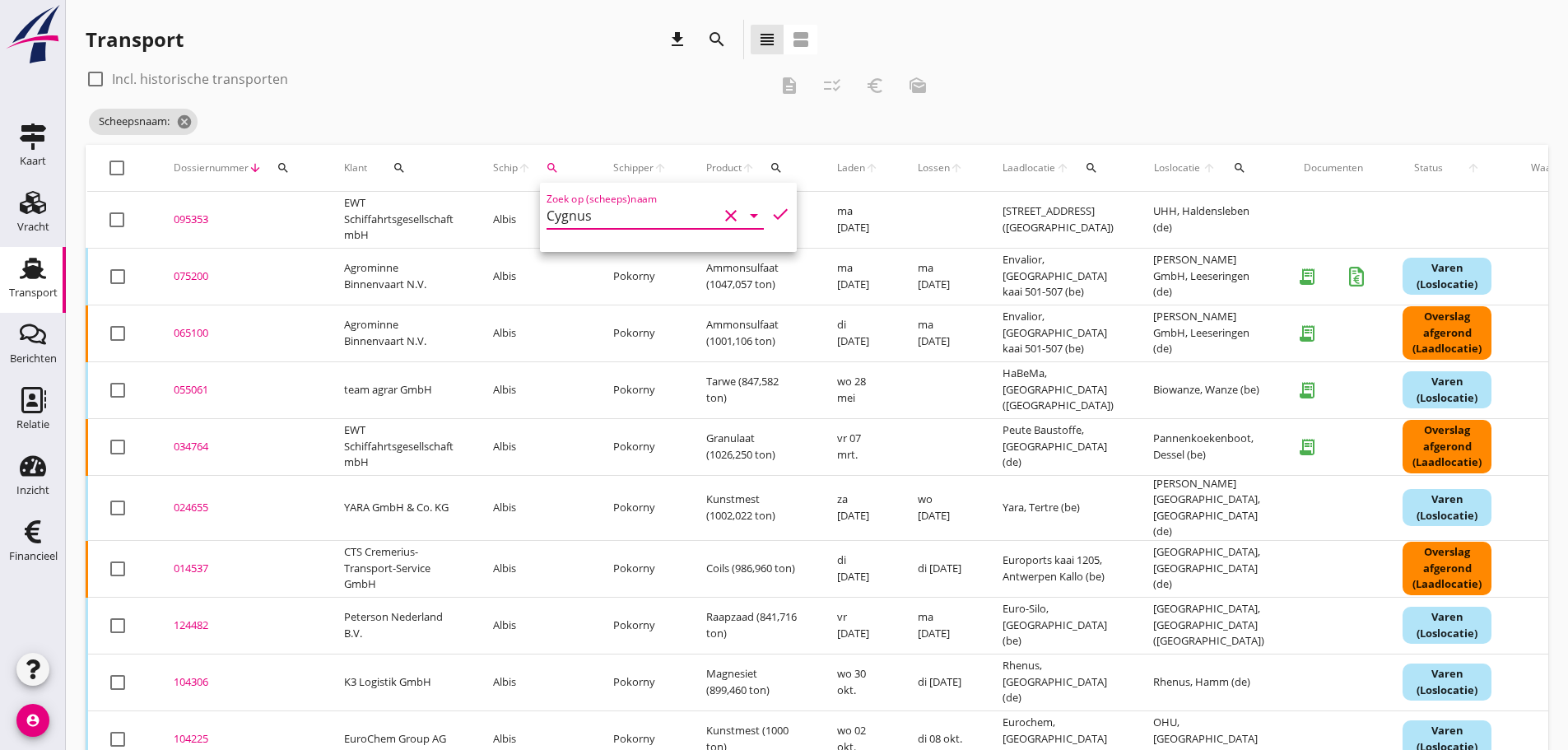
click at [770, 219] on icon "check" at bounding box center [780, 213] width 19 height 19
type input "Cygnus"
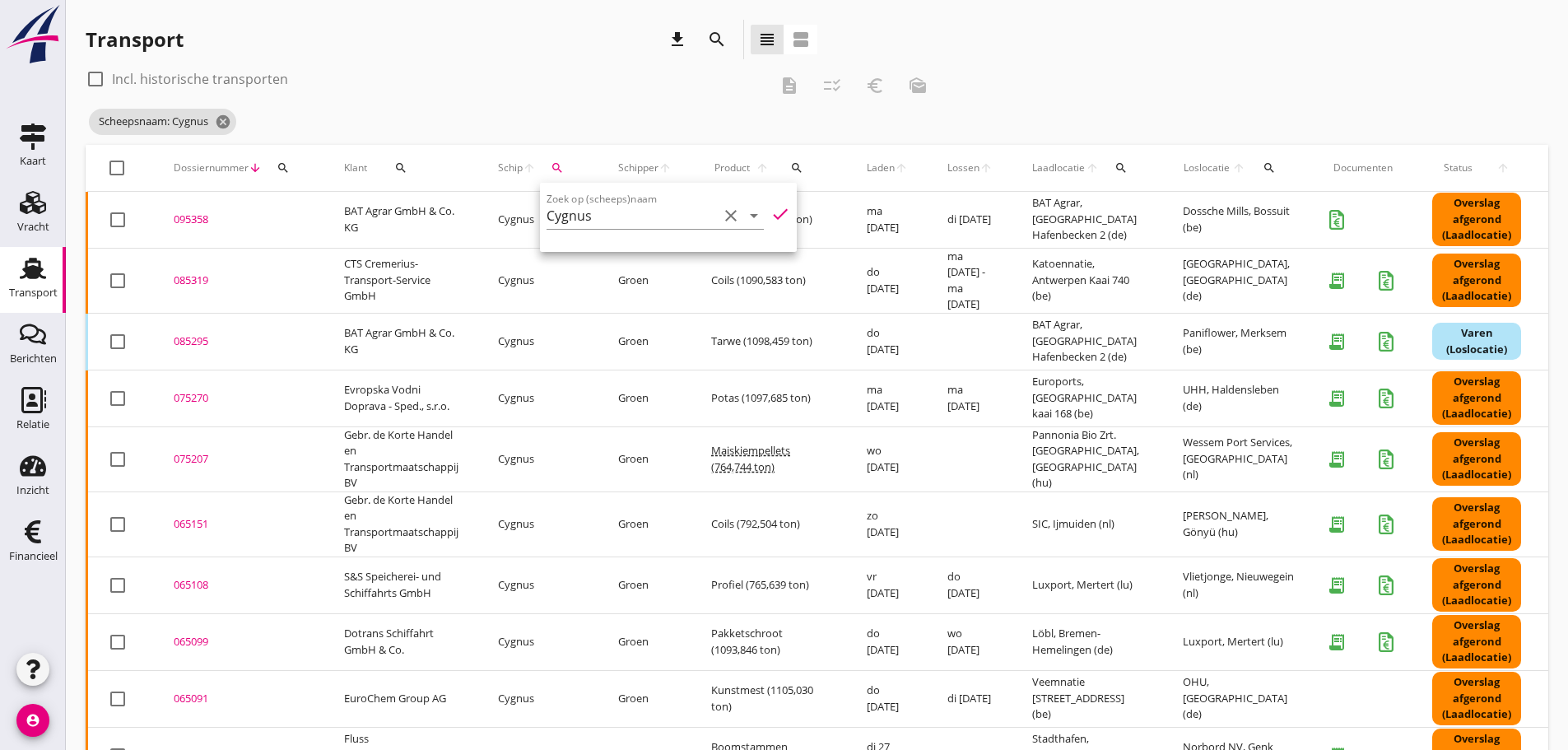
click at [208, 283] on div "085319" at bounding box center [239, 281] width 131 height 17
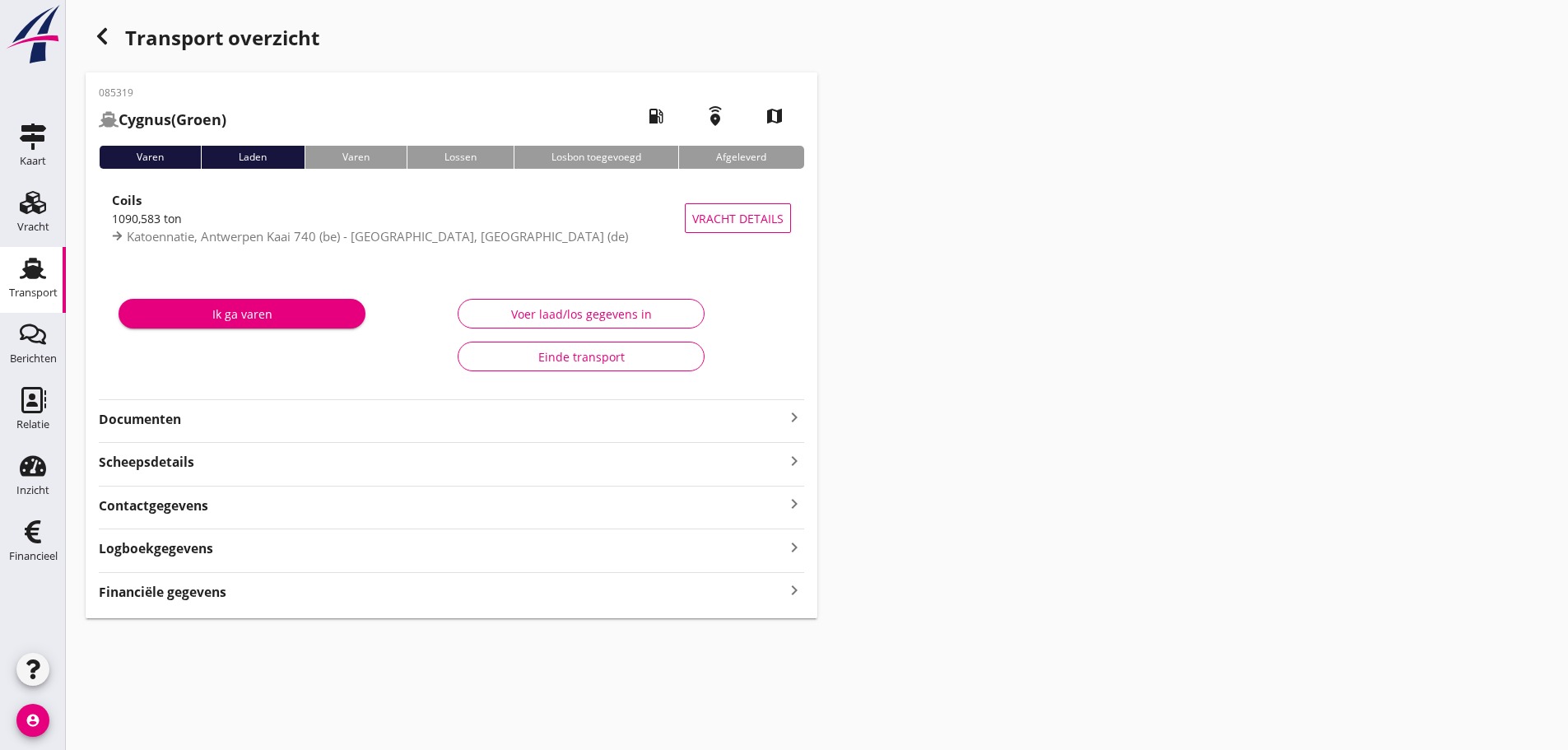
click at [217, 594] on strong "Financiële gegevens" at bounding box center [162, 592] width 127 height 19
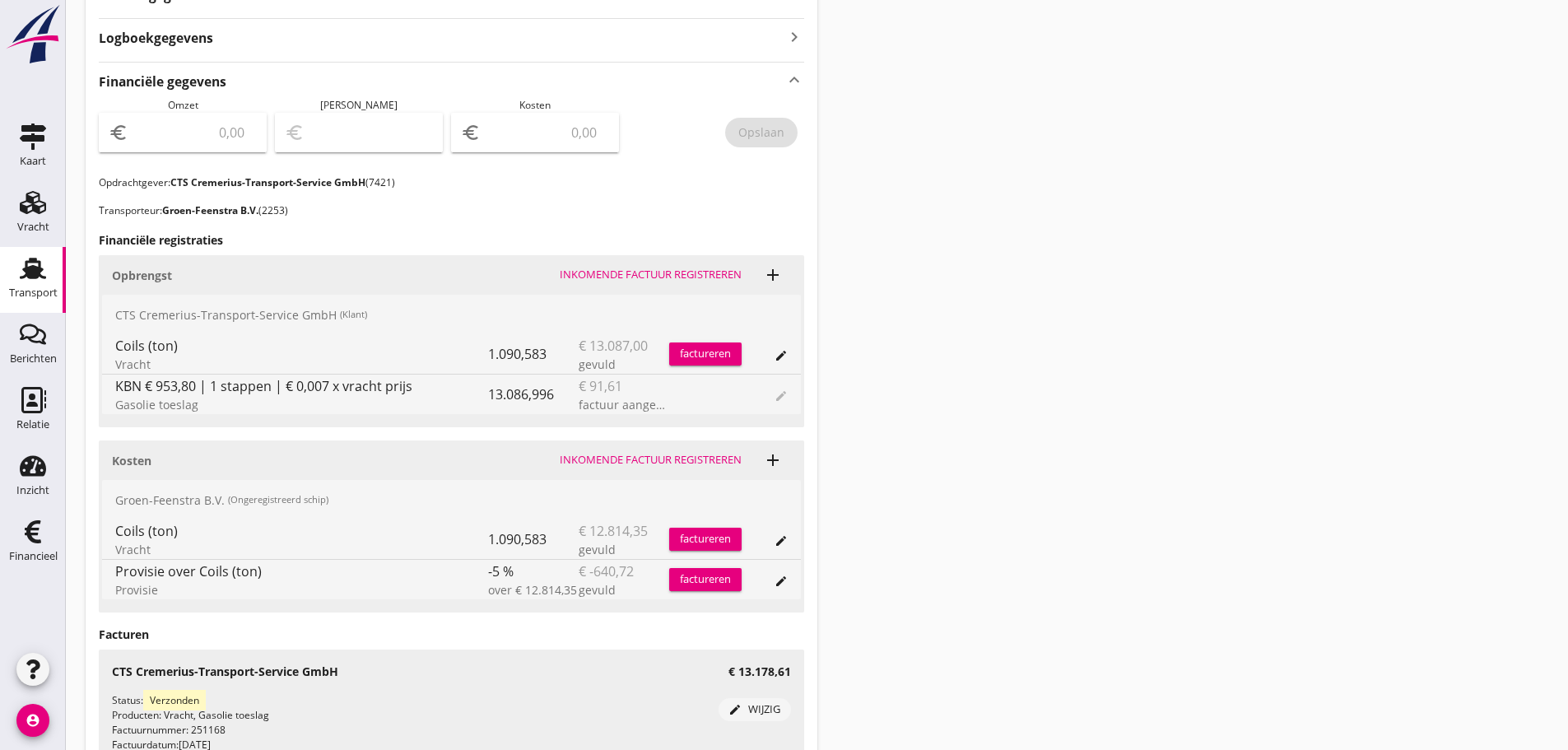
scroll to position [516, 0]
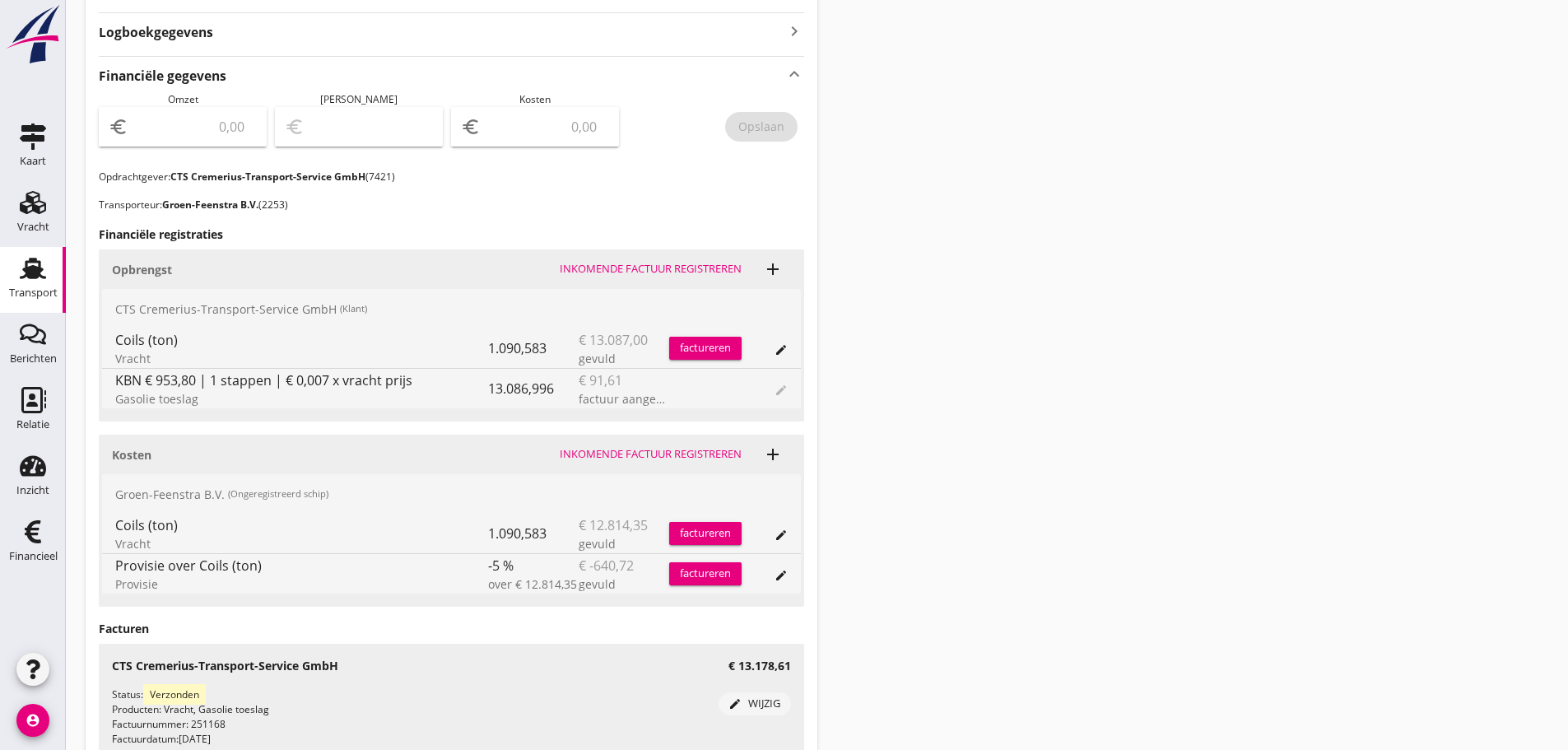
drag, startPoint x: 516, startPoint y: 130, endPoint x: 524, endPoint y: 139, distance: 12.0
click at [524, 135] on input "number" at bounding box center [547, 127] width 125 height 26
type input "12173"
type input "12173.63"
click at [226, 125] on input "number" at bounding box center [194, 127] width 125 height 26
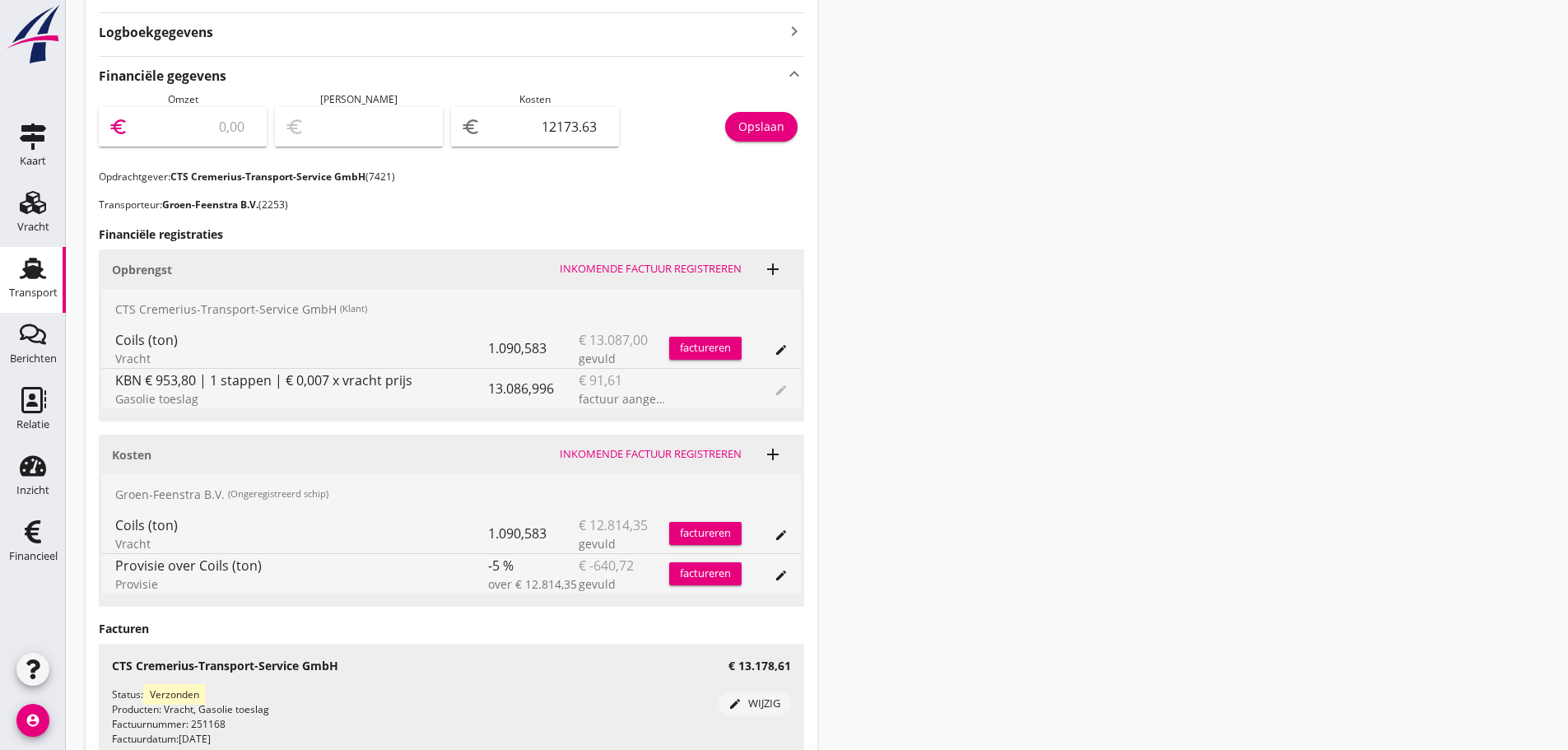
type input "1"
type input "-12172.63"
type input "13"
type input "-12160.63"
type input "131"
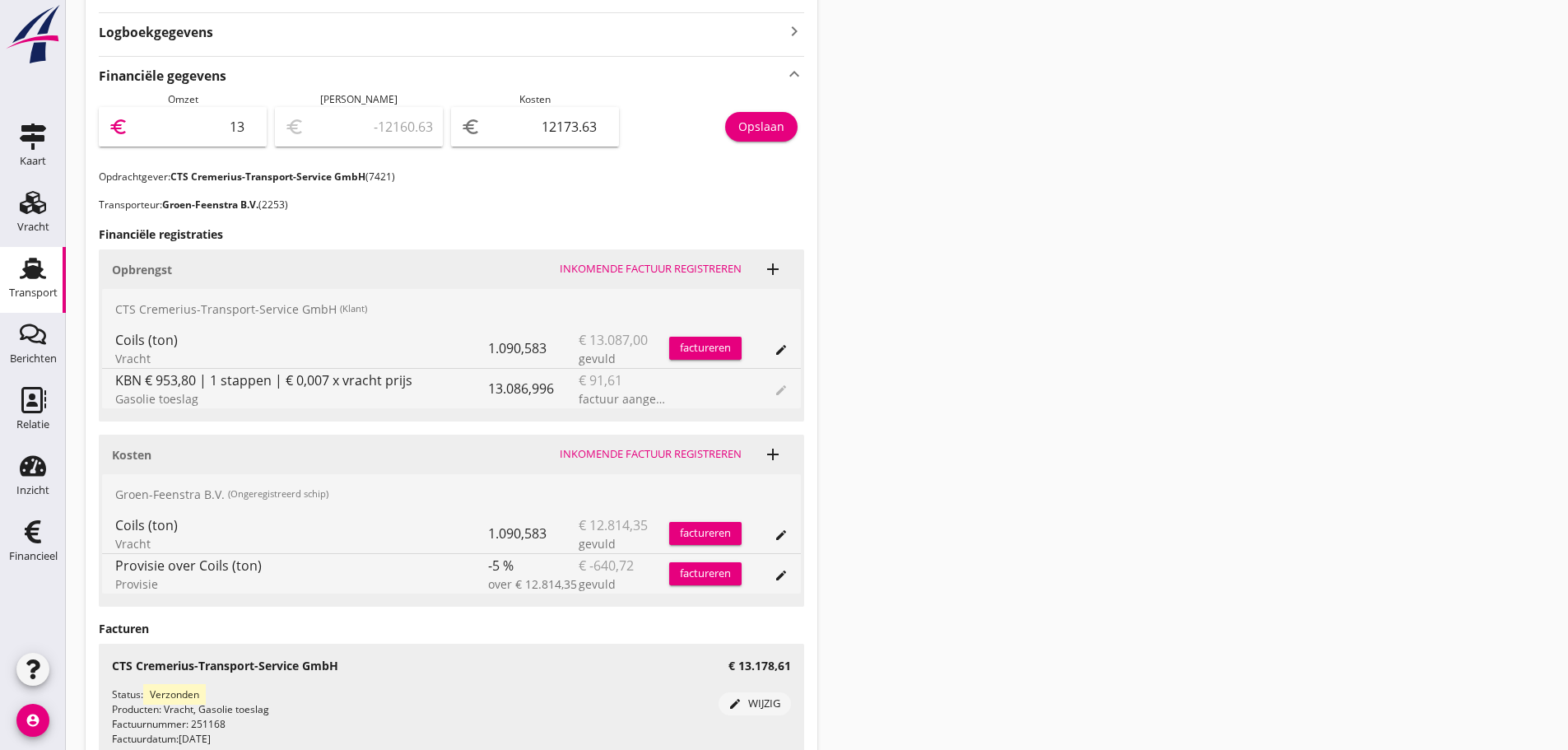
type input "-12042.63"
type input "1317"
type input "-10856.63"
type input "13178"
type input "1004.37"
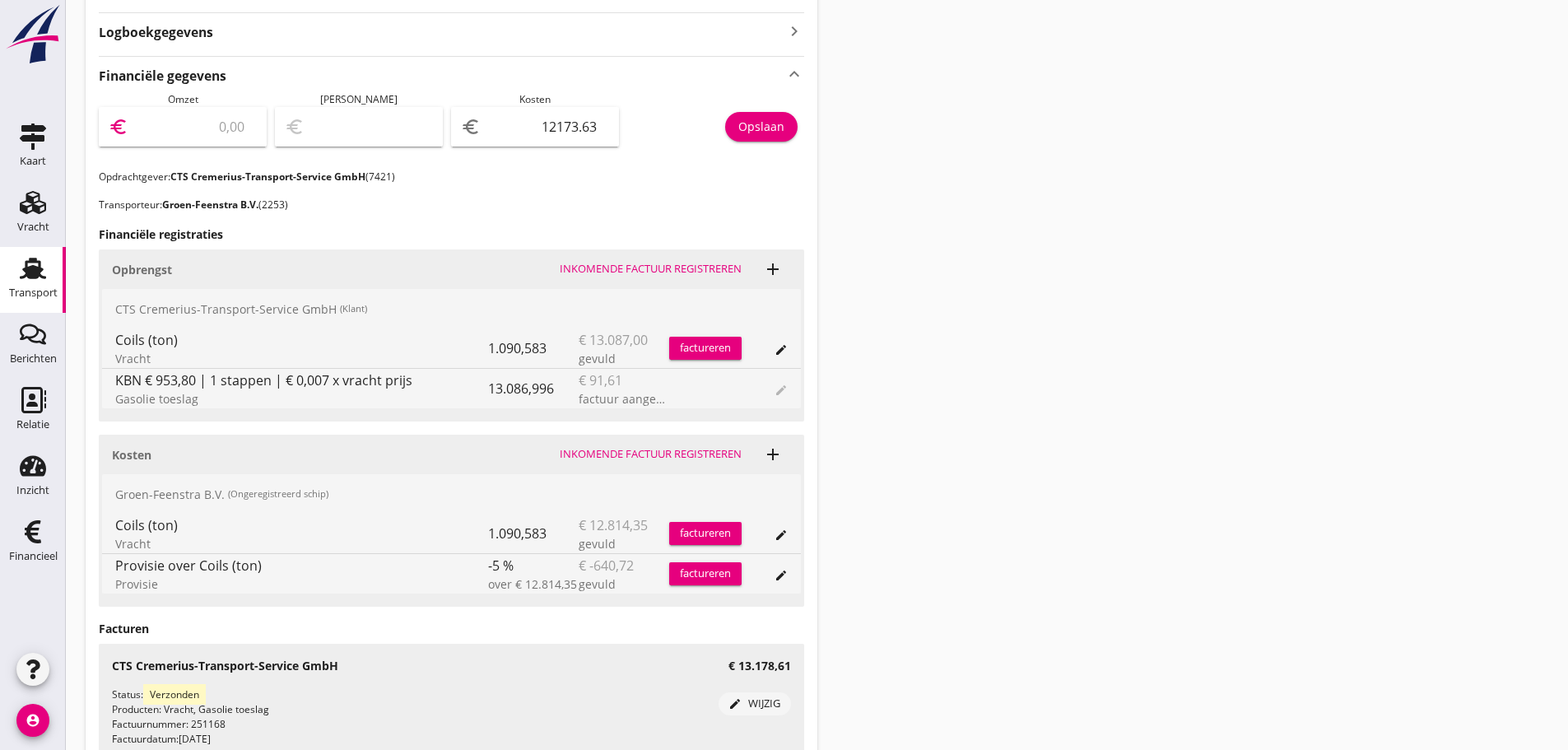
type input "13178.6"
type input "1004.97"
type input "13178.61"
type input "1004.98"
type input "13178.61"
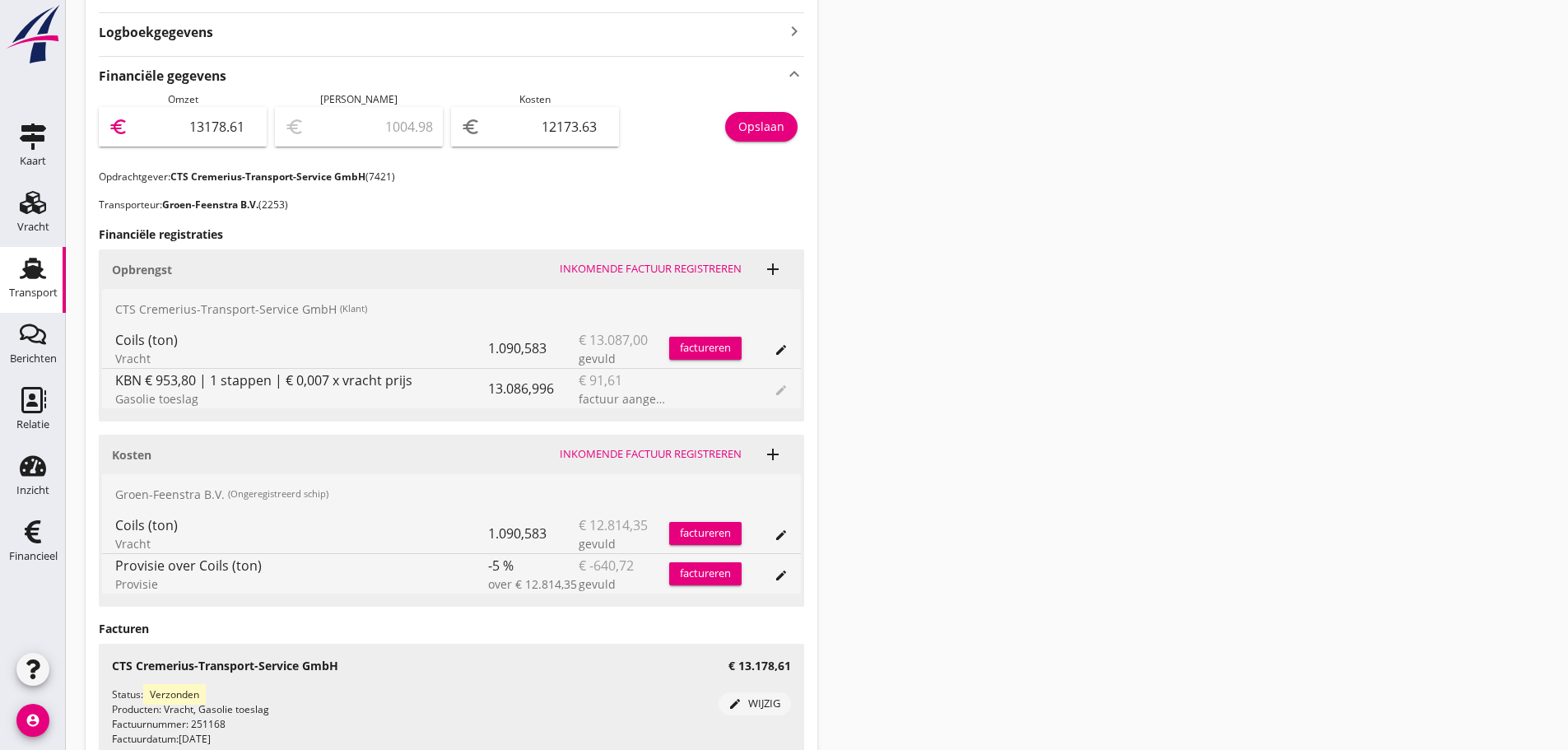
click at [787, 131] on button "Opslaan" at bounding box center [761, 127] width 73 height 30
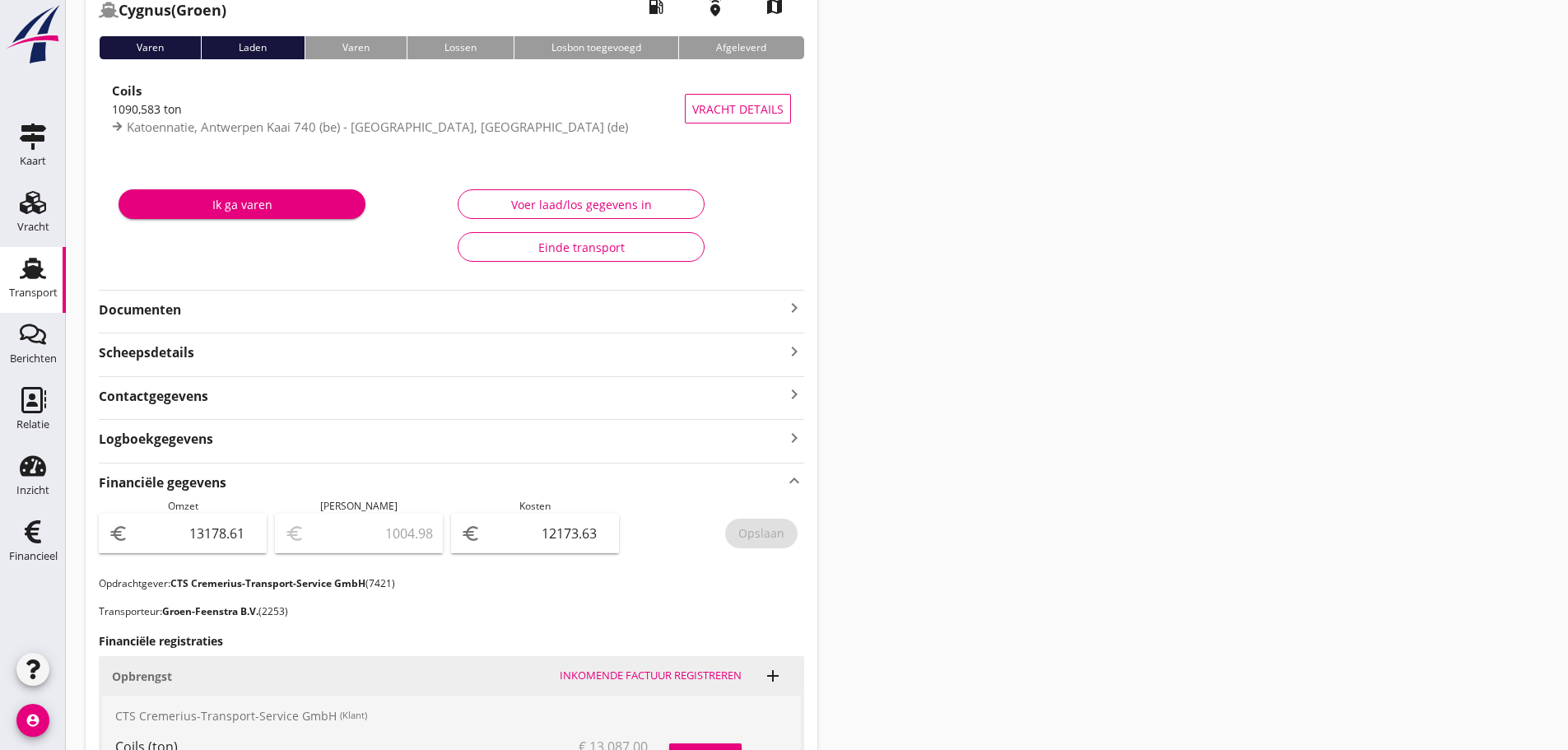
scroll to position [86, 0]
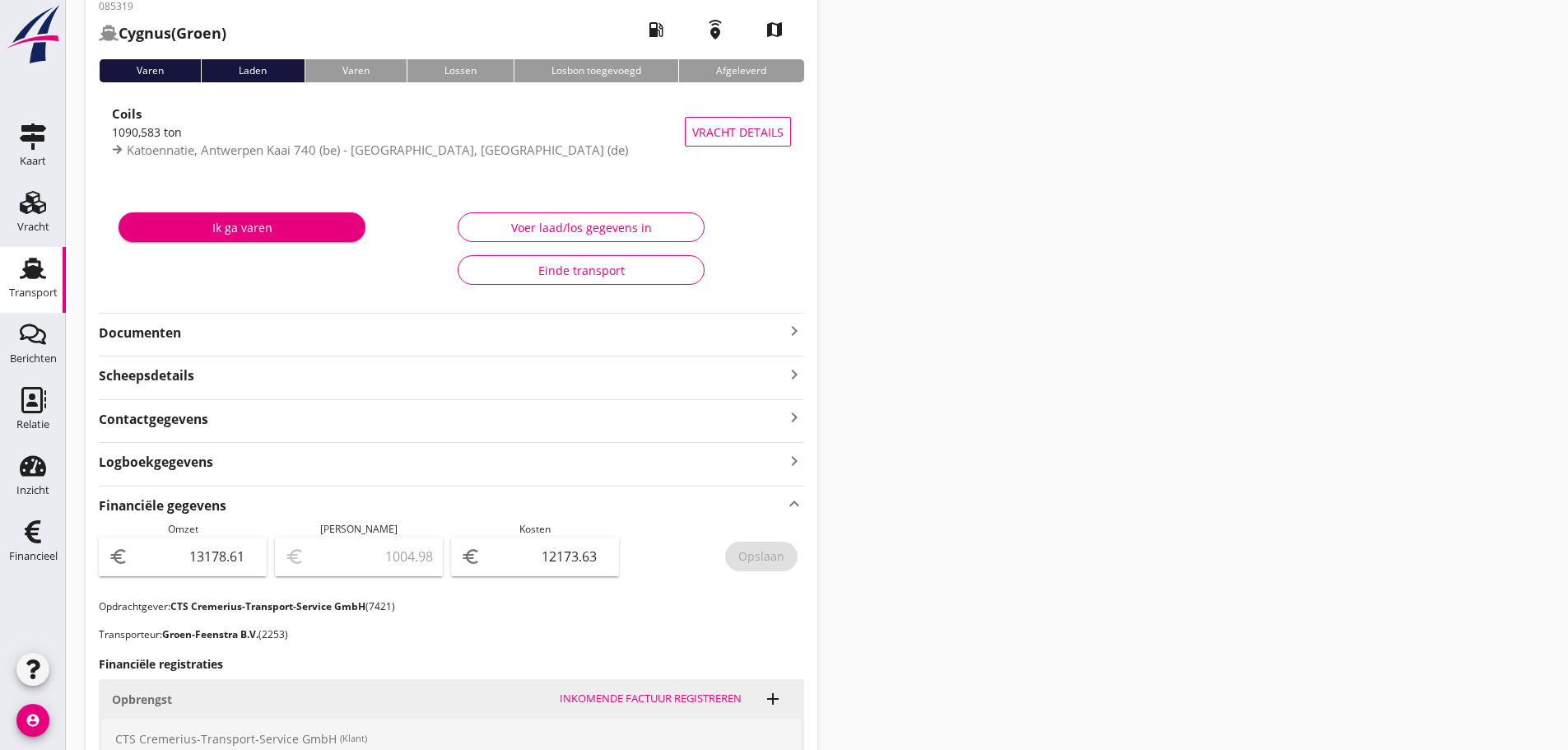
click at [49, 278] on div "Transport" at bounding box center [33, 267] width 40 height 26
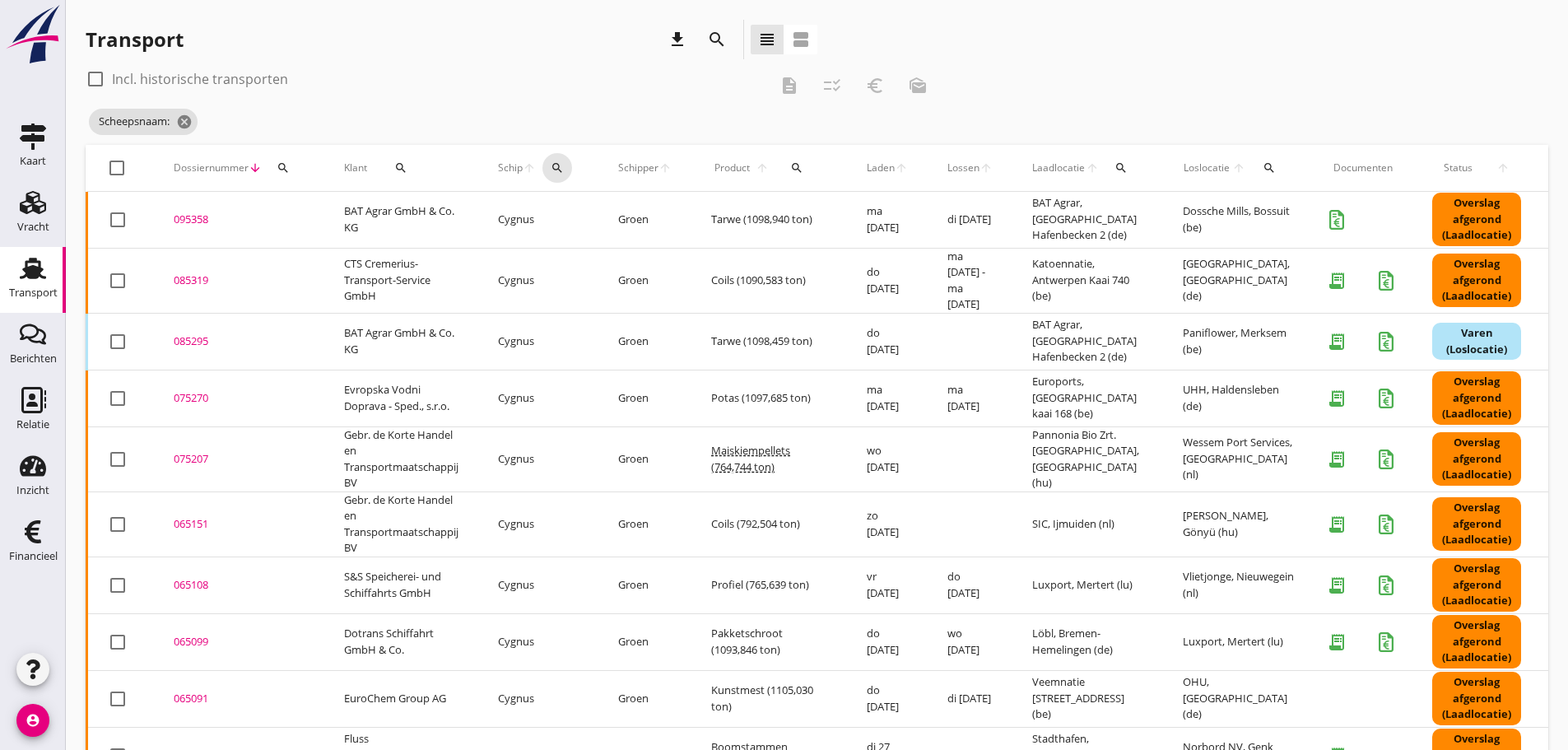
drag, startPoint x: 560, startPoint y: 160, endPoint x: 590, endPoint y: 197, distance: 47.6
click at [560, 161] on icon "search" at bounding box center [558, 168] width 14 height 13
click at [592, 212] on input "Zoek op (scheeps)naam" at bounding box center [636, 215] width 171 height 26
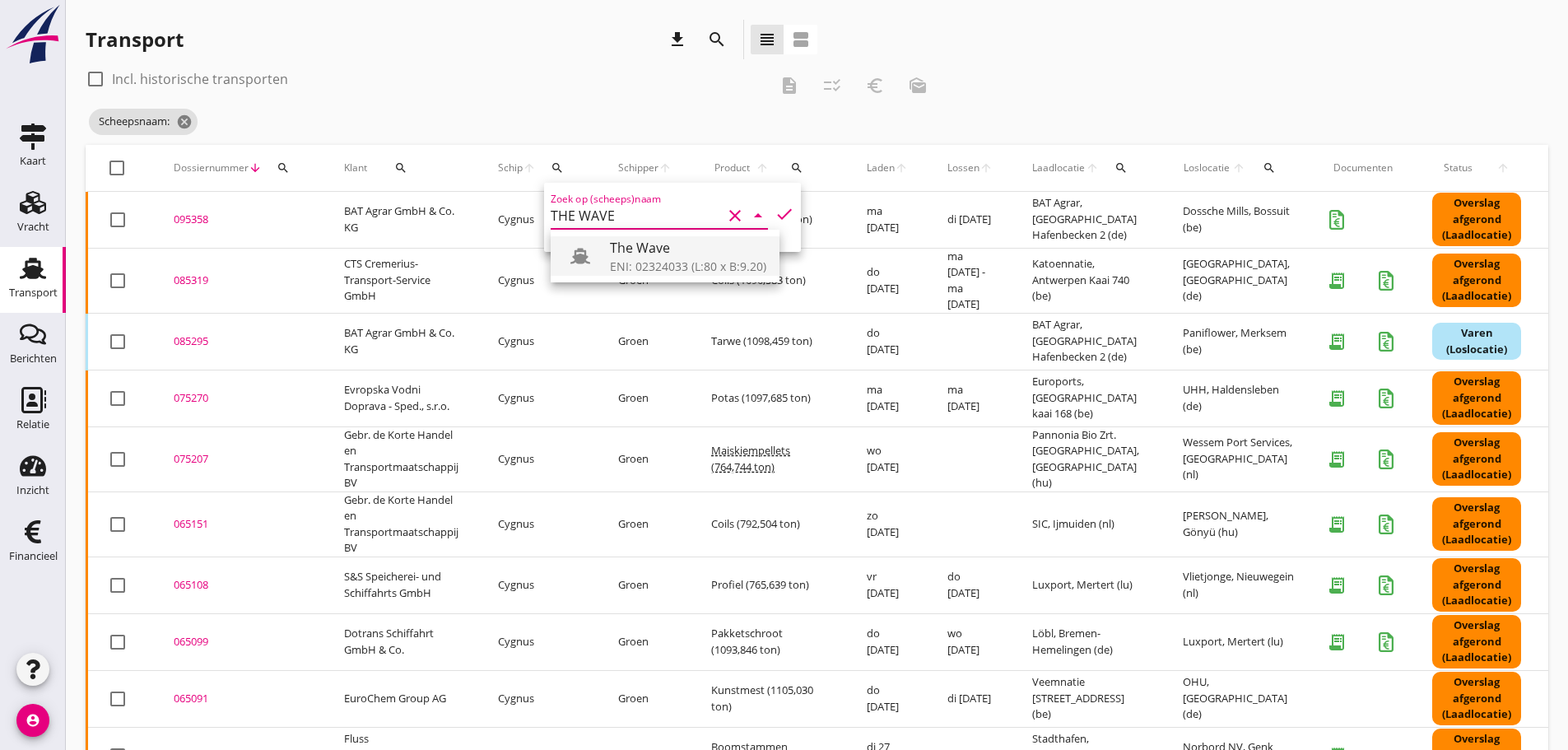
click at [671, 254] on div "The Wave" at bounding box center [688, 247] width 156 height 19
click at [775, 217] on icon "check" at bounding box center [784, 213] width 19 height 19
type input "The Wave"
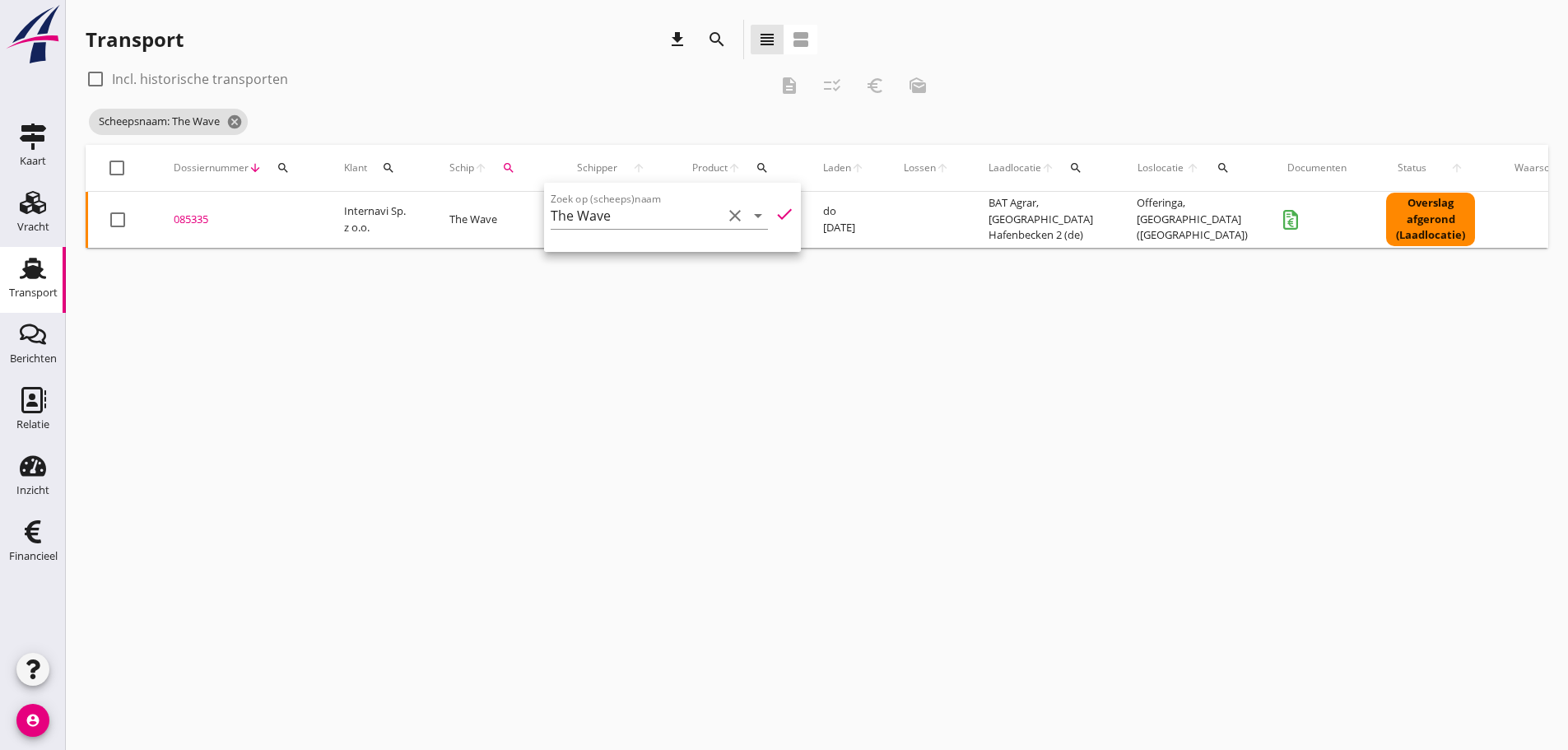
drag, startPoint x: 427, startPoint y: 349, endPoint x: 700, endPoint y: 272, distance: 283.7
click at [429, 349] on div "cancel You are impersonating another user. Transport download search view_headl…" at bounding box center [817, 375] width 1502 height 750
click at [186, 222] on div "085335" at bounding box center [239, 220] width 131 height 17
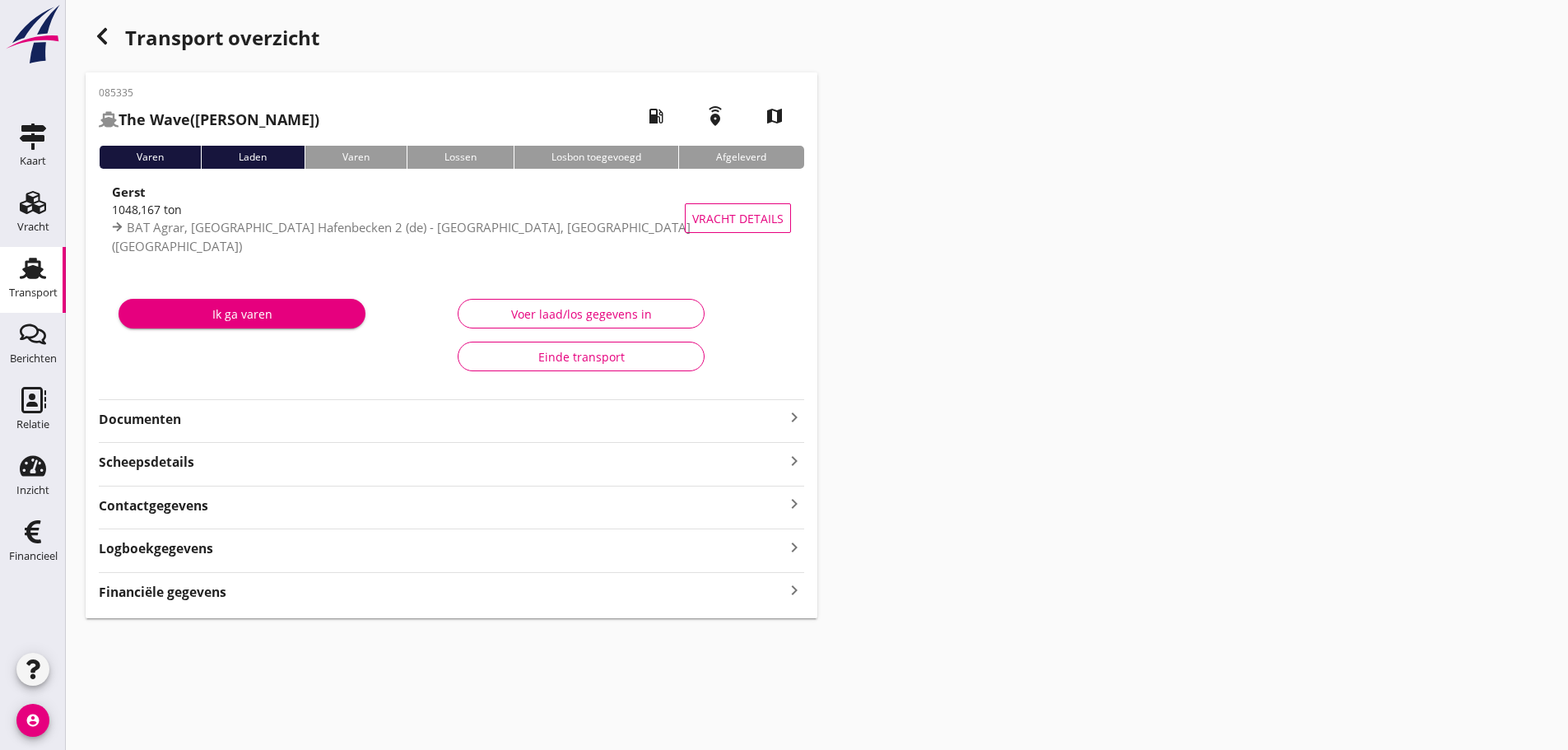
click at [277, 591] on div "Financiële gegevens keyboard_arrow_right" at bounding box center [451, 591] width 706 height 22
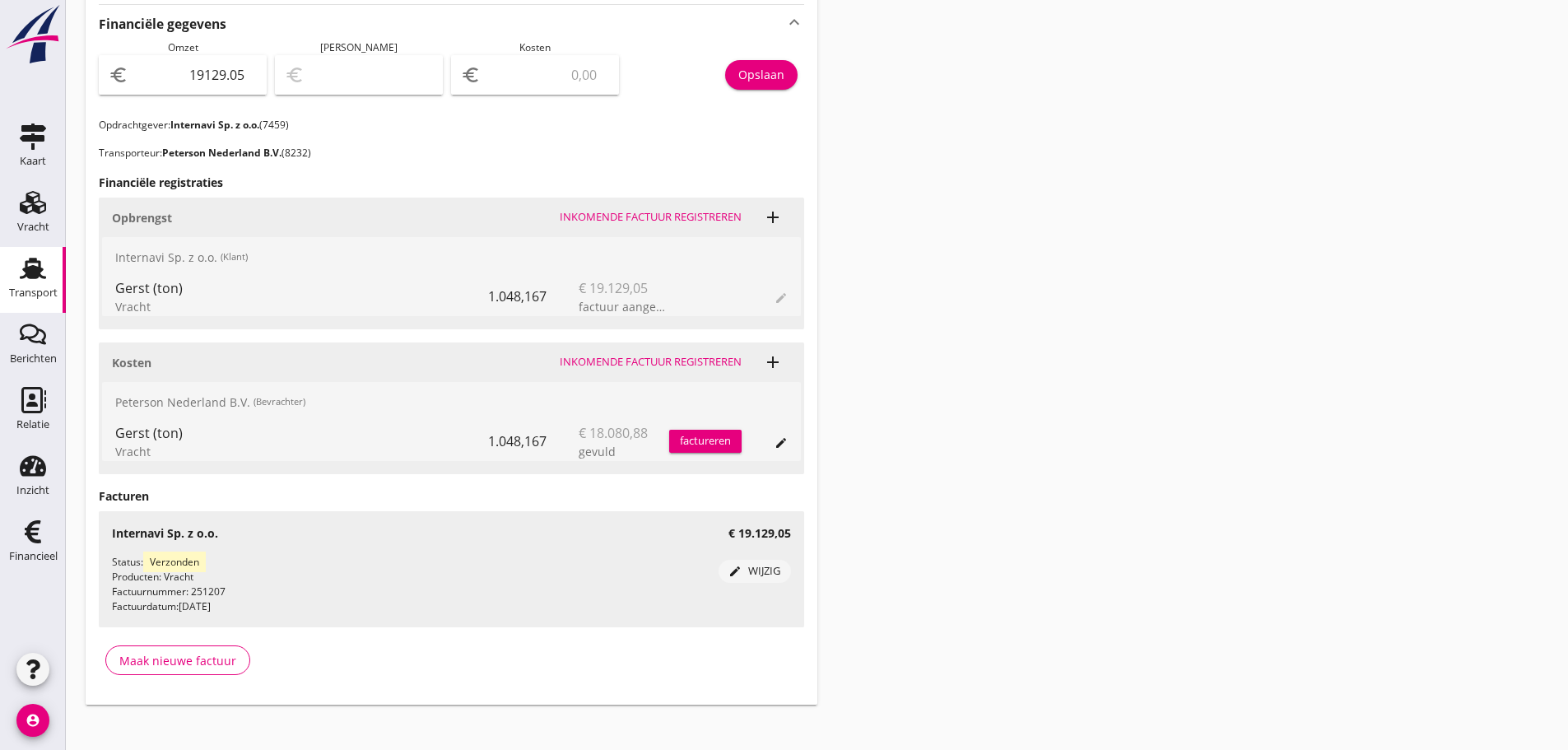
scroll to position [582, 0]
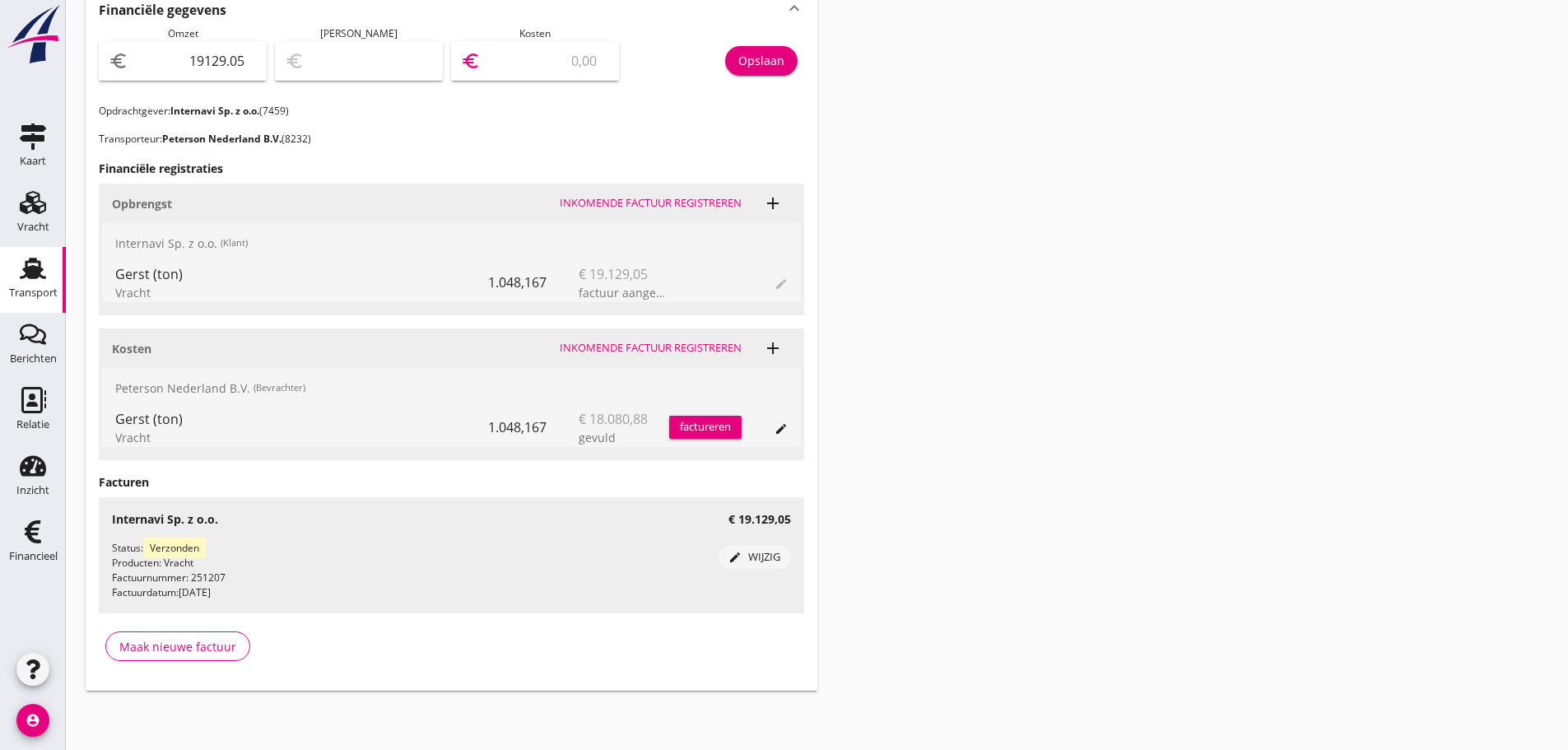
click at [533, 62] on input "number" at bounding box center [547, 61] width 125 height 26
type input "19128.05"
type input "1"
type input "19111.05"
type input "18"
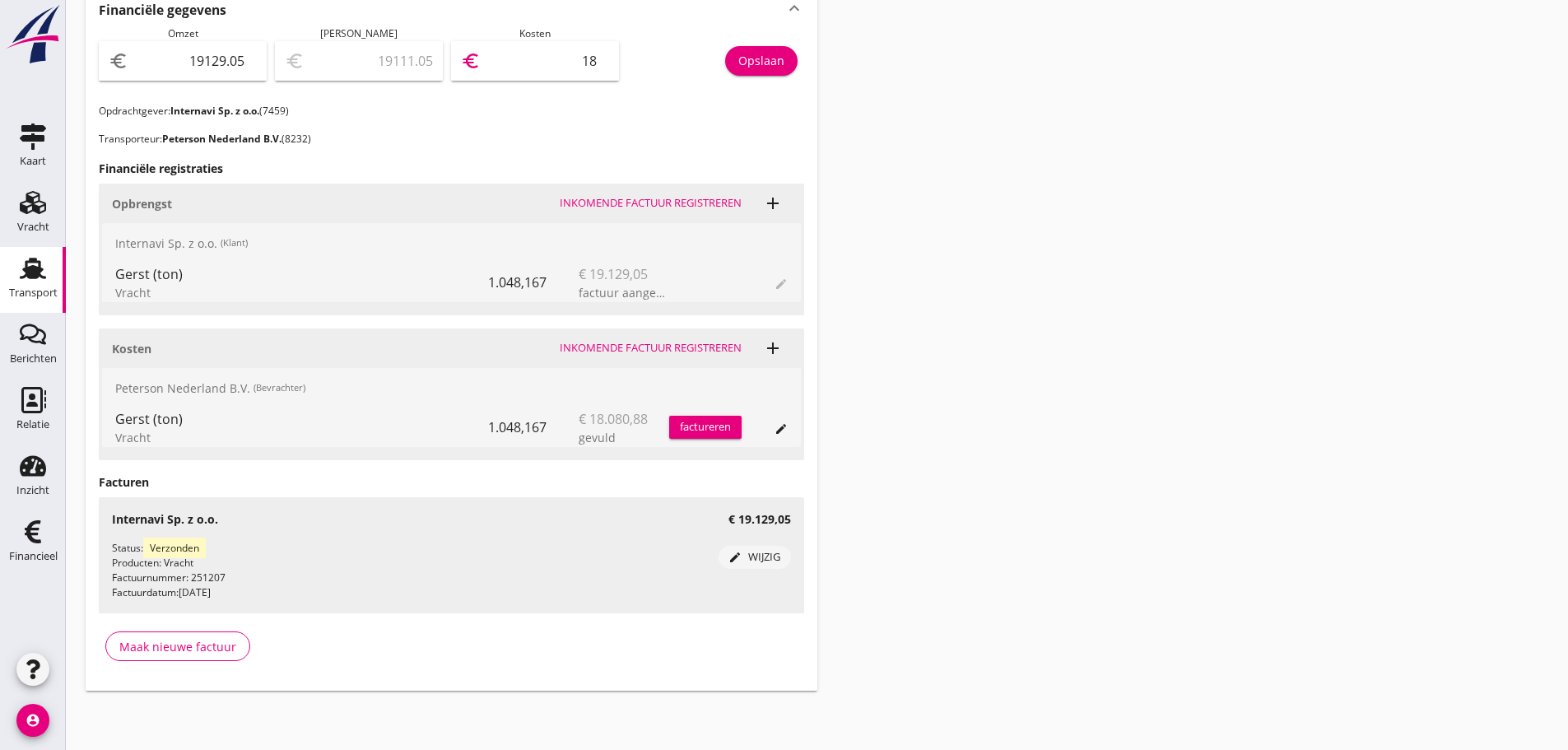
type input "18949.05"
type input "180"
type input "17321.05"
type input "1808"
type input "1049.05"
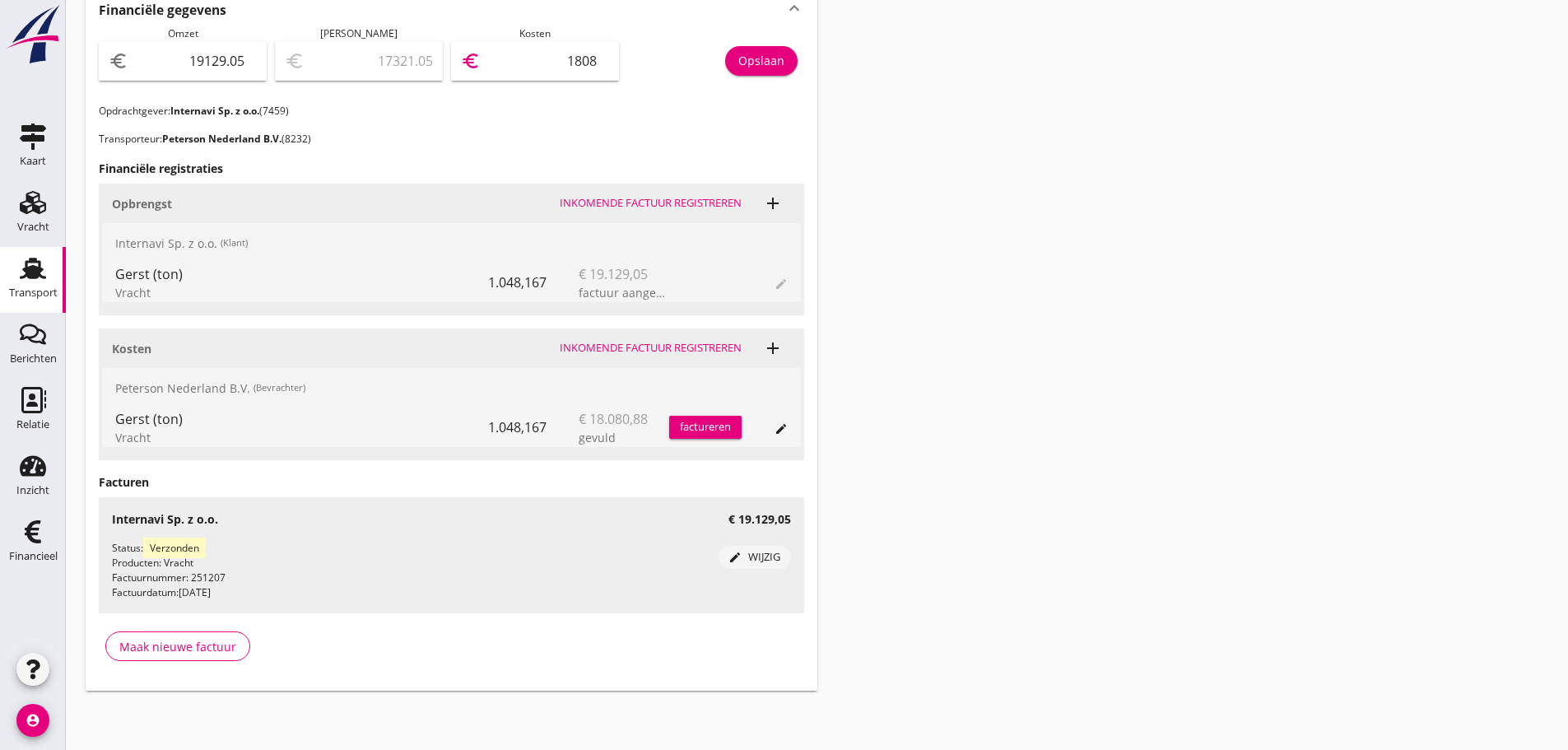
type input "18080"
type input "1048.25"
type input "18080.8"
type input "1048.17"
type input "18080.88"
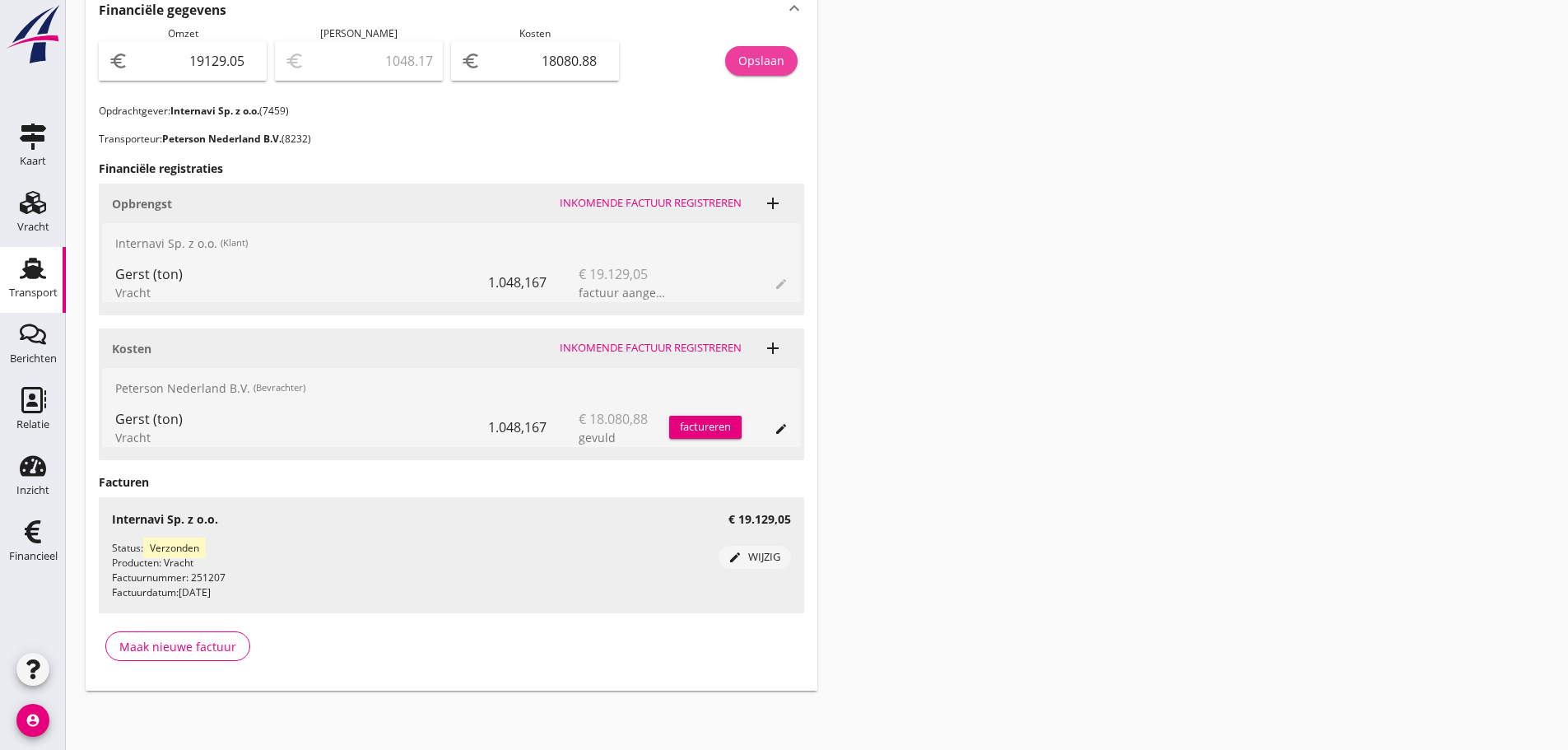
click at [777, 61] on div "Opslaan" at bounding box center [761, 60] width 46 height 17
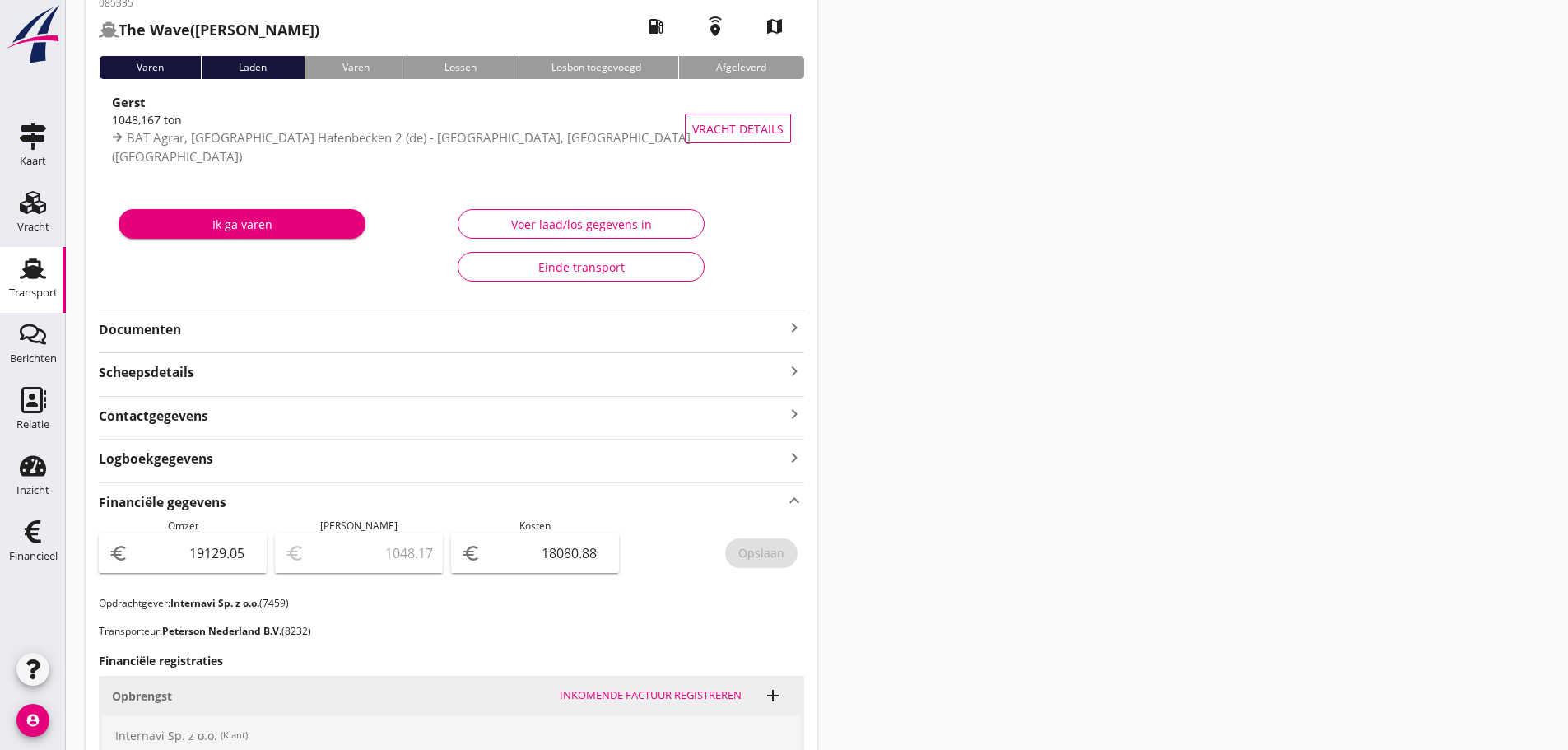
scroll to position [88, 0]
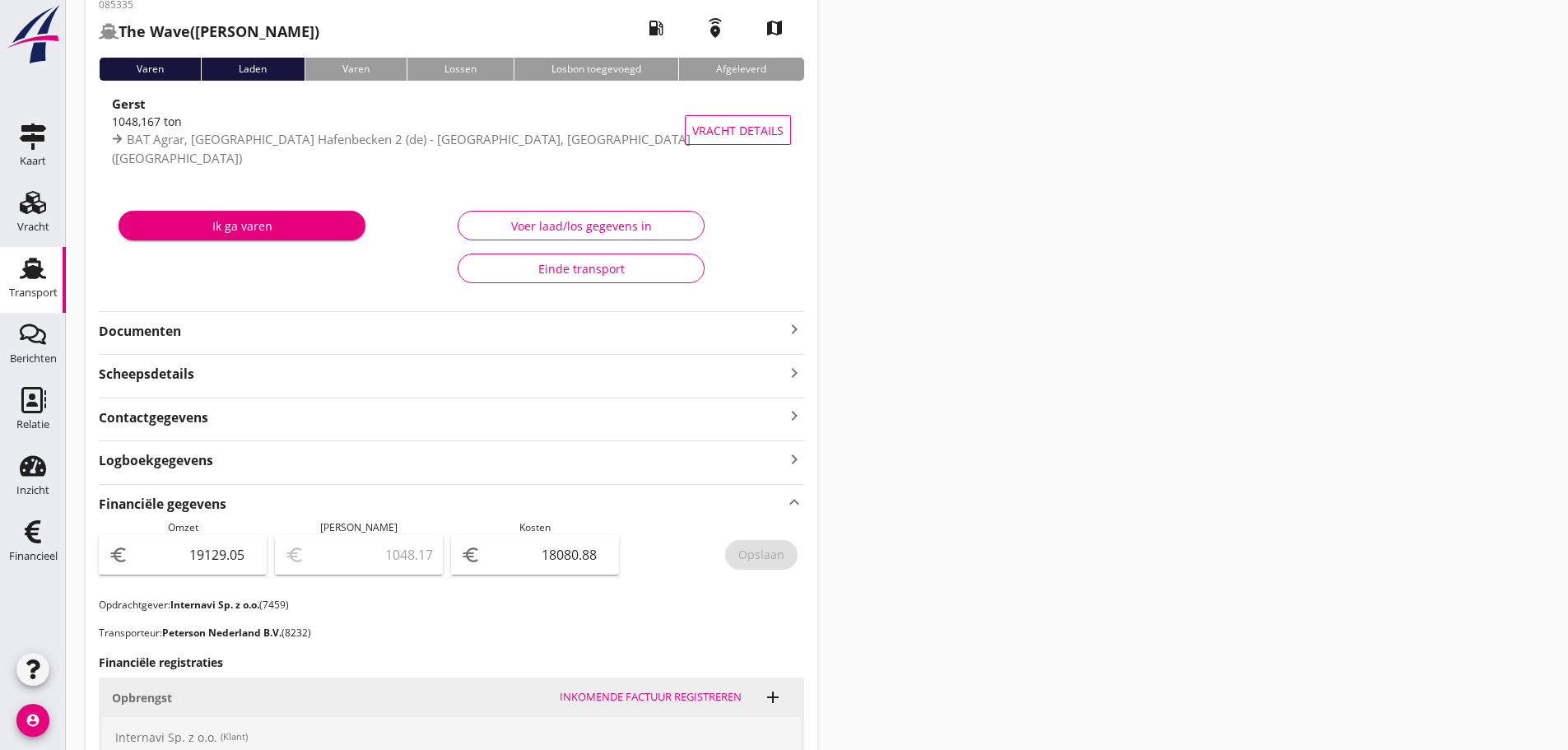
click at [799, 329] on icon "keyboard_arrow_right" at bounding box center [794, 329] width 19 height 19
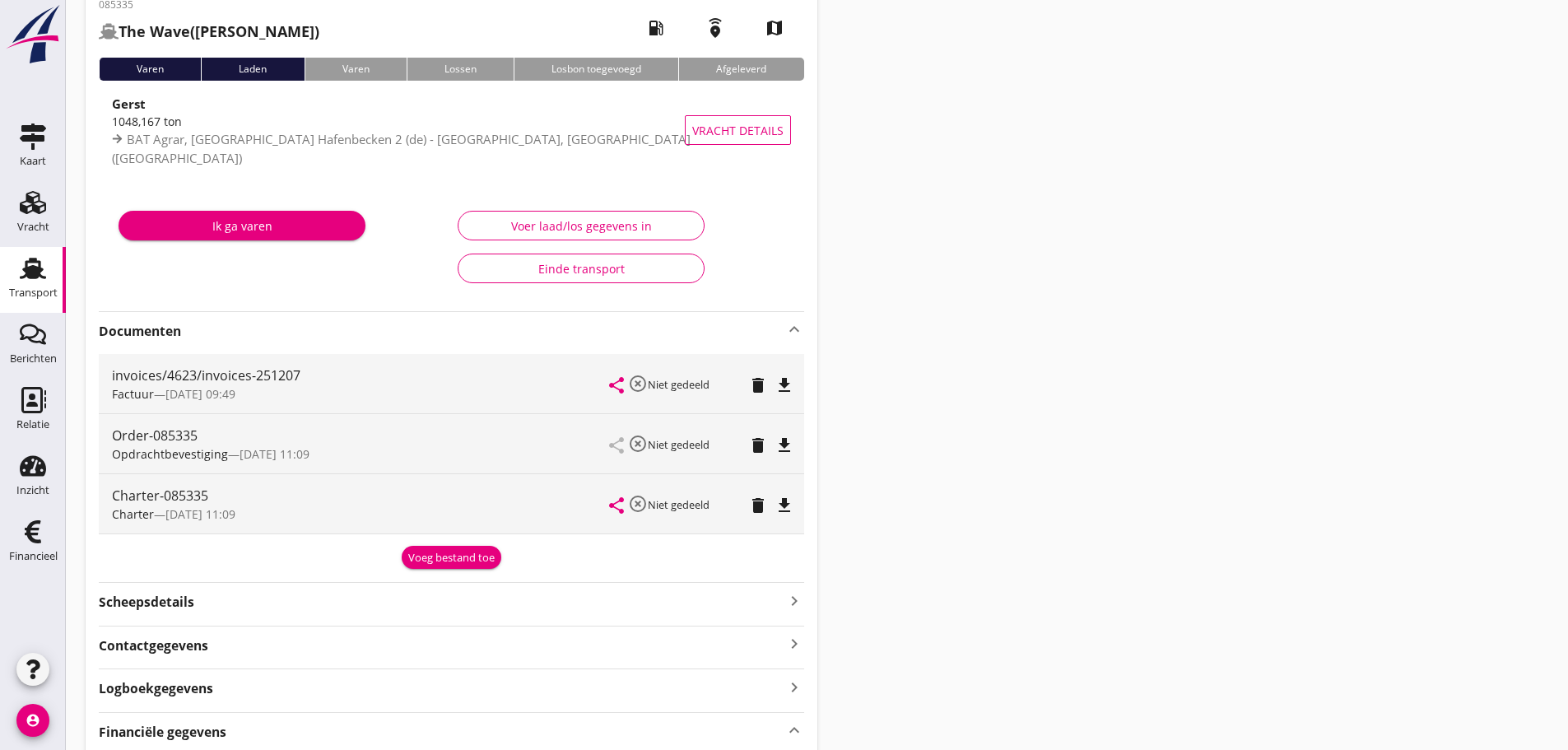
click at [1014, 353] on div "Transport overzicht 085335 The Wave (van Velzen) local_gas_station emergency_sh…" at bounding box center [817, 672] width 1502 height 1520
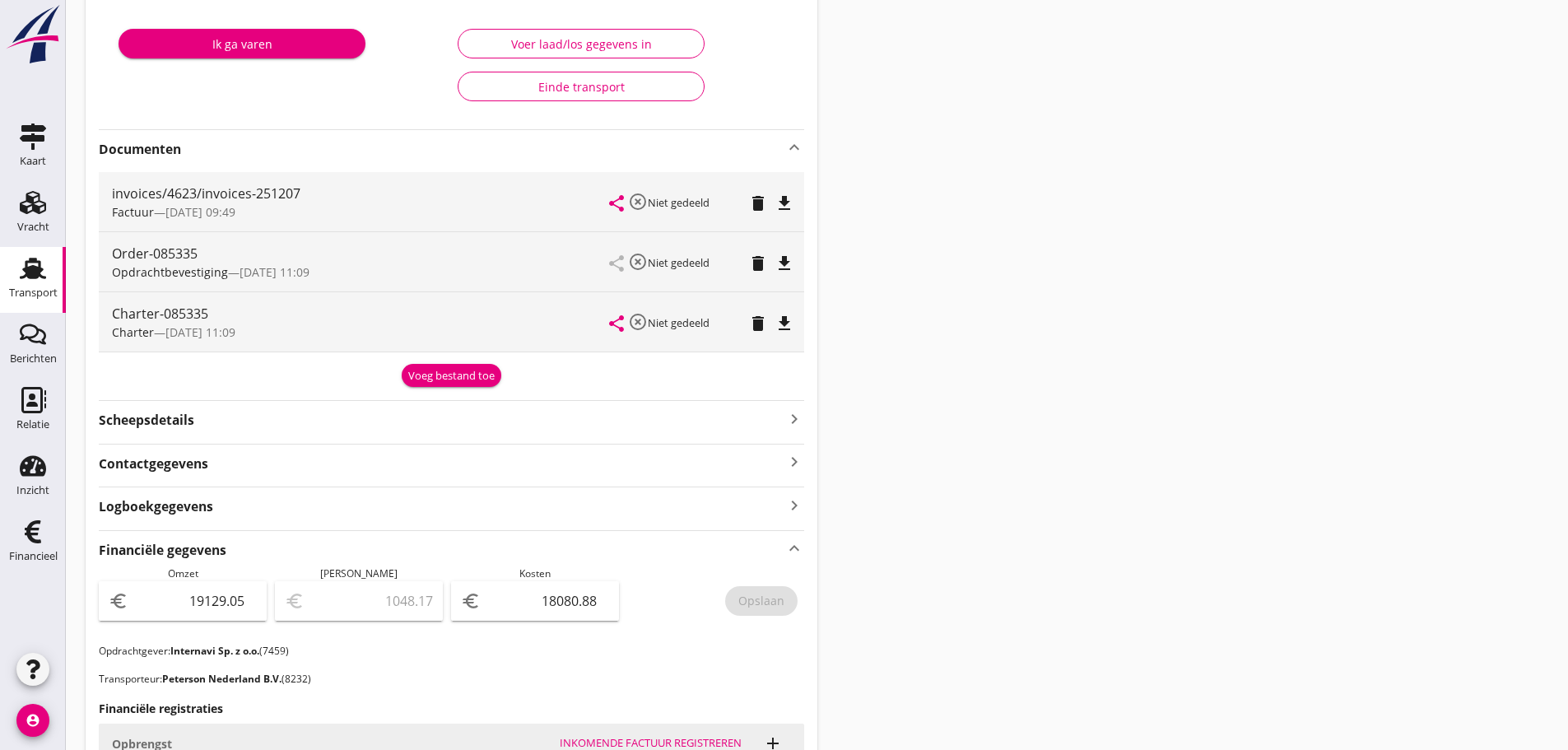
scroll to position [6, 0]
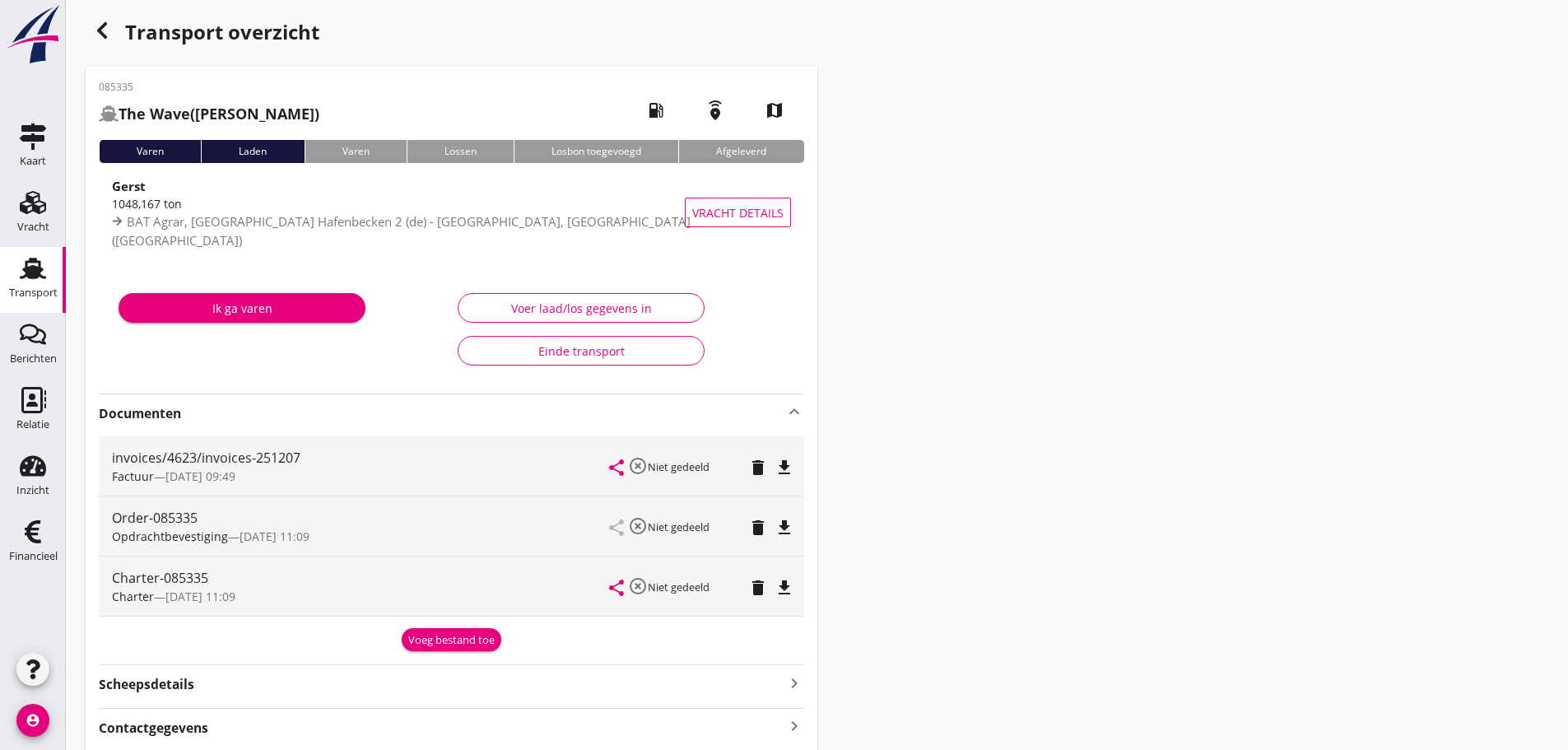
click at [100, 34] on use "button" at bounding box center [102, 30] width 10 height 17
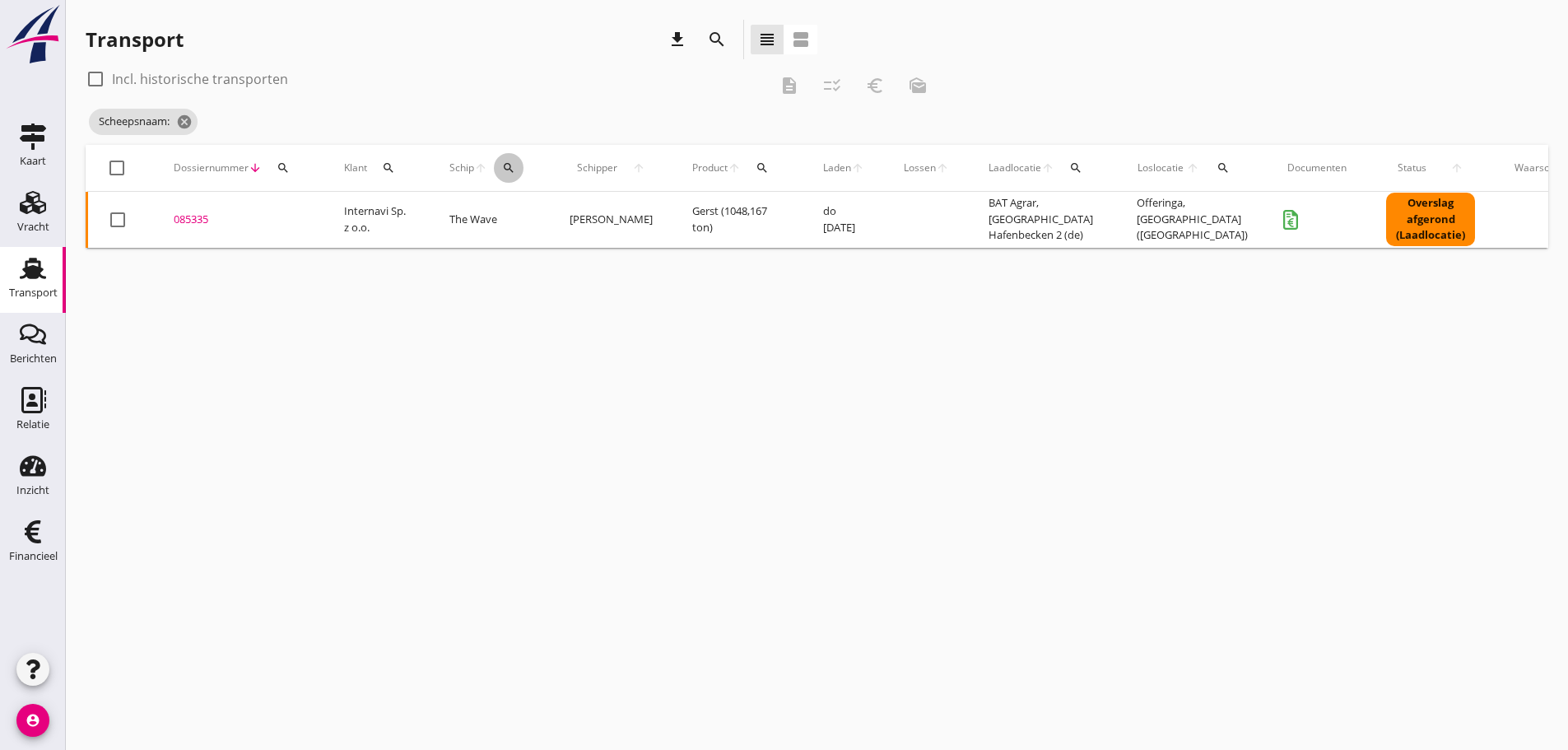
drag, startPoint x: 519, startPoint y: 167, endPoint x: 508, endPoint y: 179, distance: 16.3
click at [516, 170] on div "search" at bounding box center [508, 168] width 30 height 13
click at [528, 219] on input "Zoek op (scheeps)naam" at bounding box center [587, 215] width 171 height 26
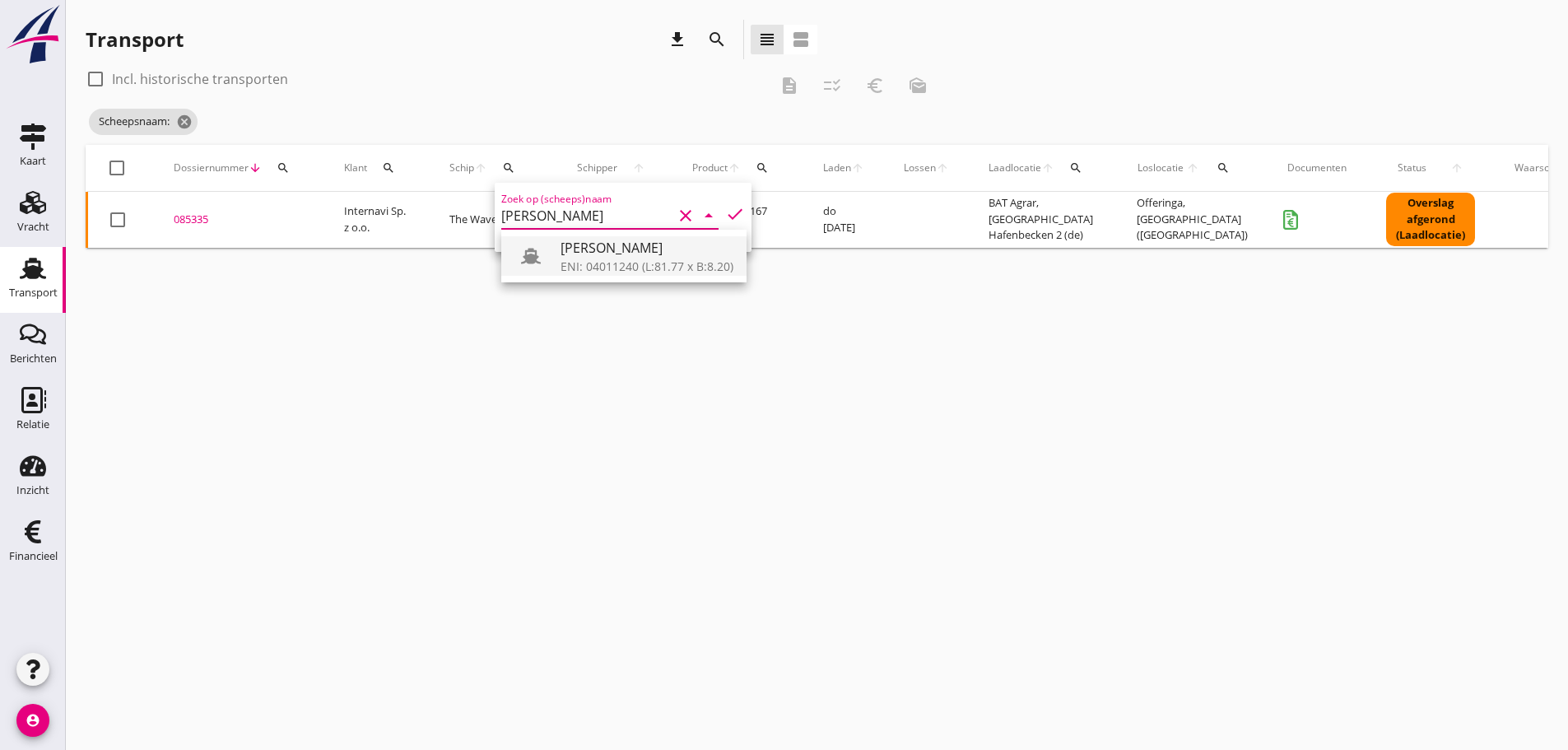
click at [638, 266] on div "ENI: 04011240 (L:81.77 x B:8.20)" at bounding box center [646, 266] width 173 height 17
click at [708, 216] on div "Zoek op (scheeps)naam [PERSON_NAME] clear arrow_drop_down check" at bounding box center [623, 218] width 257 height 69
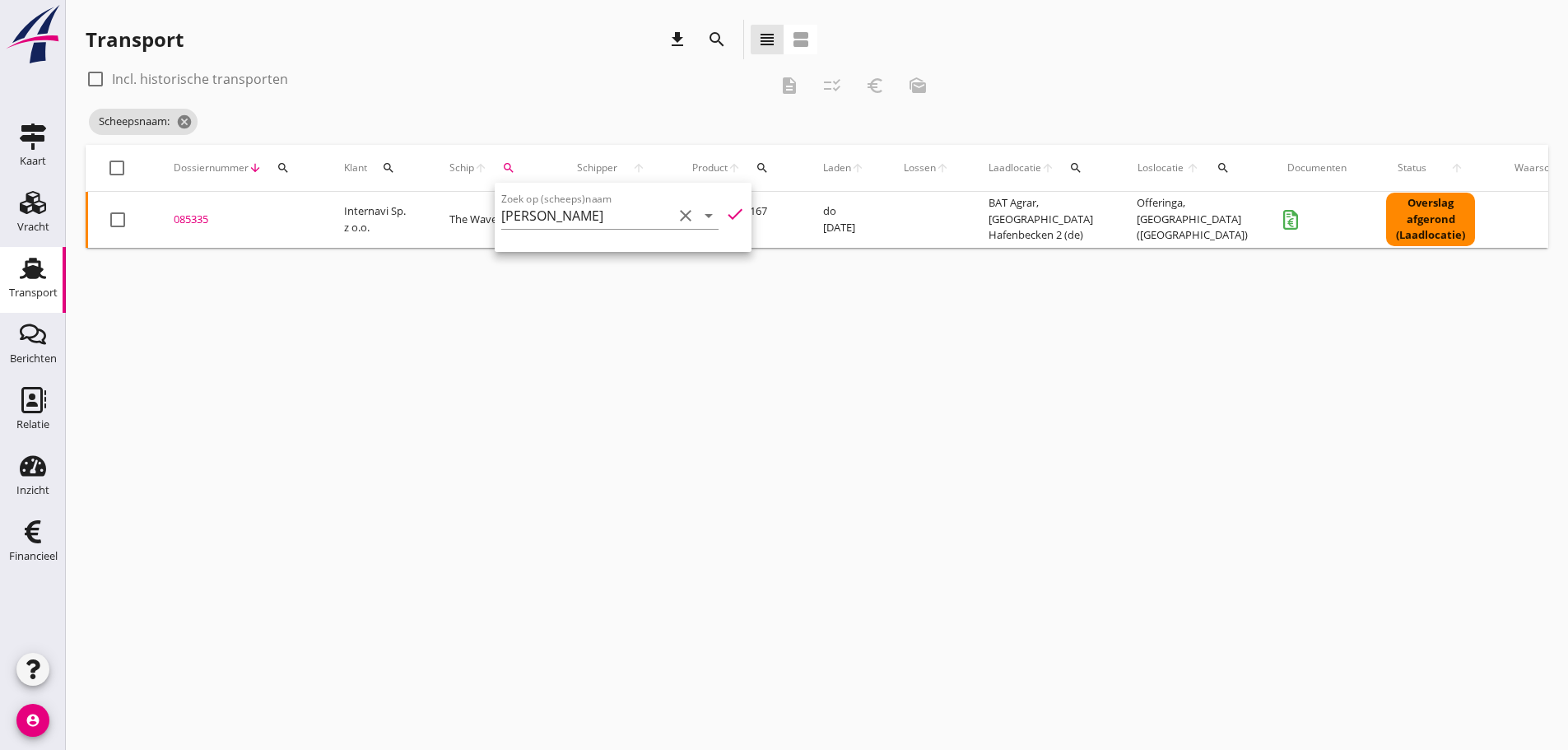
click at [725, 210] on icon "check" at bounding box center [734, 213] width 19 height 19
type input "[PERSON_NAME]"
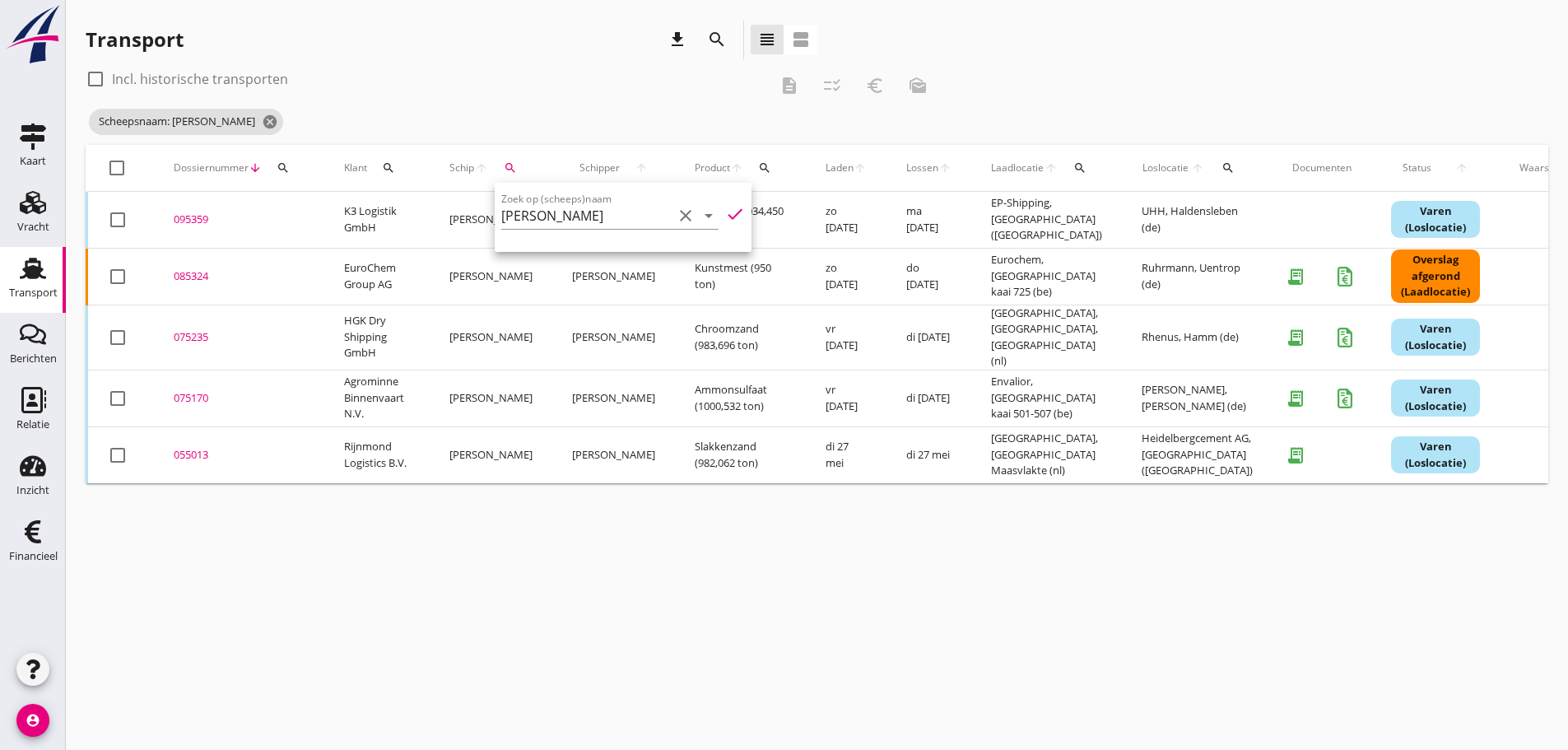
click at [720, 601] on div "cancel You are impersonating another user. Transport download search view_headl…" at bounding box center [817, 375] width 1502 height 750
click at [200, 276] on div "085324" at bounding box center [239, 277] width 131 height 17
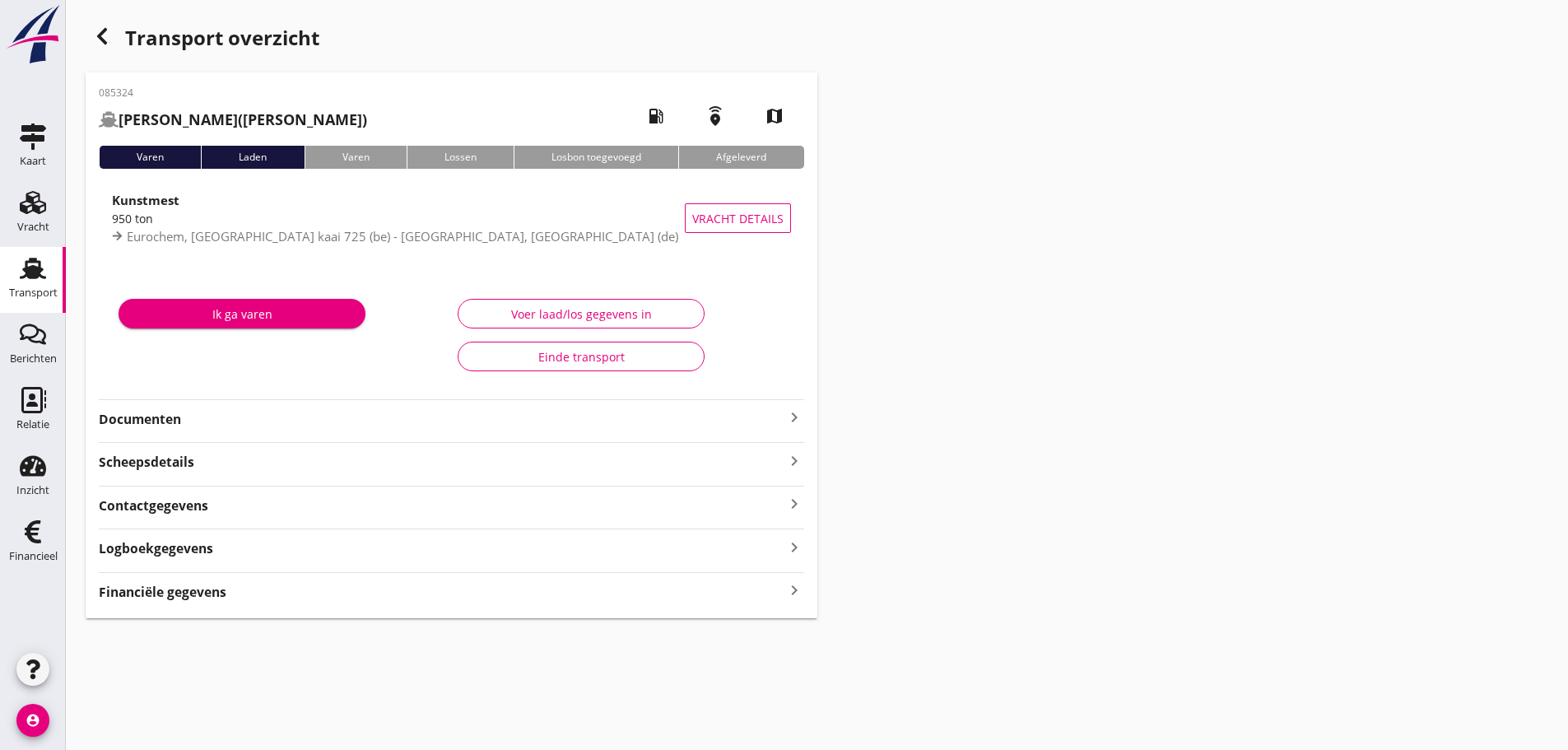
drag, startPoint x: 162, startPoint y: 596, endPoint x: 338, endPoint y: 589, distance: 176.1
click at [162, 595] on strong "Financiële gegevens" at bounding box center [162, 592] width 127 height 19
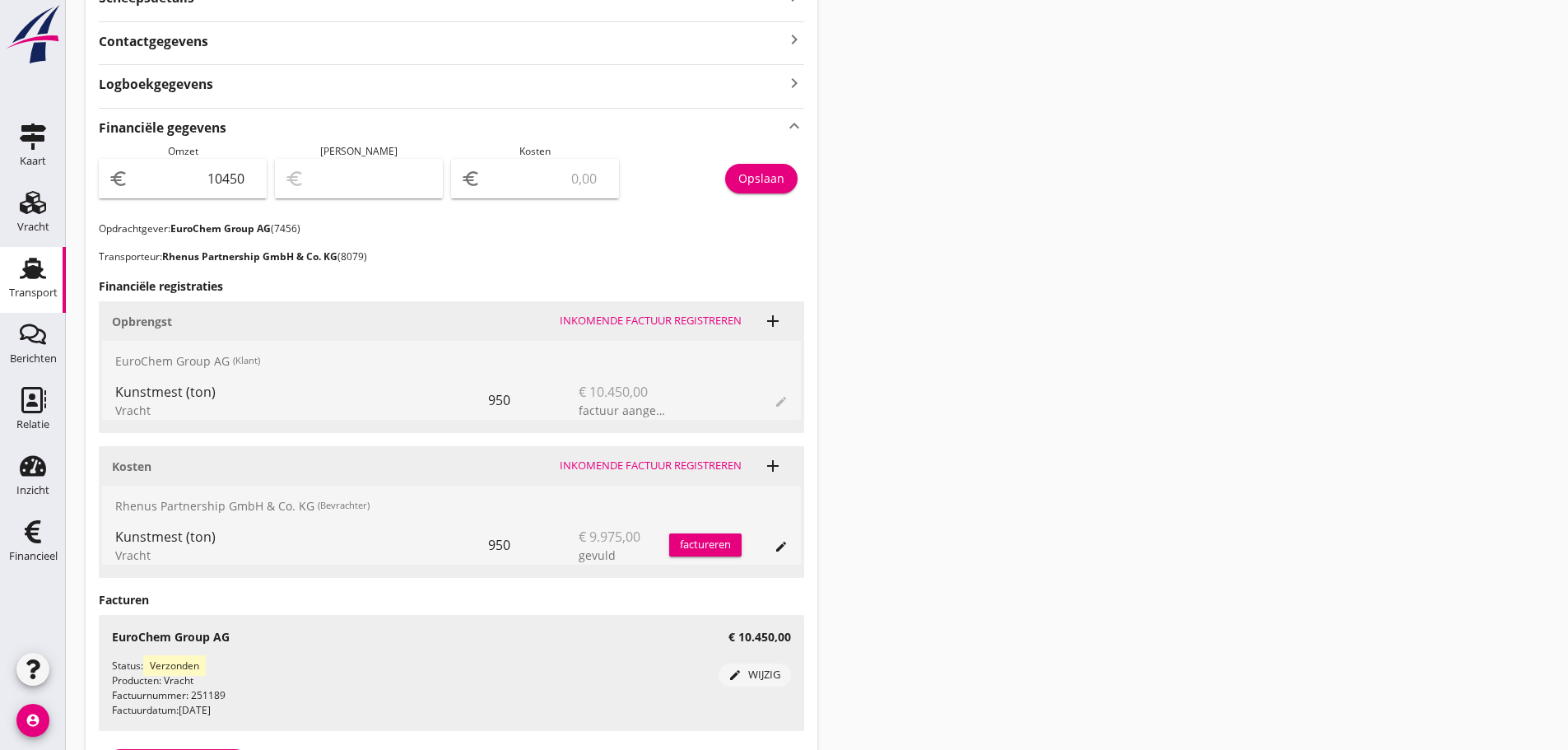
scroll to position [494, 0]
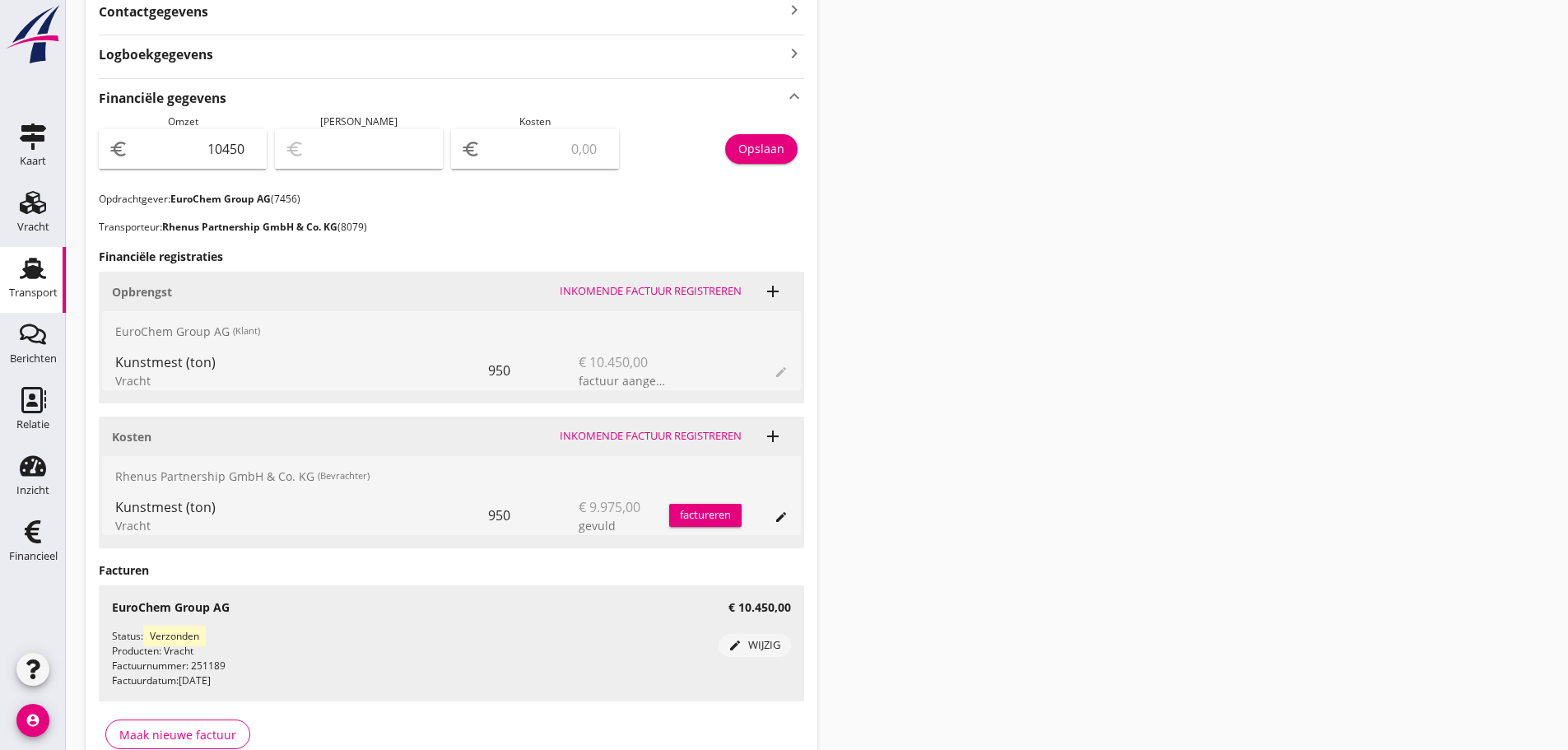
click at [488, 146] on input "number" at bounding box center [547, 148] width 125 height 26
type input "10441.00"
type input "9"
type input "10351.00"
type input "99"
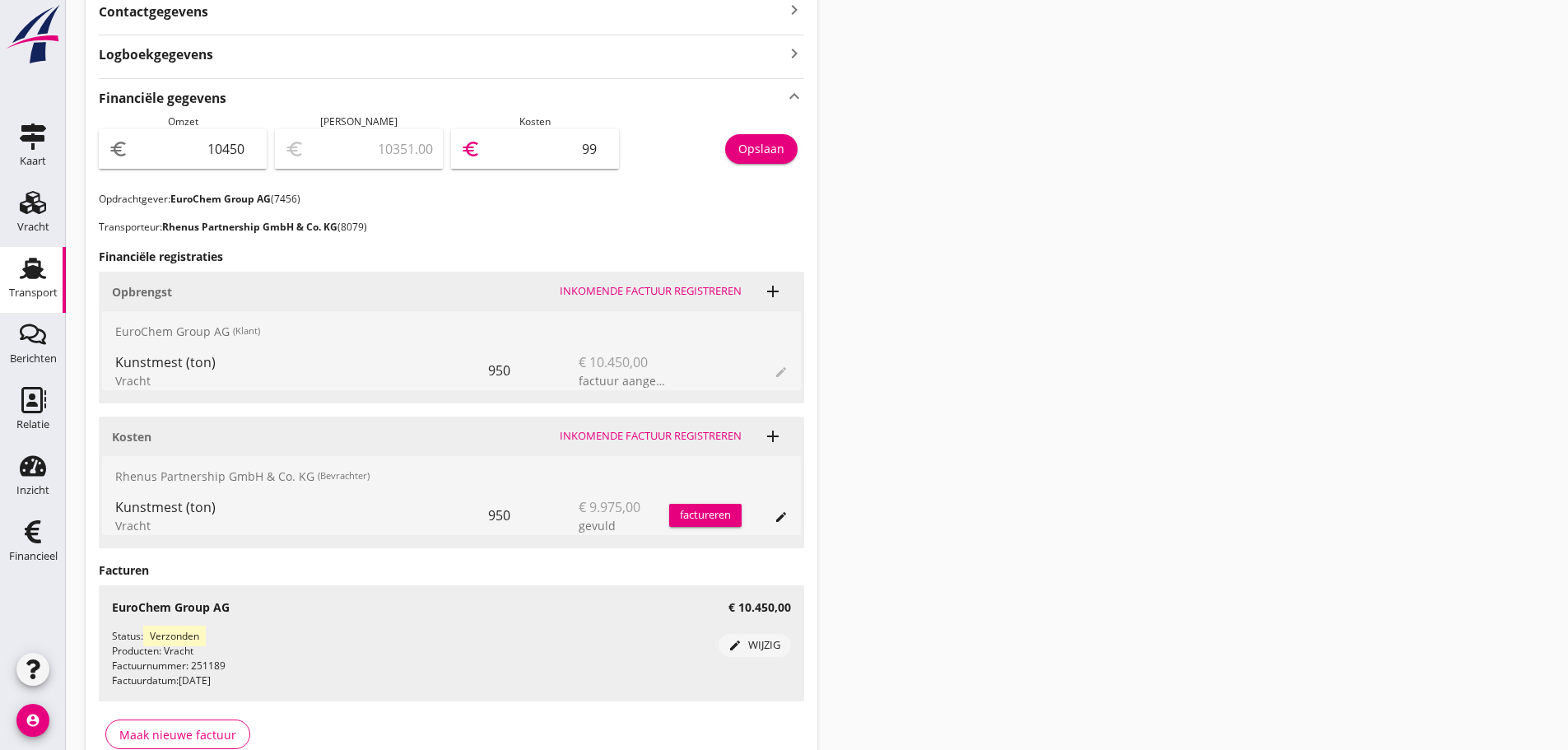
type input "9453.00"
type input "997"
type input "475.00"
type input "9975"
click at [744, 143] on div "Opslaan" at bounding box center [761, 148] width 46 height 17
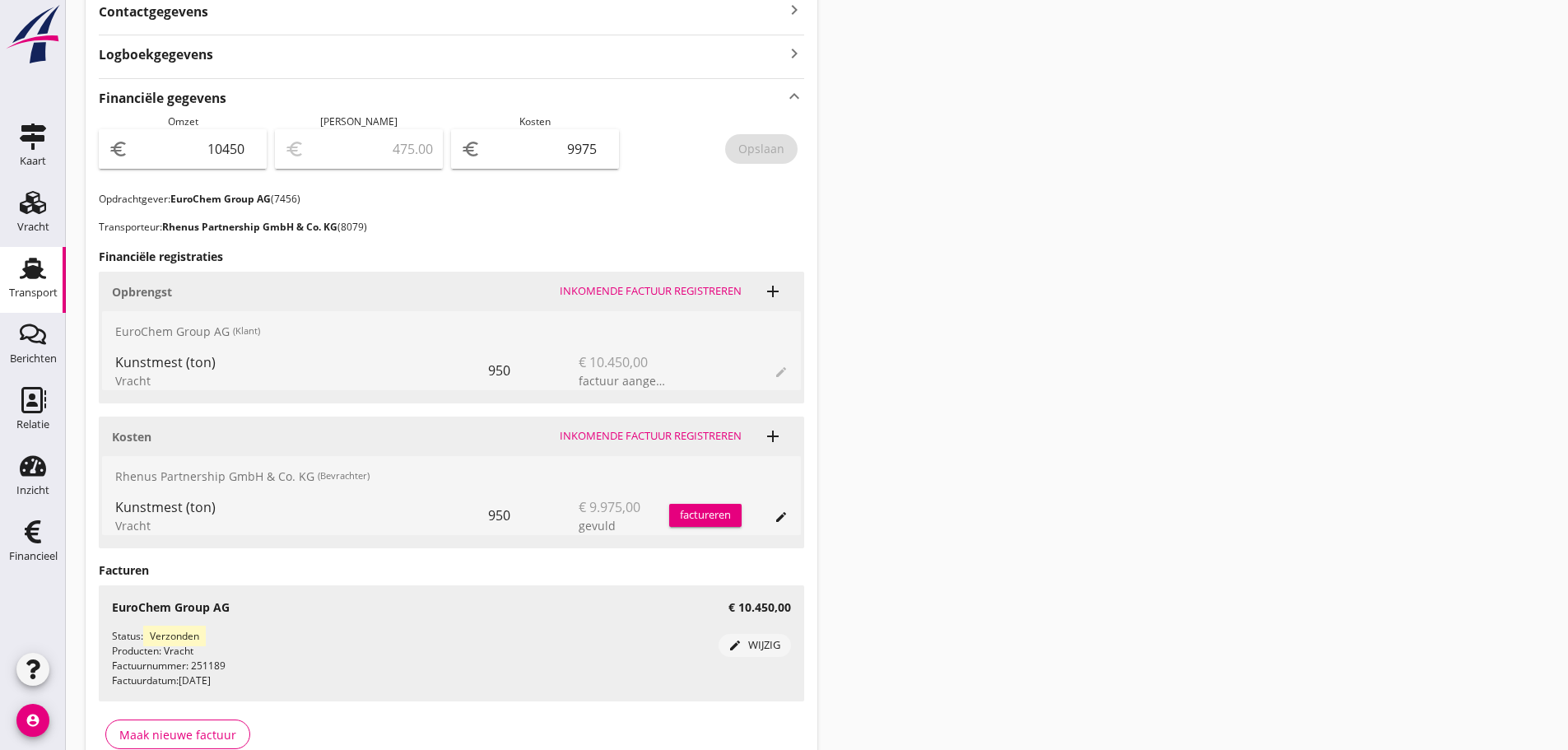
click at [1133, 393] on div "Transport overzicht 085324 [PERSON_NAME] ([PERSON_NAME]) local_gas_station emer…" at bounding box center [817, 153] width 1502 height 1292
